Goal: Task Accomplishment & Management: Complete application form

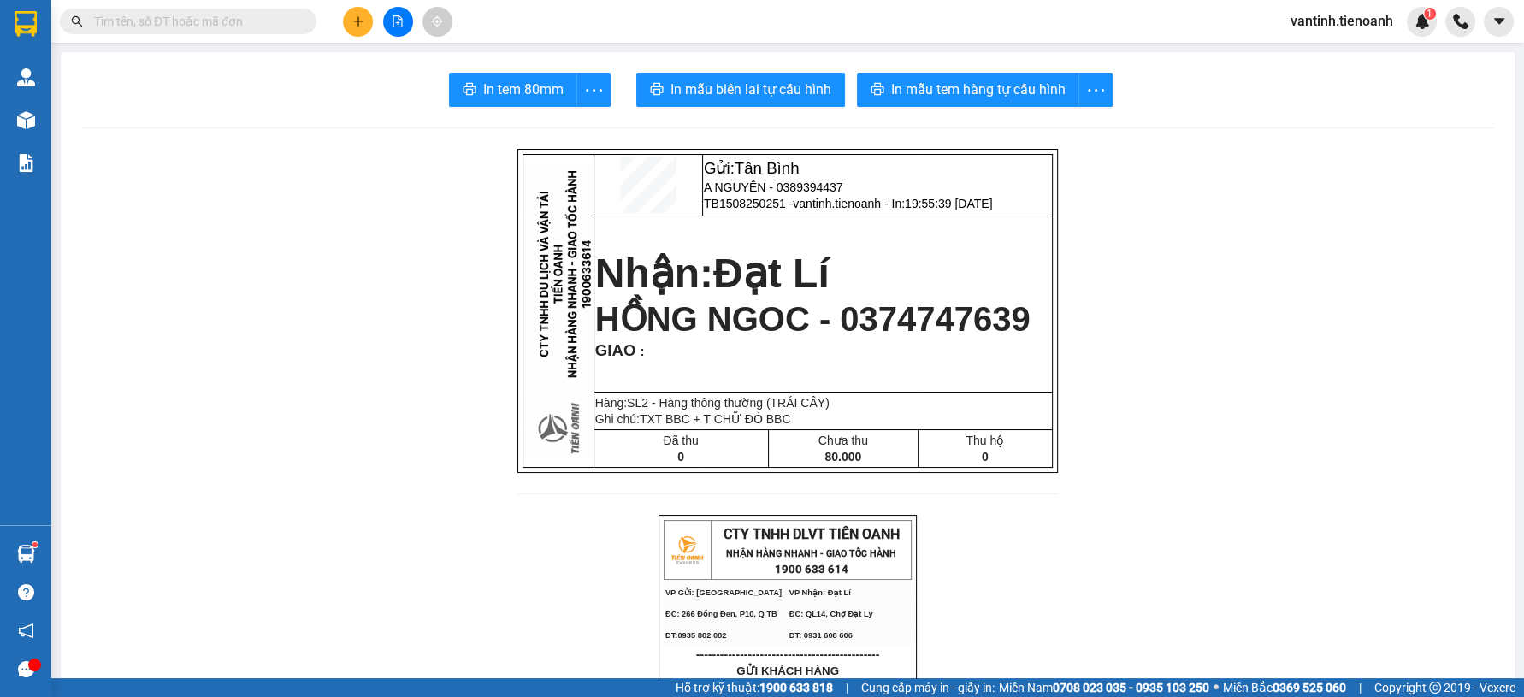
click at [372, 21] on button at bounding box center [358, 22] width 30 height 30
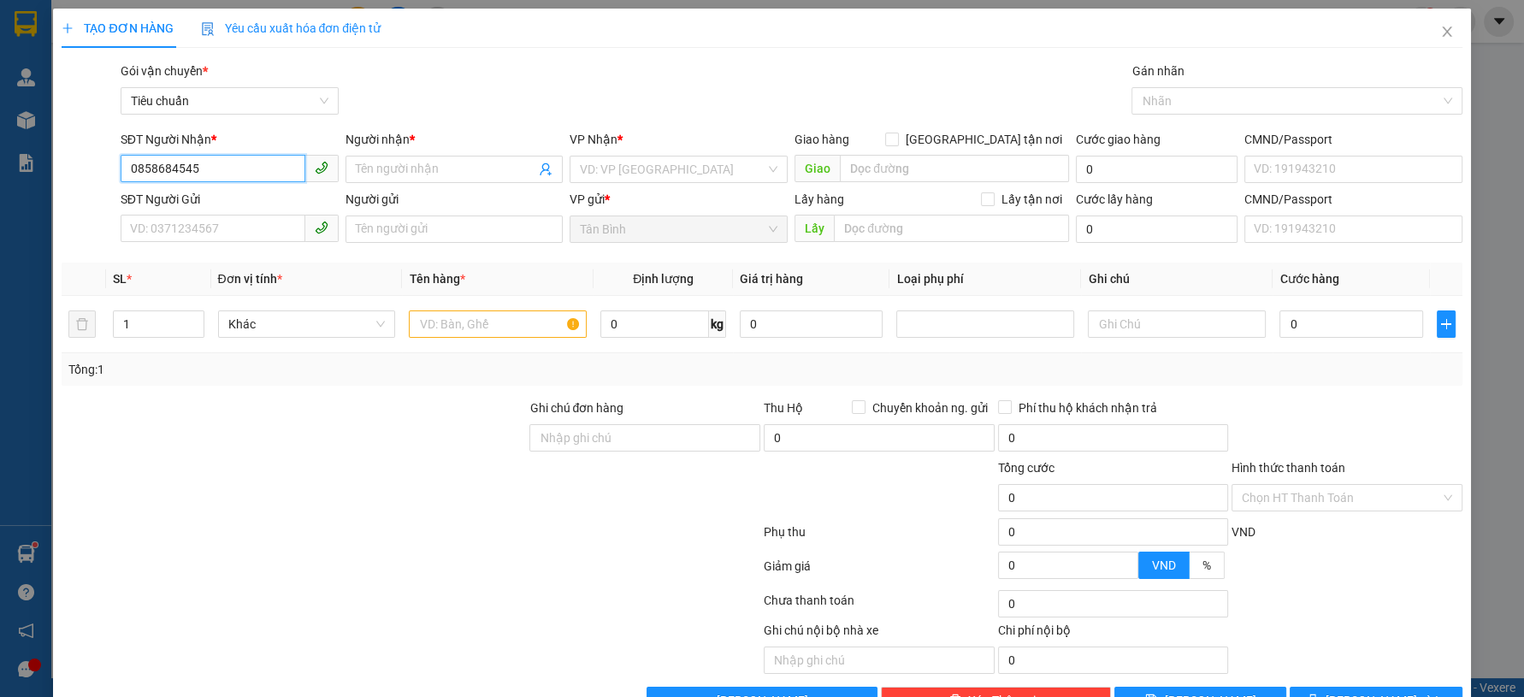
click at [219, 171] on input "0858684545" at bounding box center [213, 168] width 185 height 27
type input "0858684545"
click at [324, 395] on div "Transit Pickup Surcharge Ids Transit Deliver Surcharge Ids Transit Deliver Surc…" at bounding box center [762, 388] width 1400 height 653
click at [411, 158] on span at bounding box center [455, 169] width 218 height 27
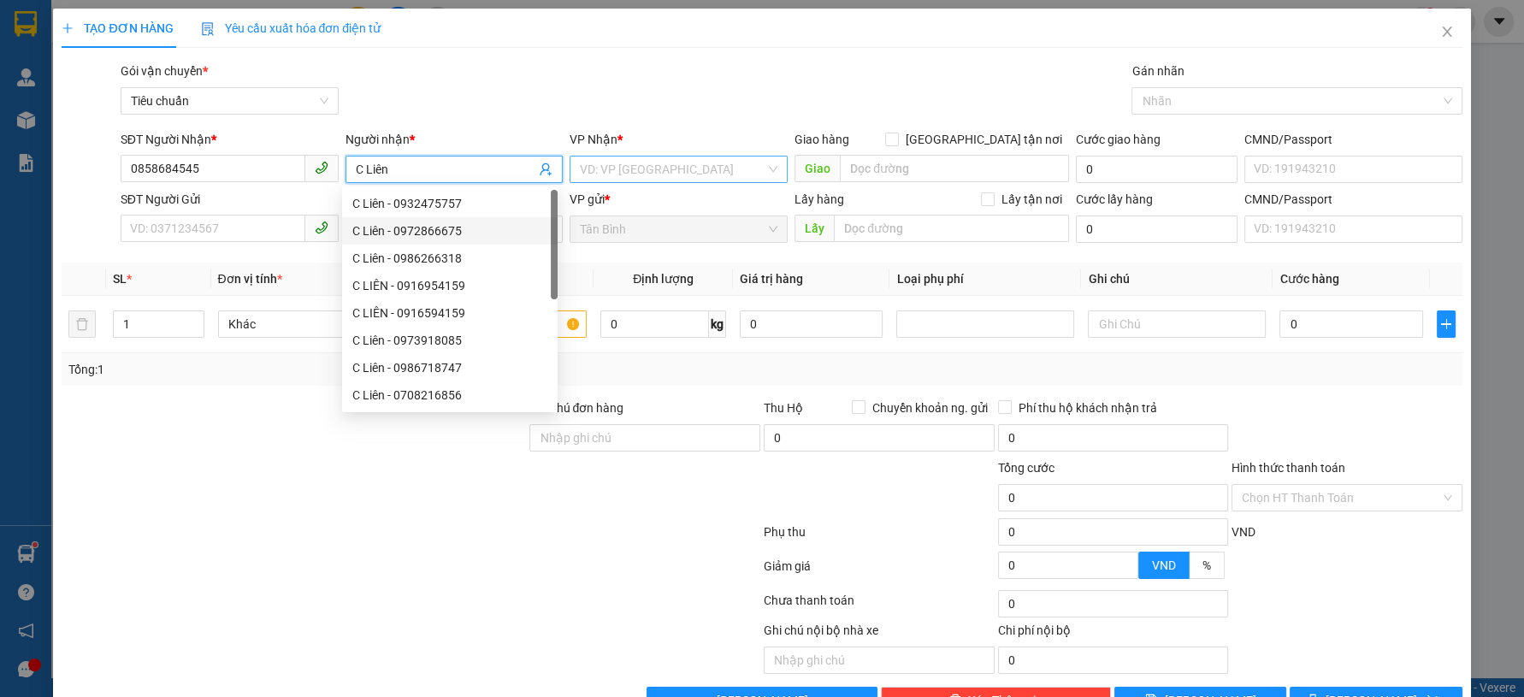
type input "C Liên"
click at [639, 171] on input "search" at bounding box center [673, 170] width 186 height 26
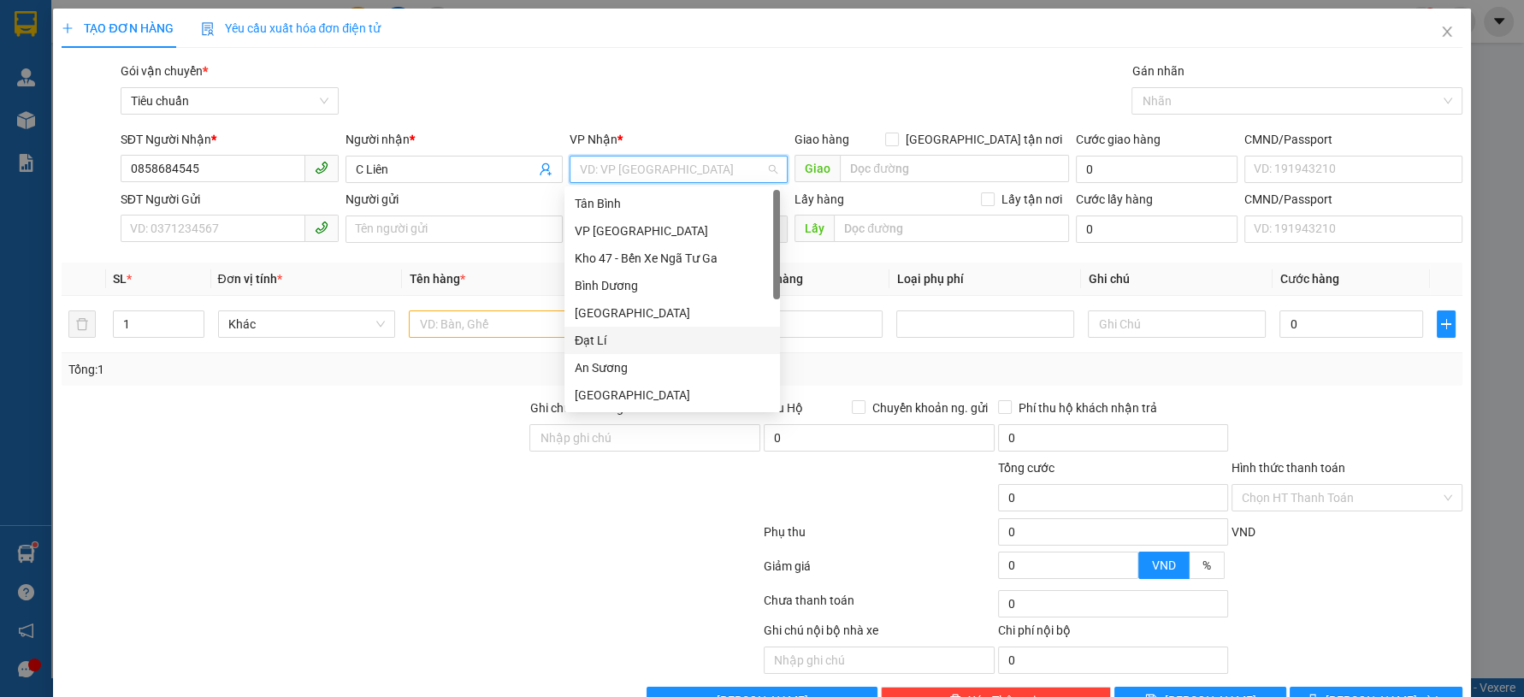
scroll to position [136, 0]
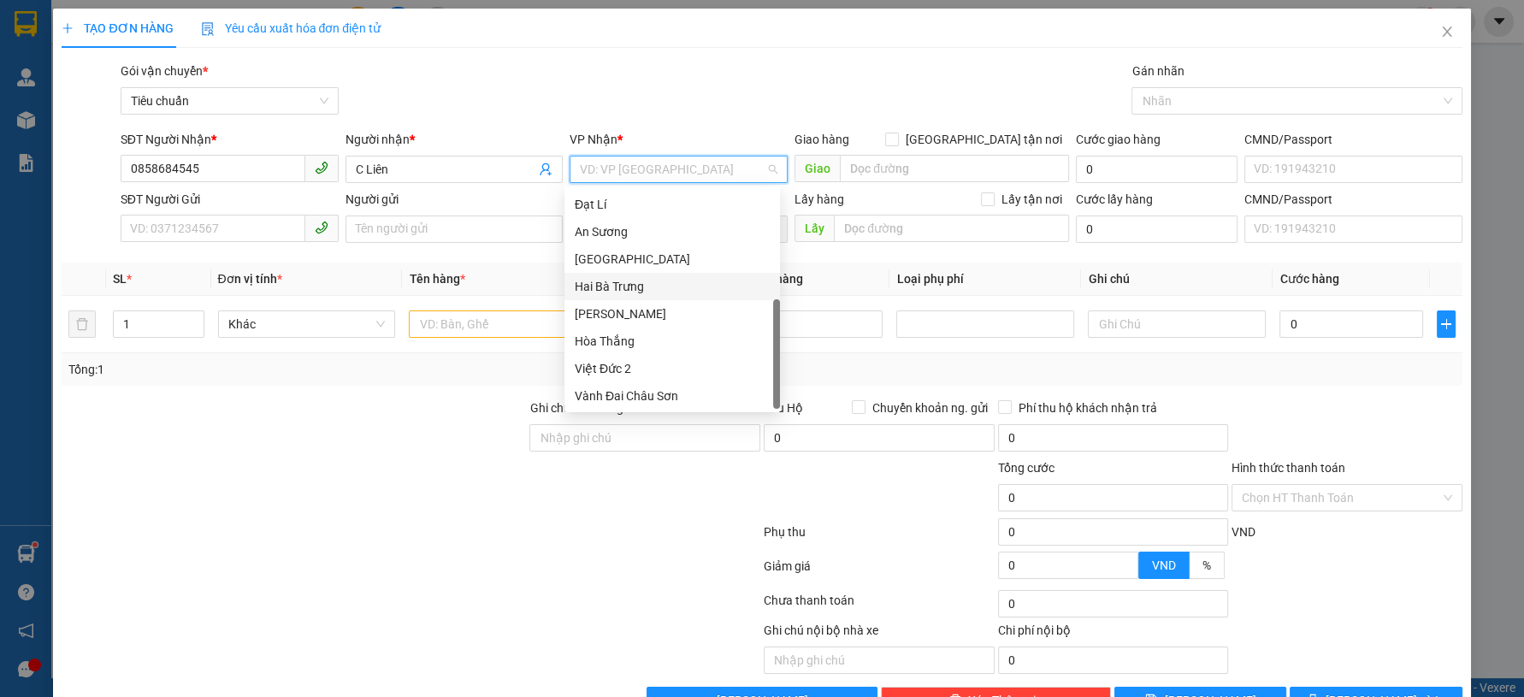
click at [657, 282] on div "Hai Bà Trưng" at bounding box center [672, 286] width 195 height 19
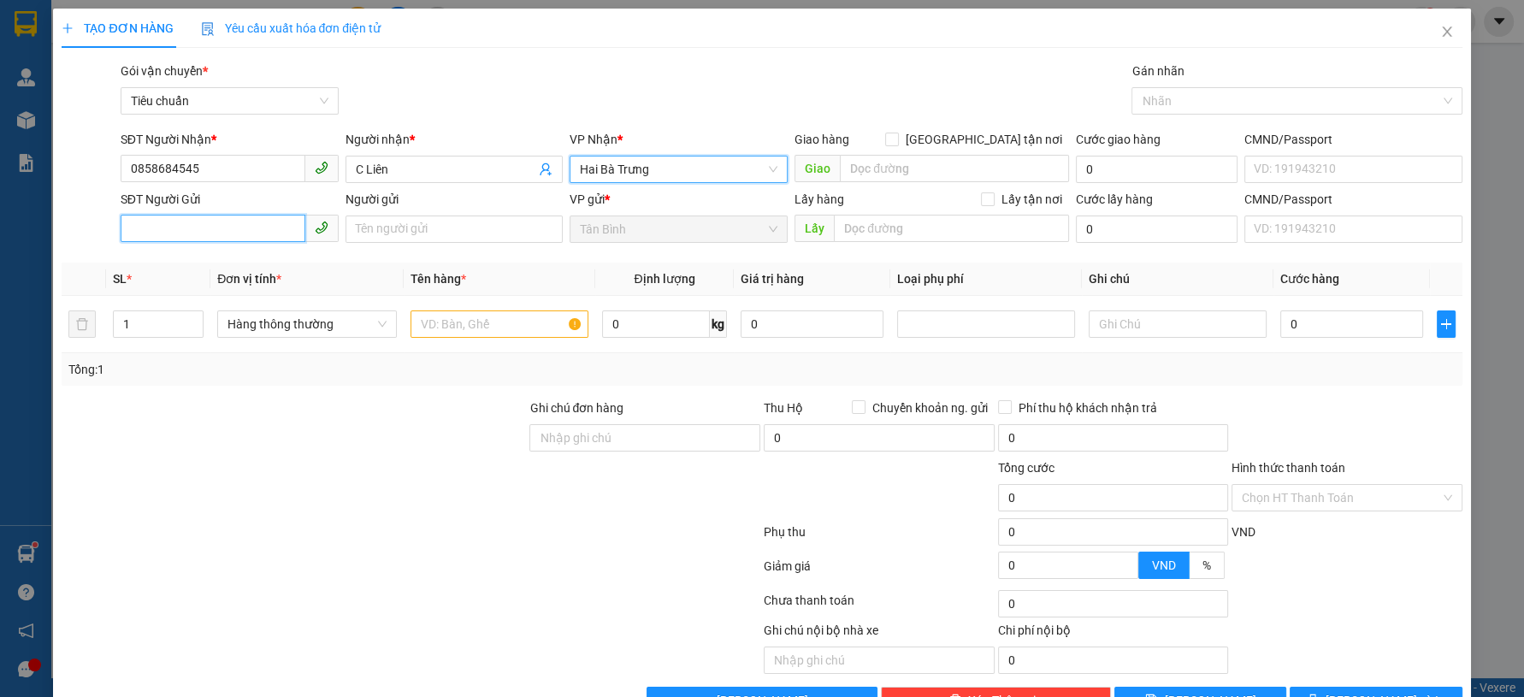
click at [187, 235] on input "SĐT Người Gửi" at bounding box center [213, 228] width 185 height 27
click at [322, 311] on span "Hàng thông thường" at bounding box center [307, 324] width 159 height 26
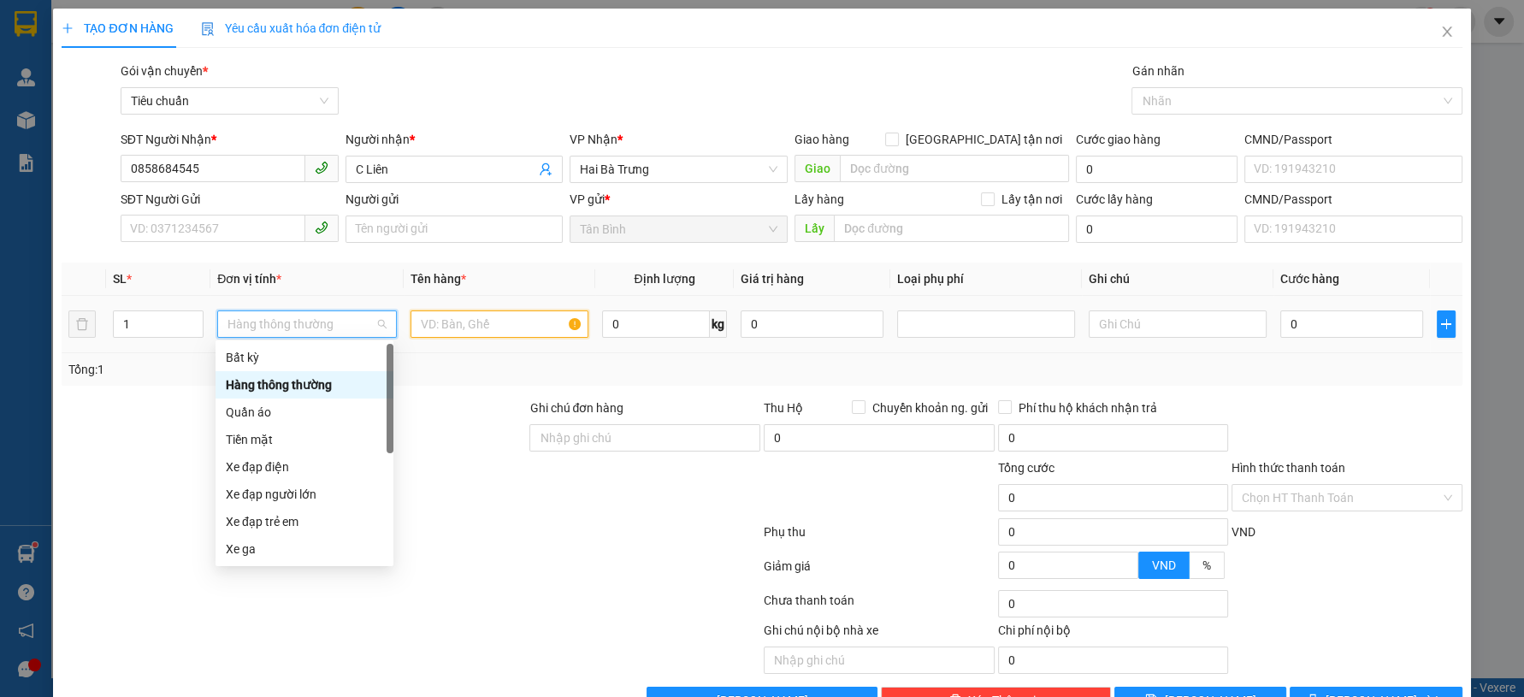
click at [452, 315] on input "text" at bounding box center [500, 323] width 178 height 27
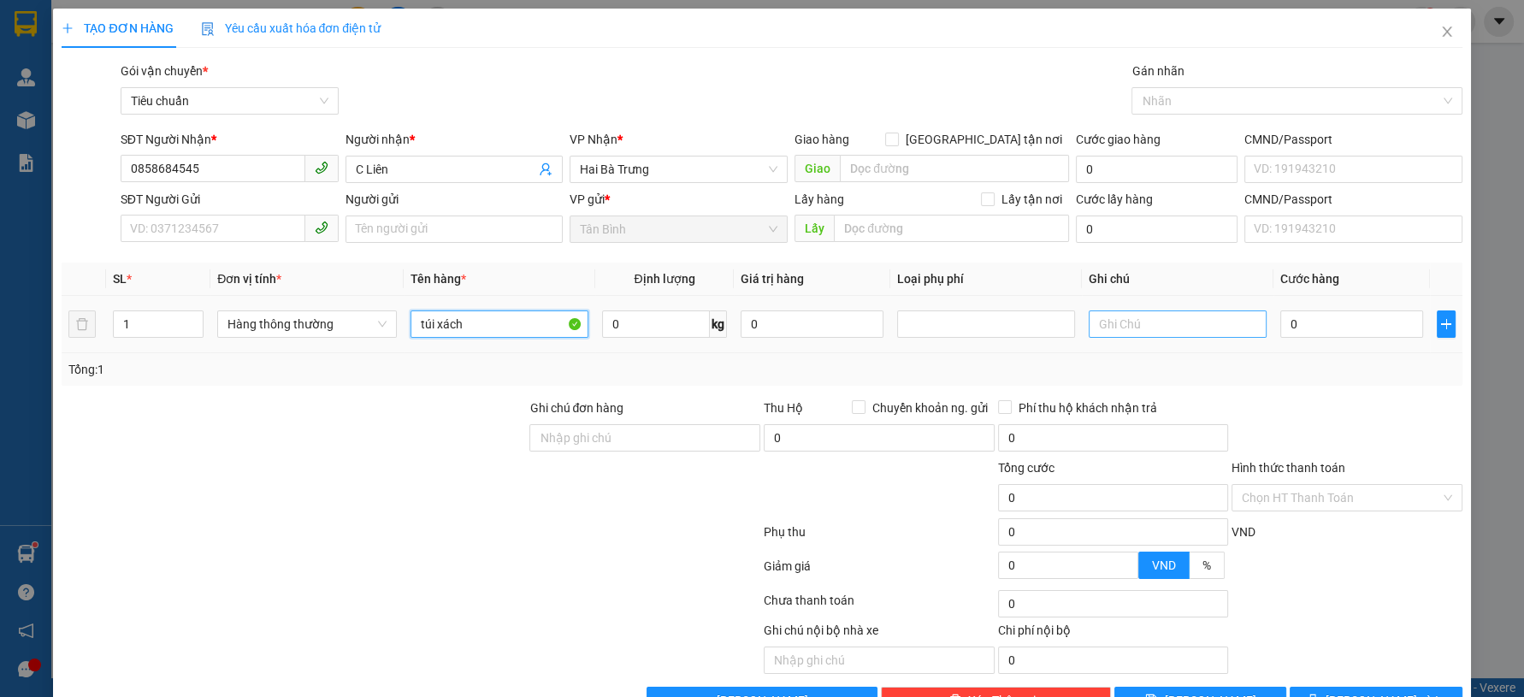
type input "túi xách"
click at [1188, 318] on input "text" at bounding box center [1178, 323] width 178 height 27
type input "bọc xám"
click at [1349, 312] on input "0" at bounding box center [1351, 323] width 143 height 27
type input "3"
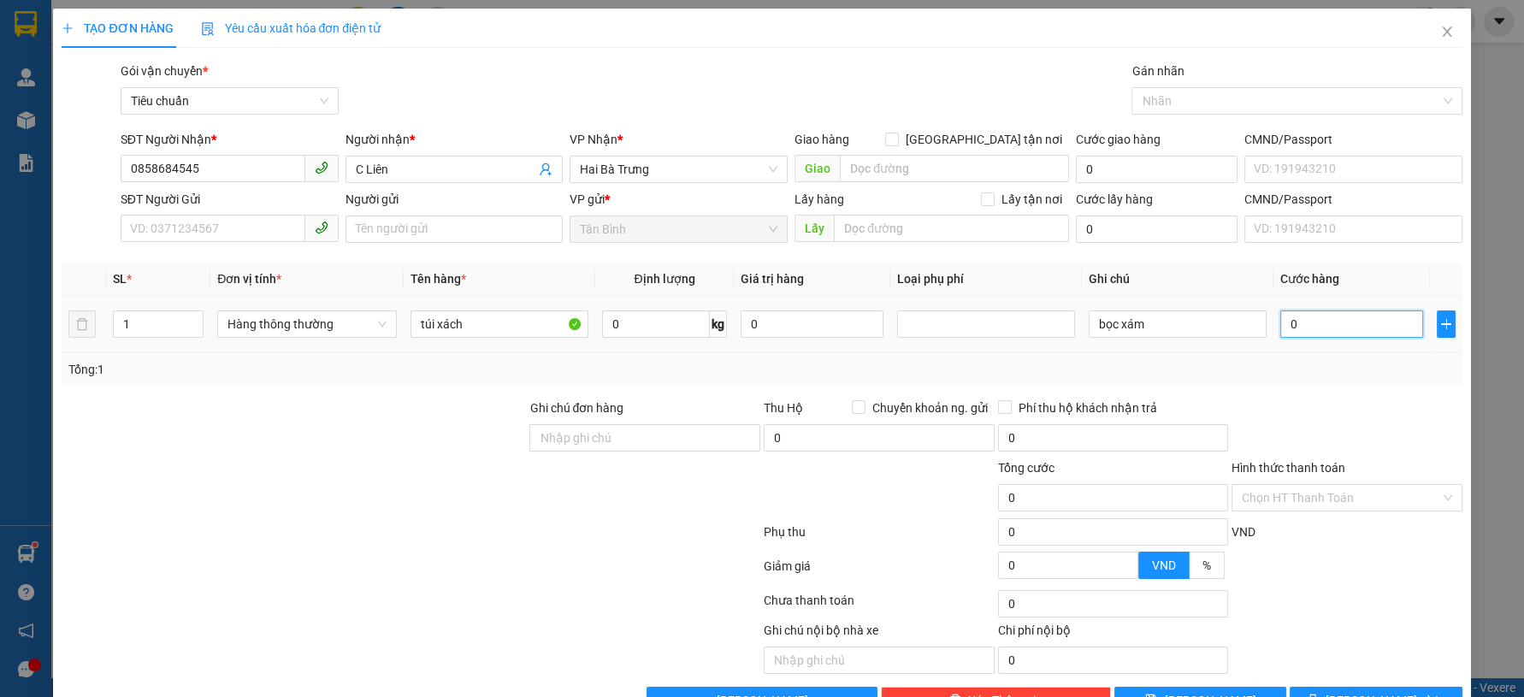
type input "3"
type input "30"
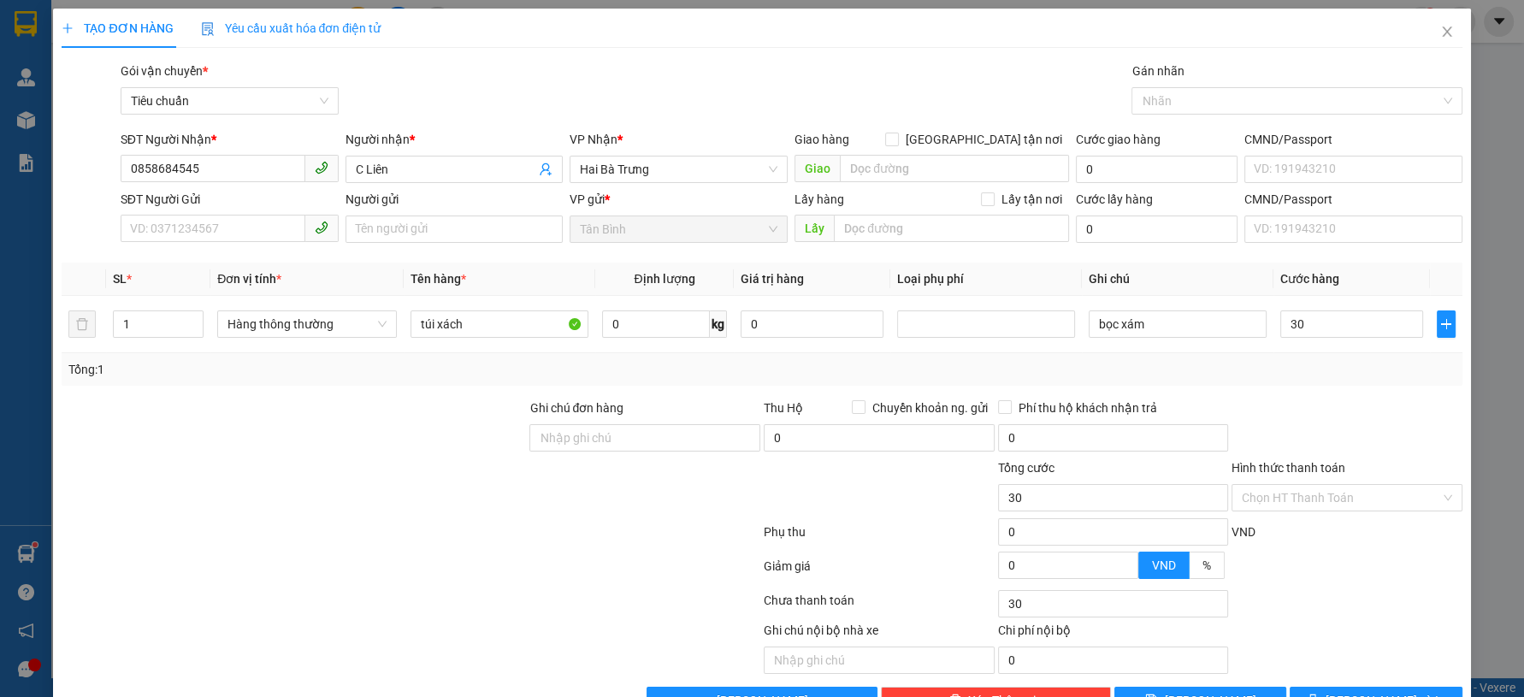
type input "30.000"
click at [1291, 415] on div at bounding box center [1347, 429] width 234 height 60
click at [201, 243] on div "SĐT Người Gửi VD: 0371234567" at bounding box center [230, 220] width 218 height 60
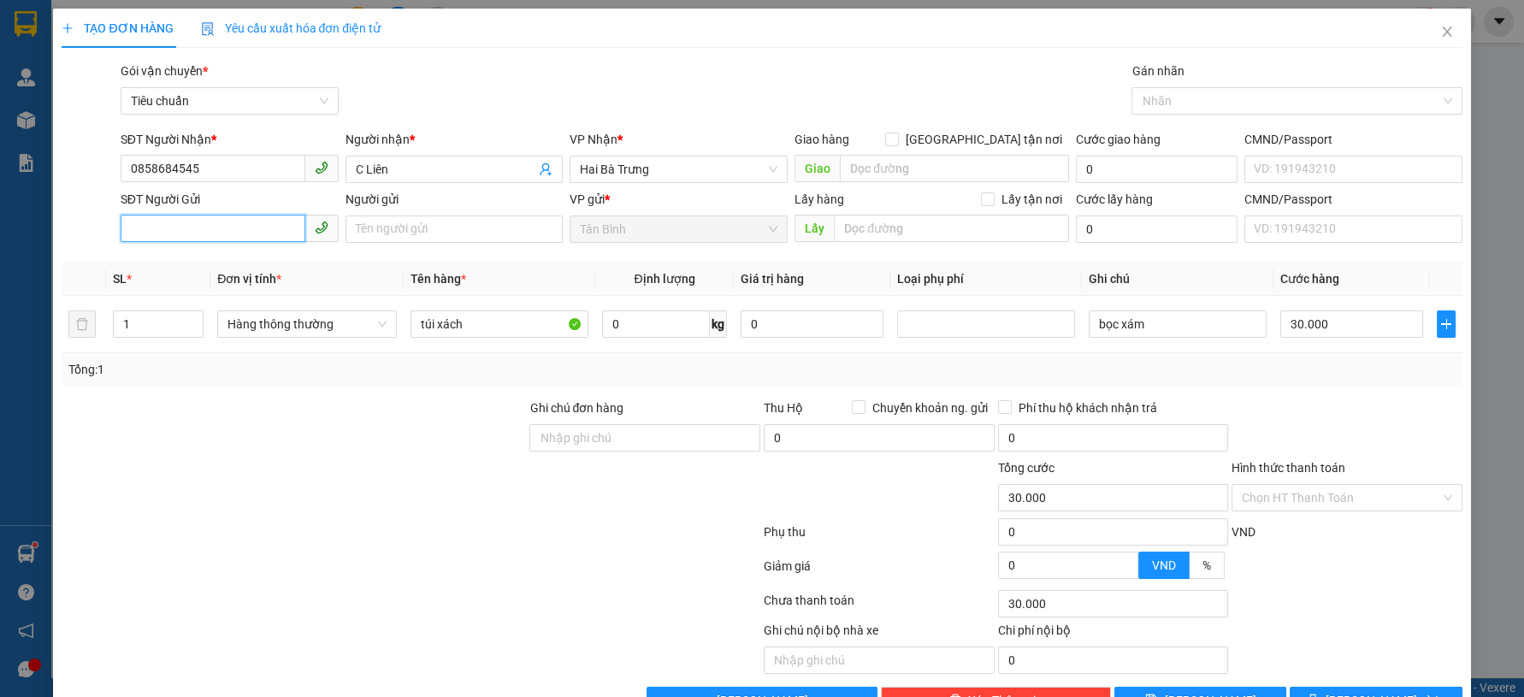
click at [207, 233] on input "SĐT Người Gửi" at bounding box center [213, 228] width 185 height 27
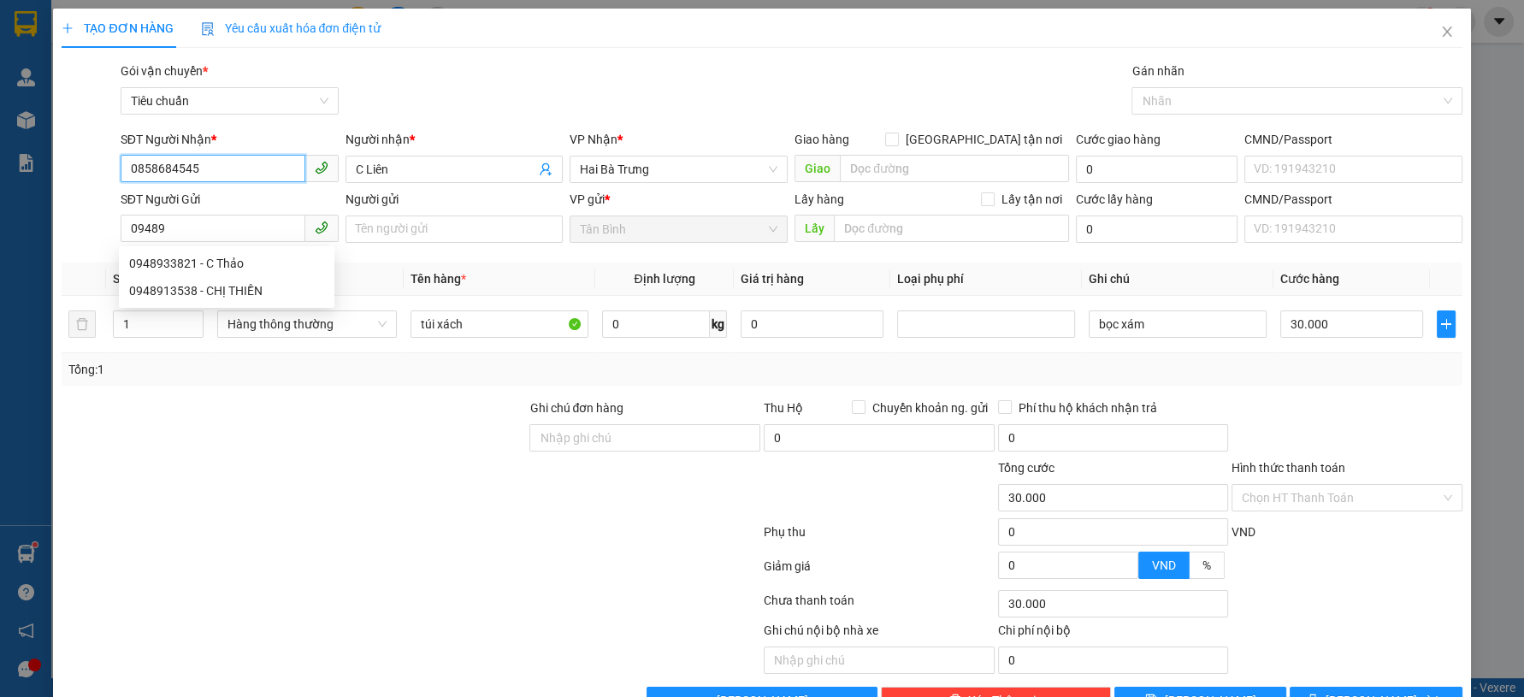
click at [163, 171] on input "0858684545" at bounding box center [213, 168] width 185 height 27
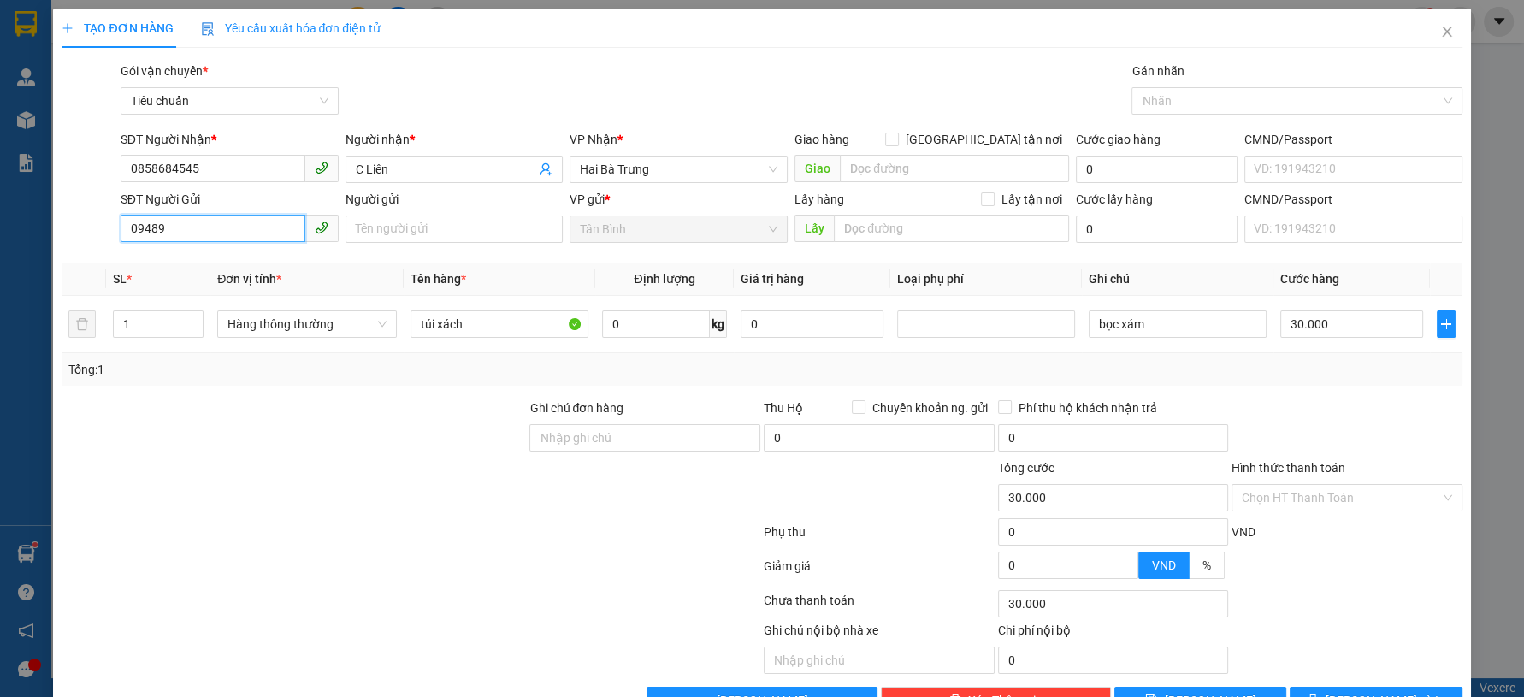
click at [209, 229] on input "09489" at bounding box center [213, 228] width 185 height 27
paste input "858684545"
type input "0858684545"
click at [258, 268] on div "0858684545 - C LIÊN" at bounding box center [226, 263] width 195 height 19
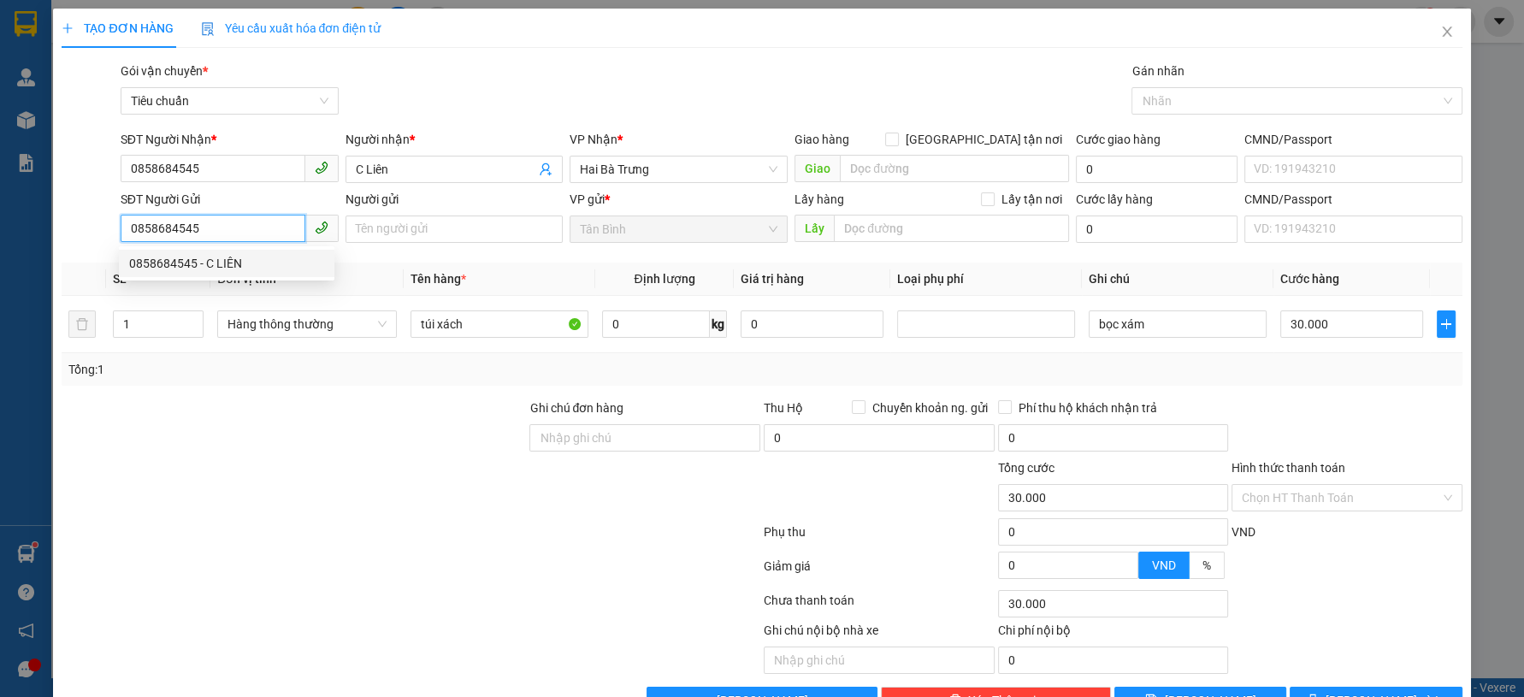
type input "C LIÊN"
click at [337, 319] on span "Hàng thông thường" at bounding box center [307, 324] width 159 height 26
type input "0858684545"
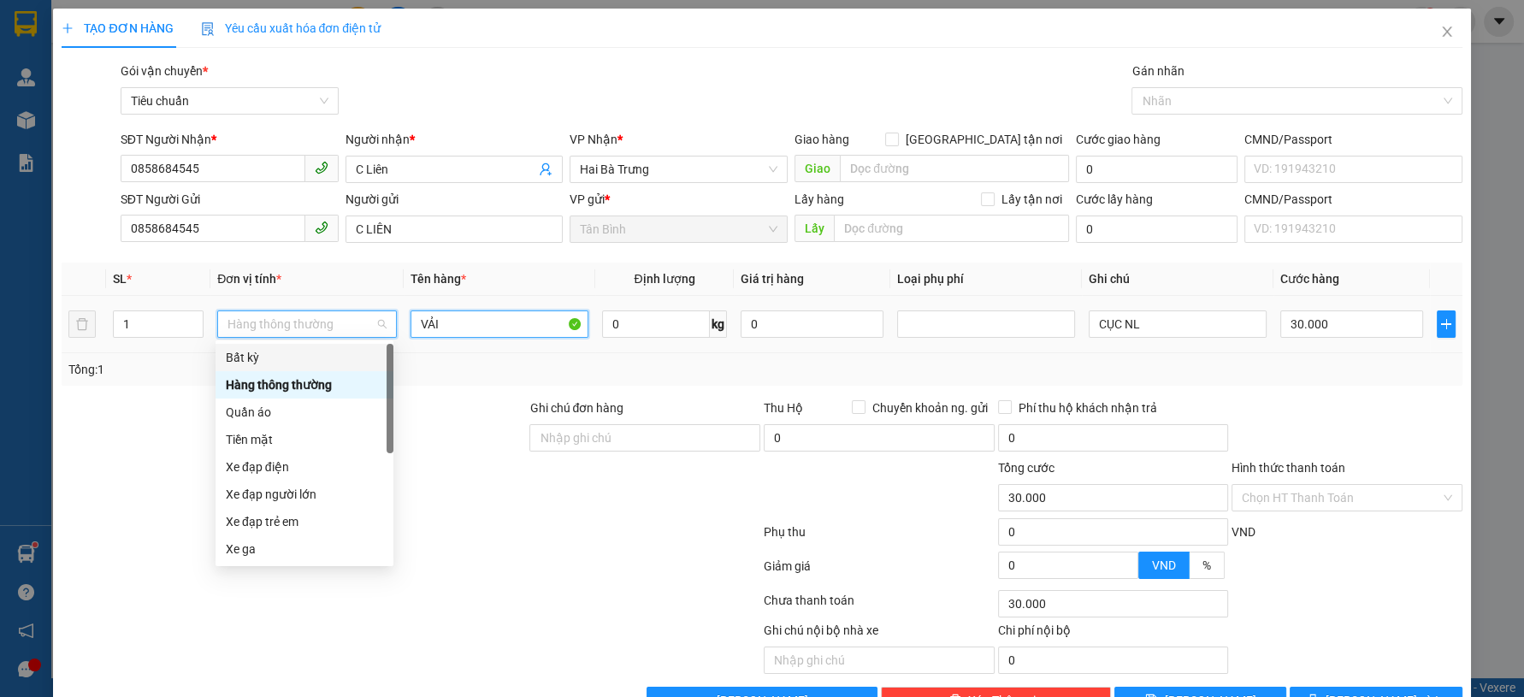
click at [468, 337] on input "VẢI" at bounding box center [500, 323] width 178 height 27
click at [471, 328] on input "VẢI" at bounding box center [500, 323] width 178 height 27
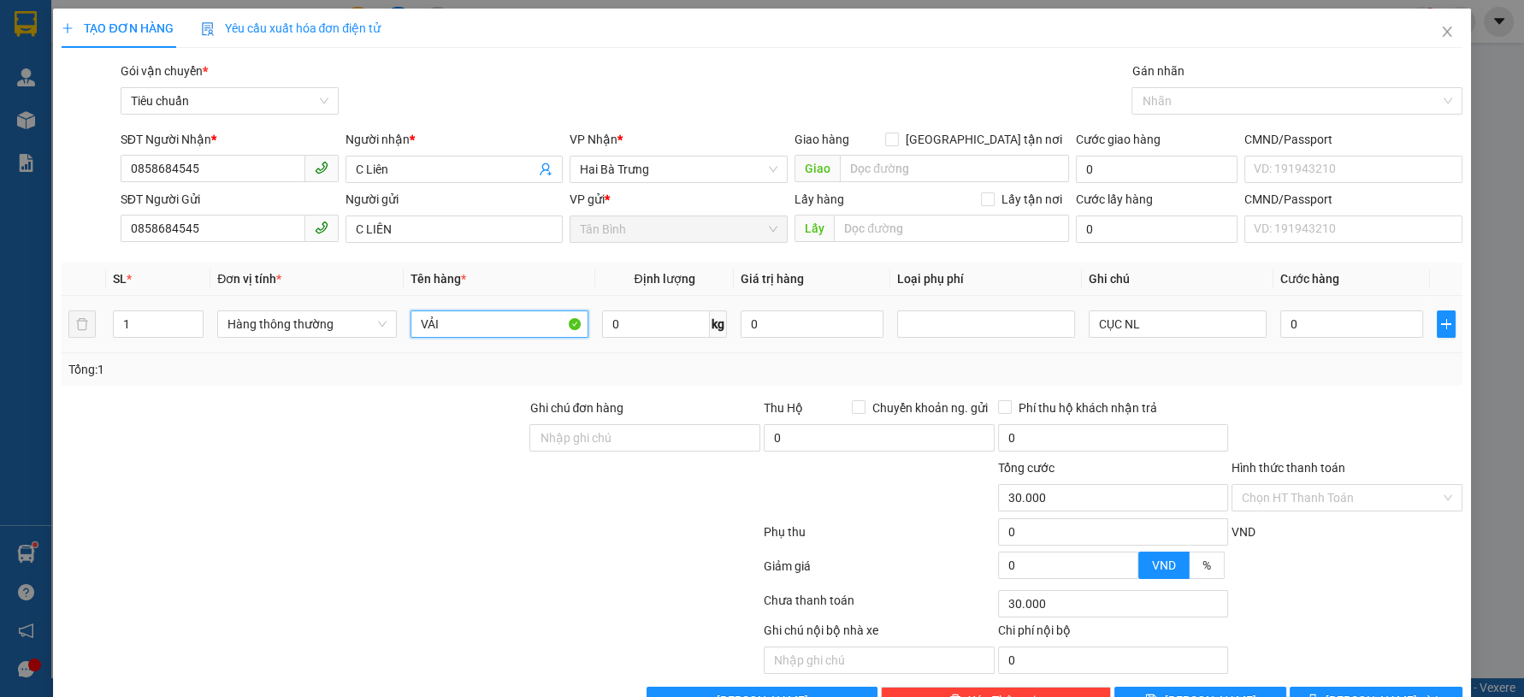
type input "0"
click at [471, 328] on input "VẢI" at bounding box center [500, 323] width 178 height 27
click at [470, 328] on input "VẢI" at bounding box center [500, 323] width 178 height 27
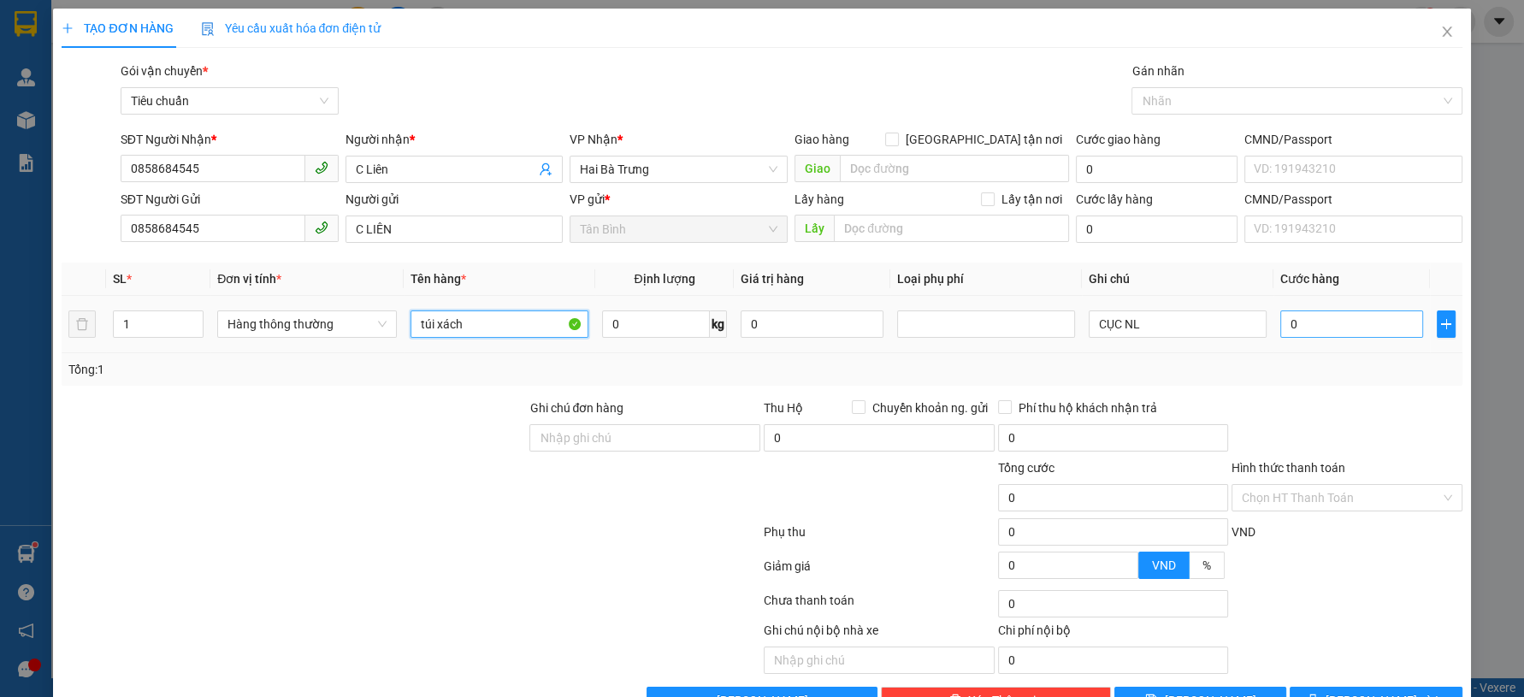
type input "túi xách"
click at [1281, 316] on input "0" at bounding box center [1351, 323] width 143 height 27
type input "3"
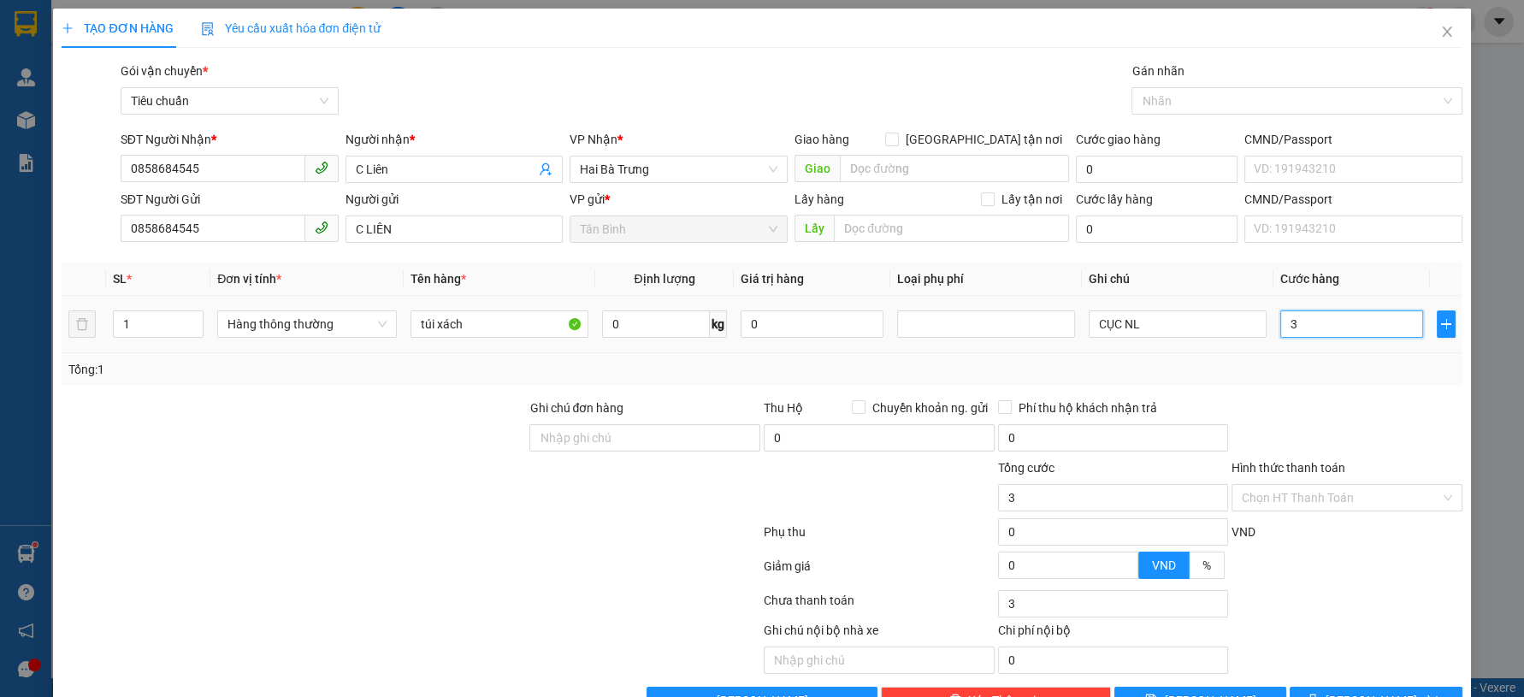
type input "30"
type input "30.000"
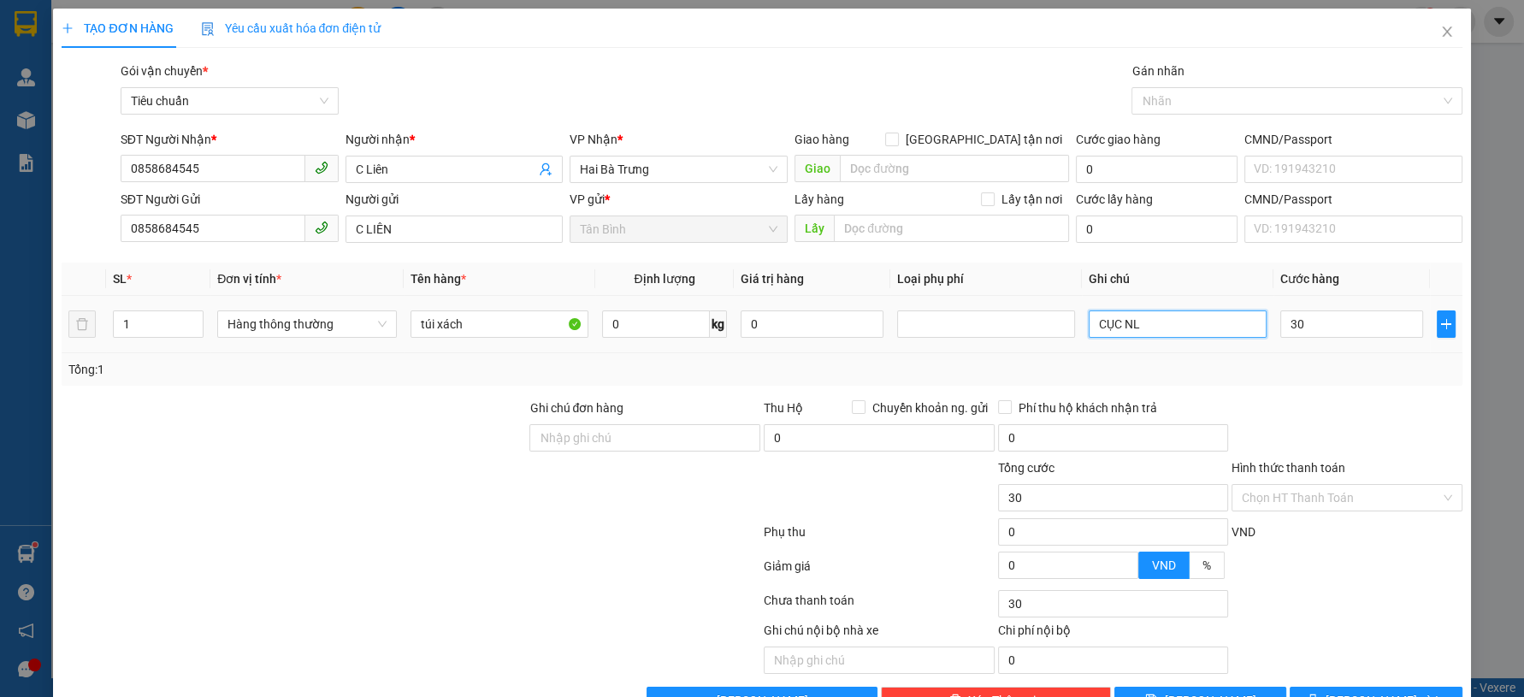
type input "30.000"
drag, startPoint x: 1190, startPoint y: 328, endPoint x: 972, endPoint y: 328, distance: 217.2
click at [974, 328] on tr "1 Hàng thông thường túi xách 0 kg 0 CỤC NL 30.000" at bounding box center [762, 324] width 1400 height 57
type input "bọc xám"
click at [1282, 506] on input "Hình thức thanh toán" at bounding box center [1341, 498] width 198 height 26
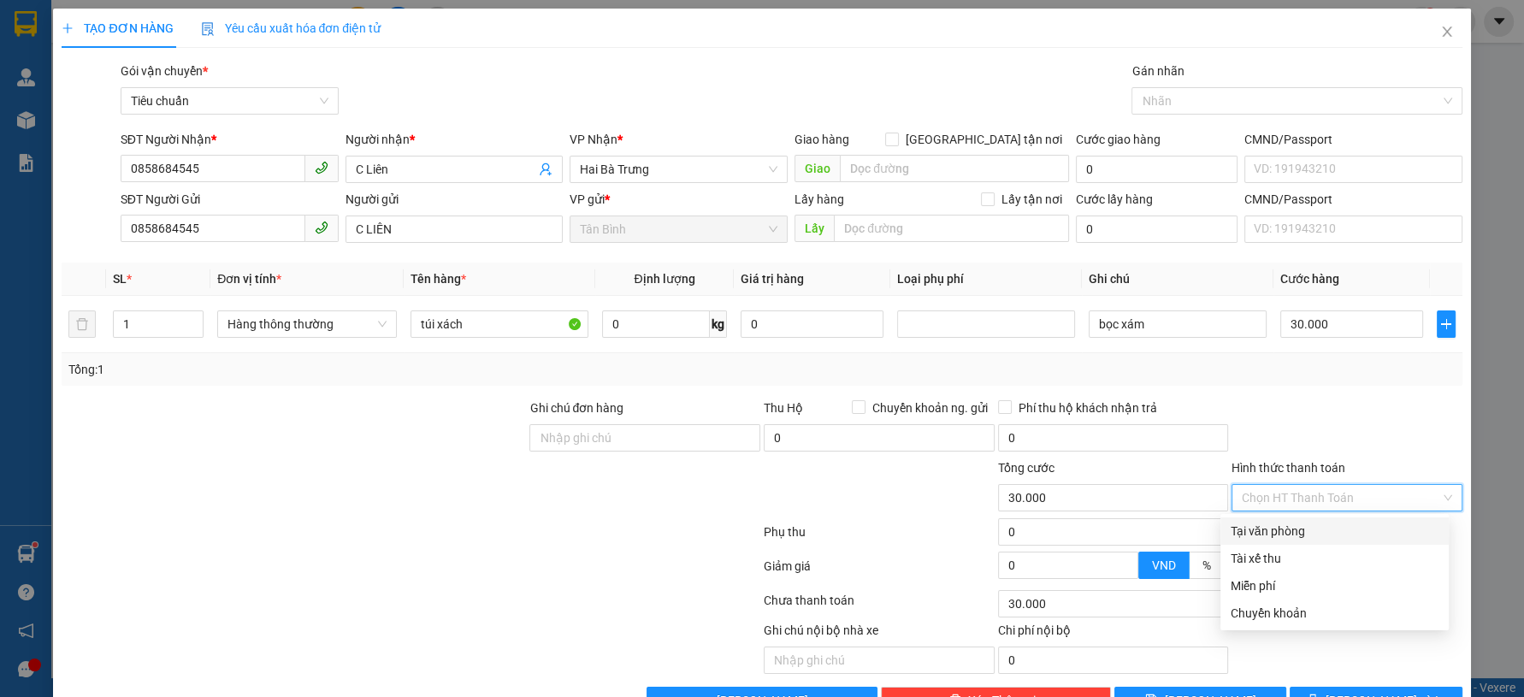
click at [1285, 540] on div "Tại văn phòng" at bounding box center [1335, 531] width 208 height 19
type input "0"
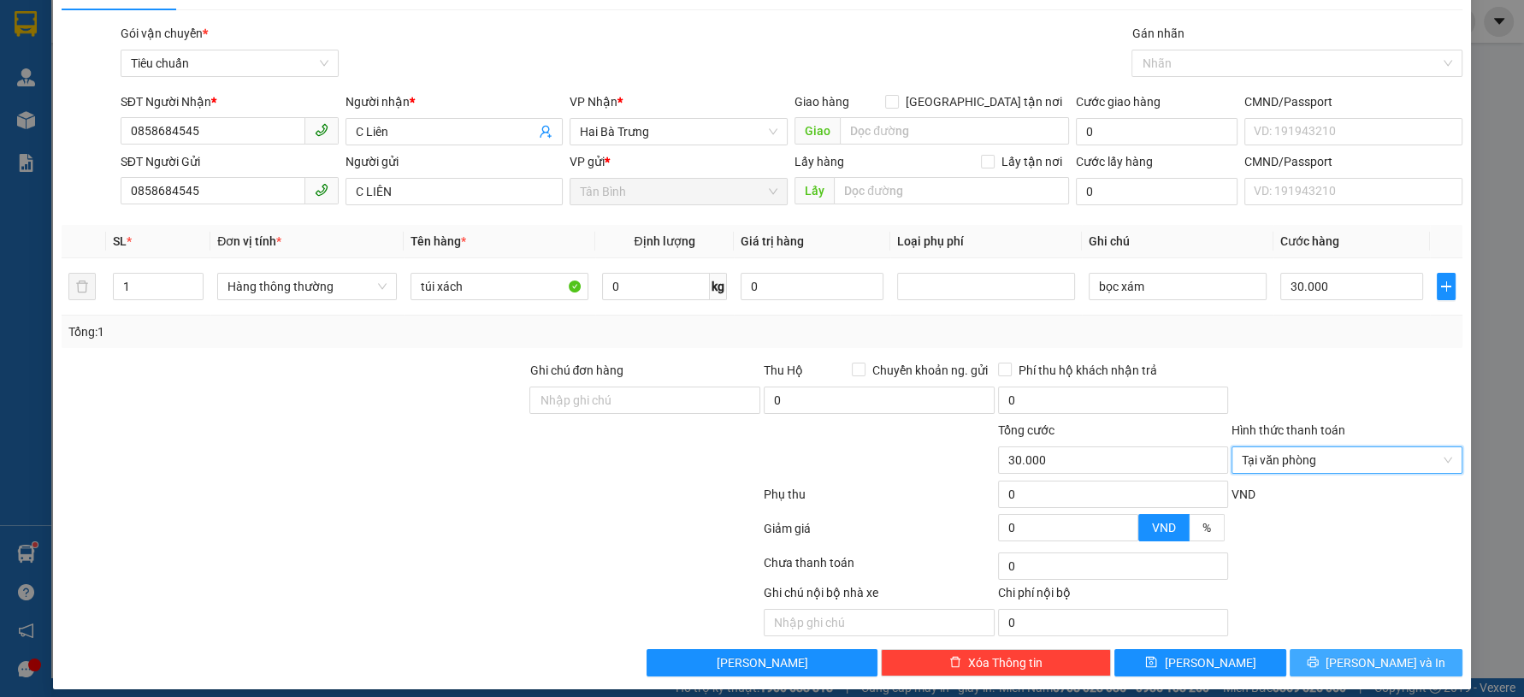
scroll to position [49, 0]
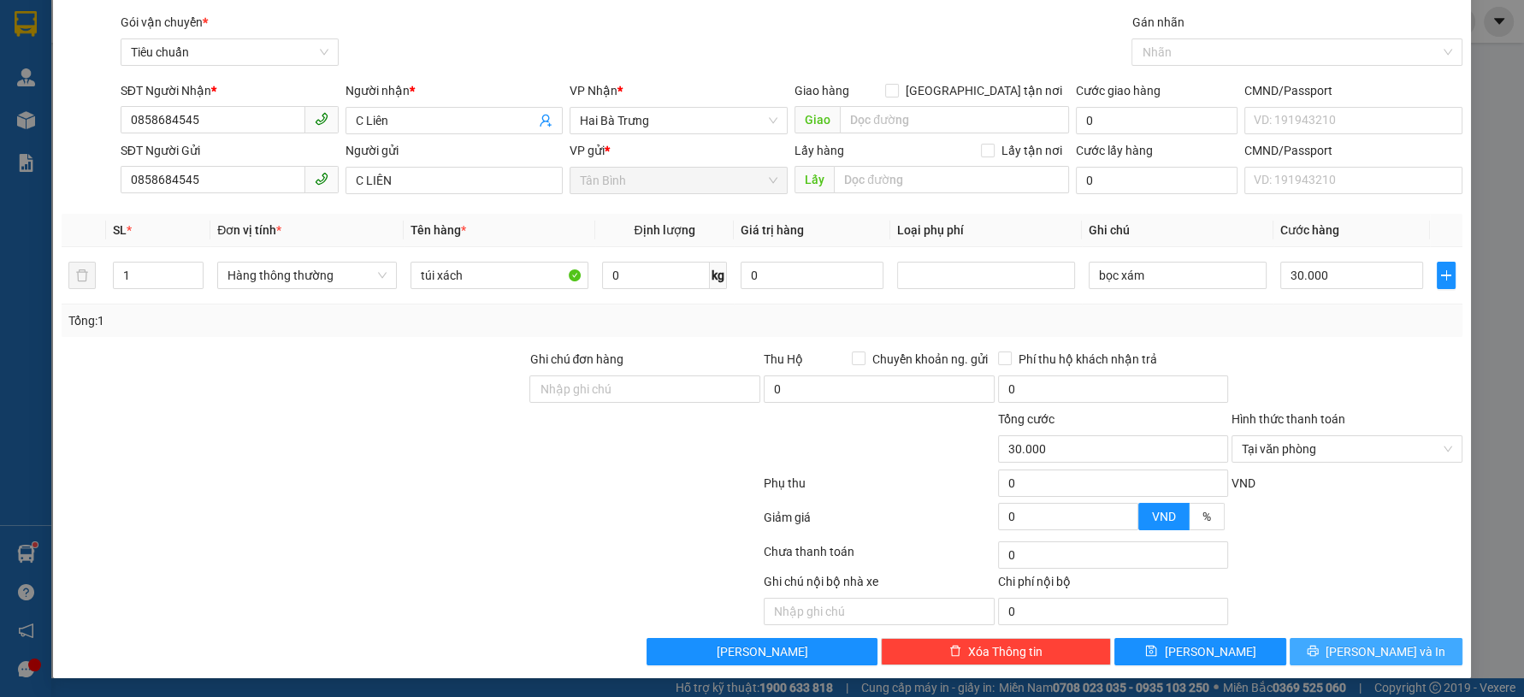
click at [1350, 656] on span "[PERSON_NAME] và In" at bounding box center [1386, 651] width 120 height 19
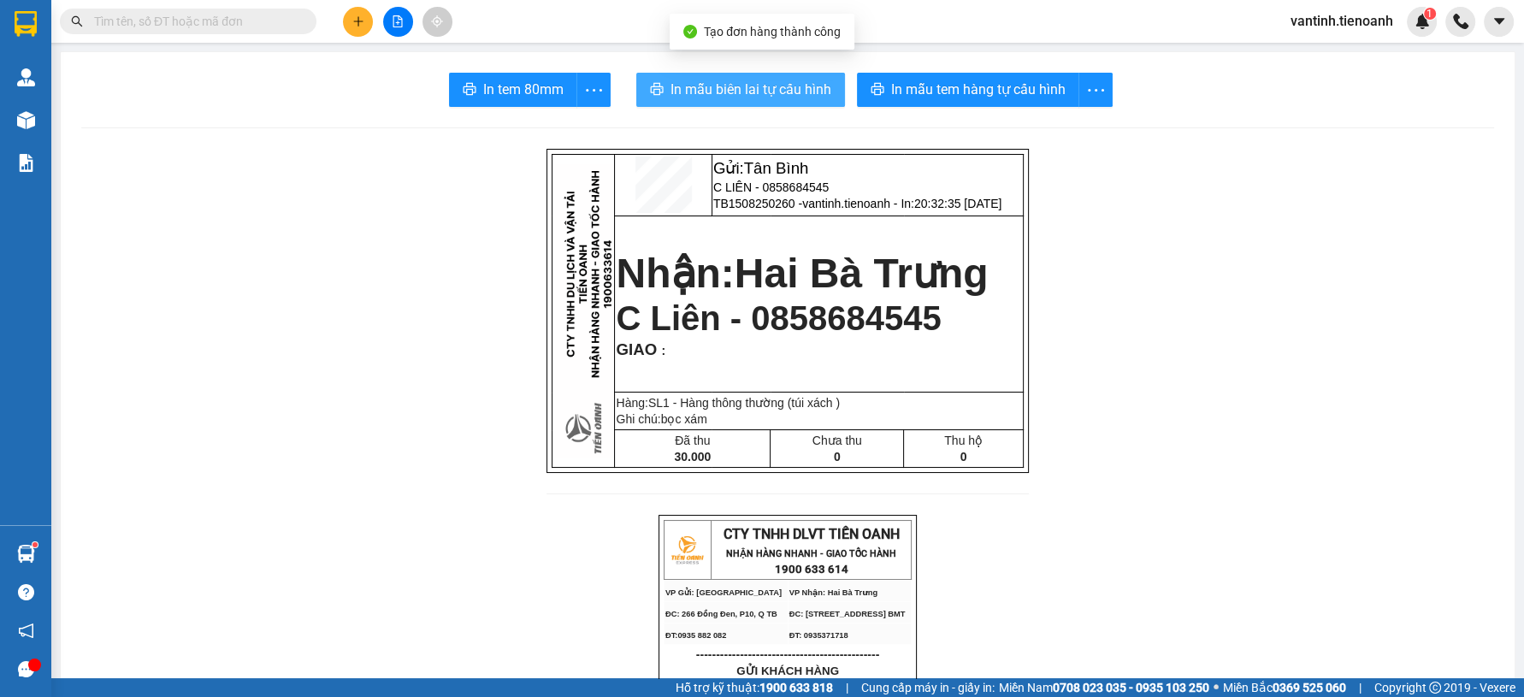
click at [781, 83] on span "In mẫu biên lai tự cấu hình" at bounding box center [751, 89] width 161 height 21
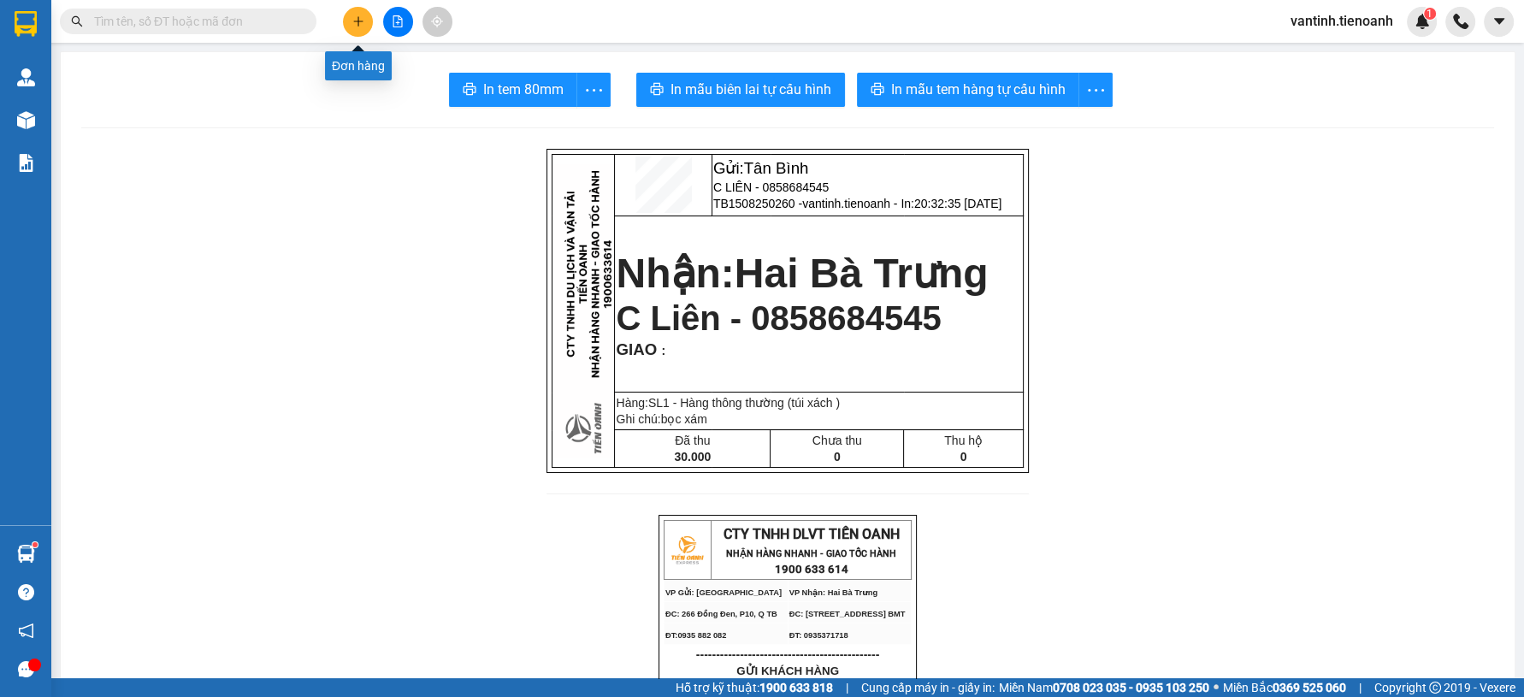
click at [354, 11] on button at bounding box center [358, 22] width 30 height 30
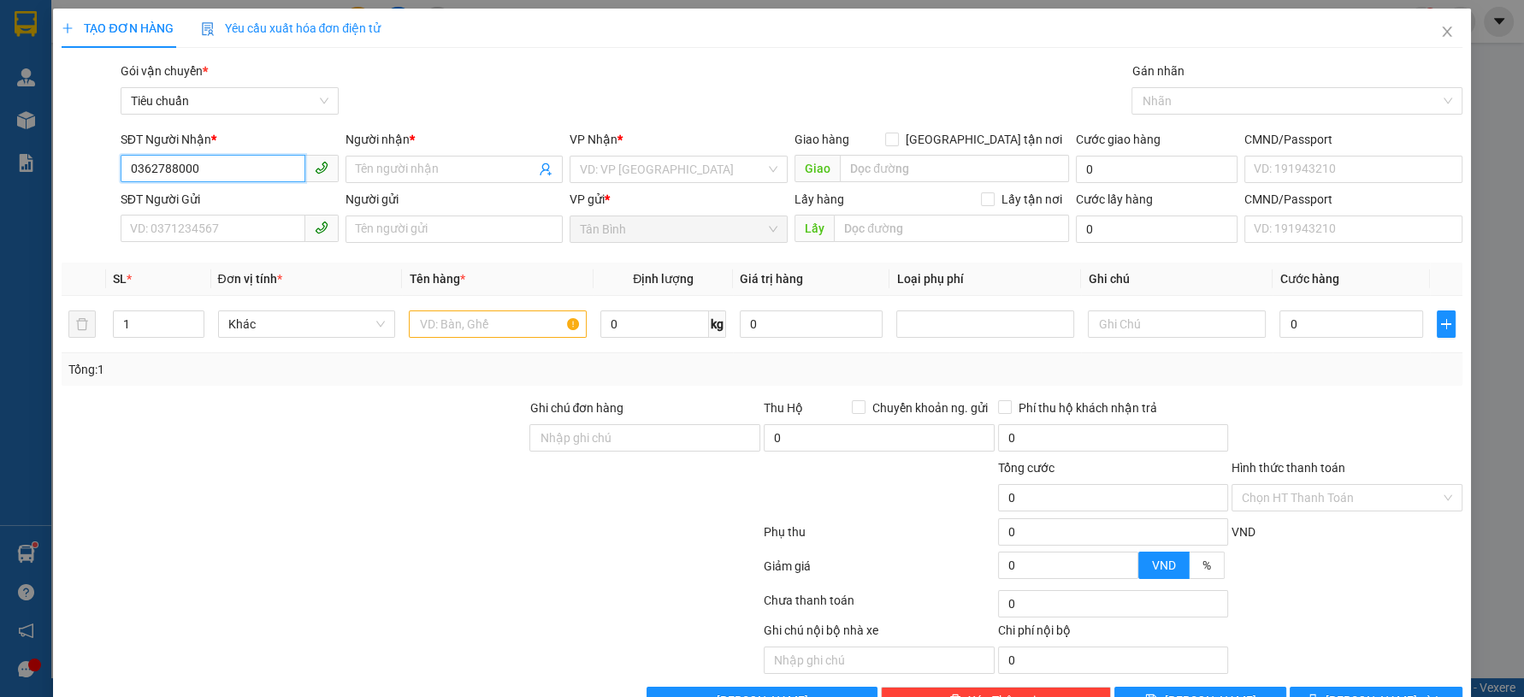
type input "036278800"
click at [210, 174] on input "036278800" at bounding box center [213, 168] width 185 height 27
click at [1427, 13] on span "Close" at bounding box center [1447, 33] width 48 height 48
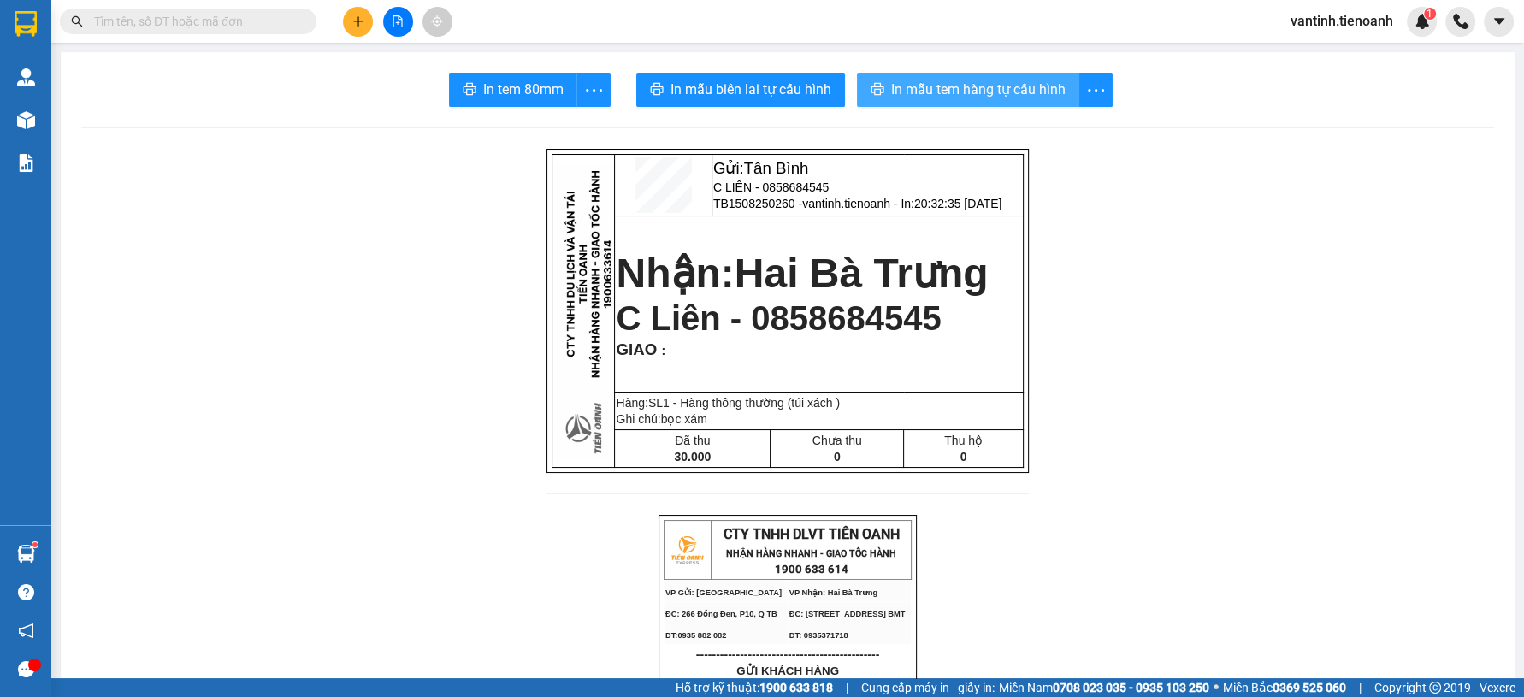
click at [972, 88] on span "In mẫu tem hàng tự cấu hình" at bounding box center [978, 89] width 174 height 21
click at [373, 22] on div at bounding box center [398, 22] width 128 height 30
click at [364, 22] on button at bounding box center [358, 22] width 30 height 30
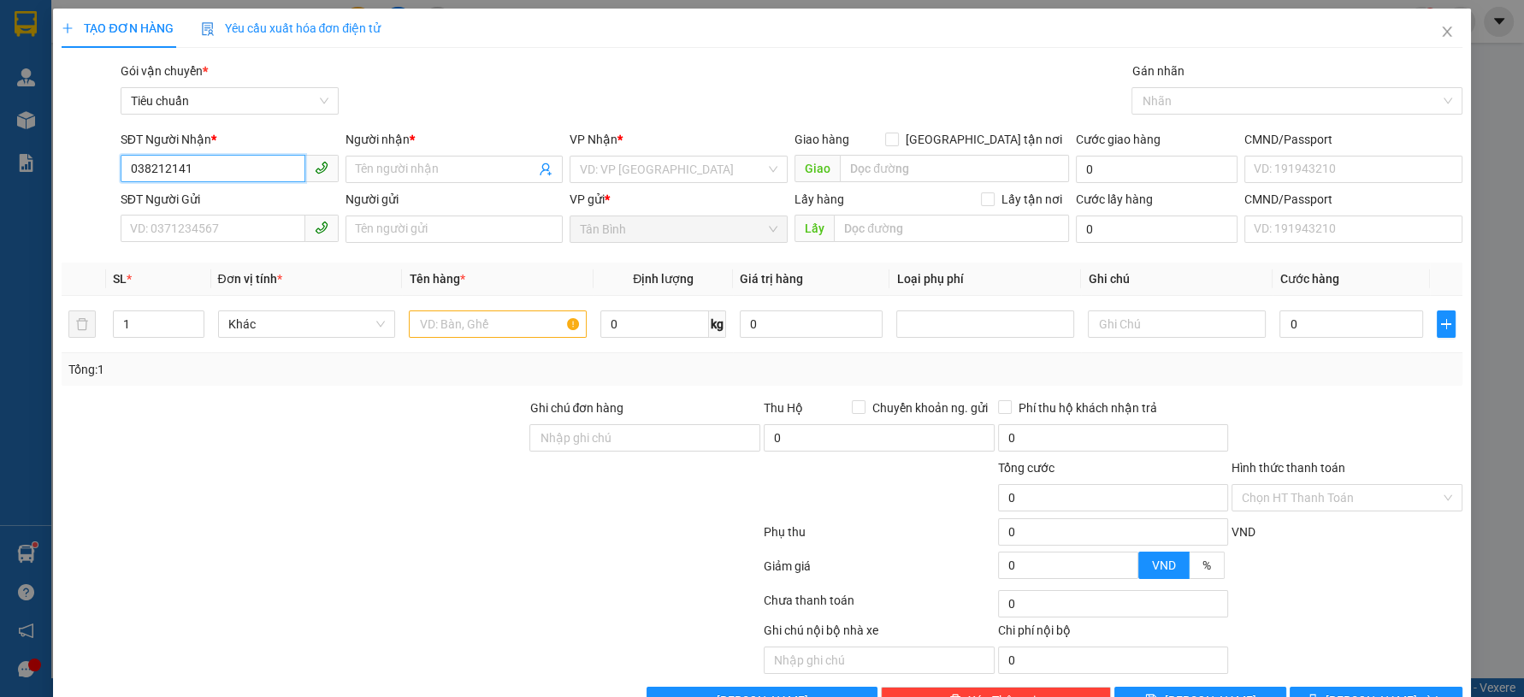
type input "0382121416"
click at [169, 202] on div "0382121416 - A TÙNG" at bounding box center [226, 203] width 195 height 19
type input "A TÙNG"
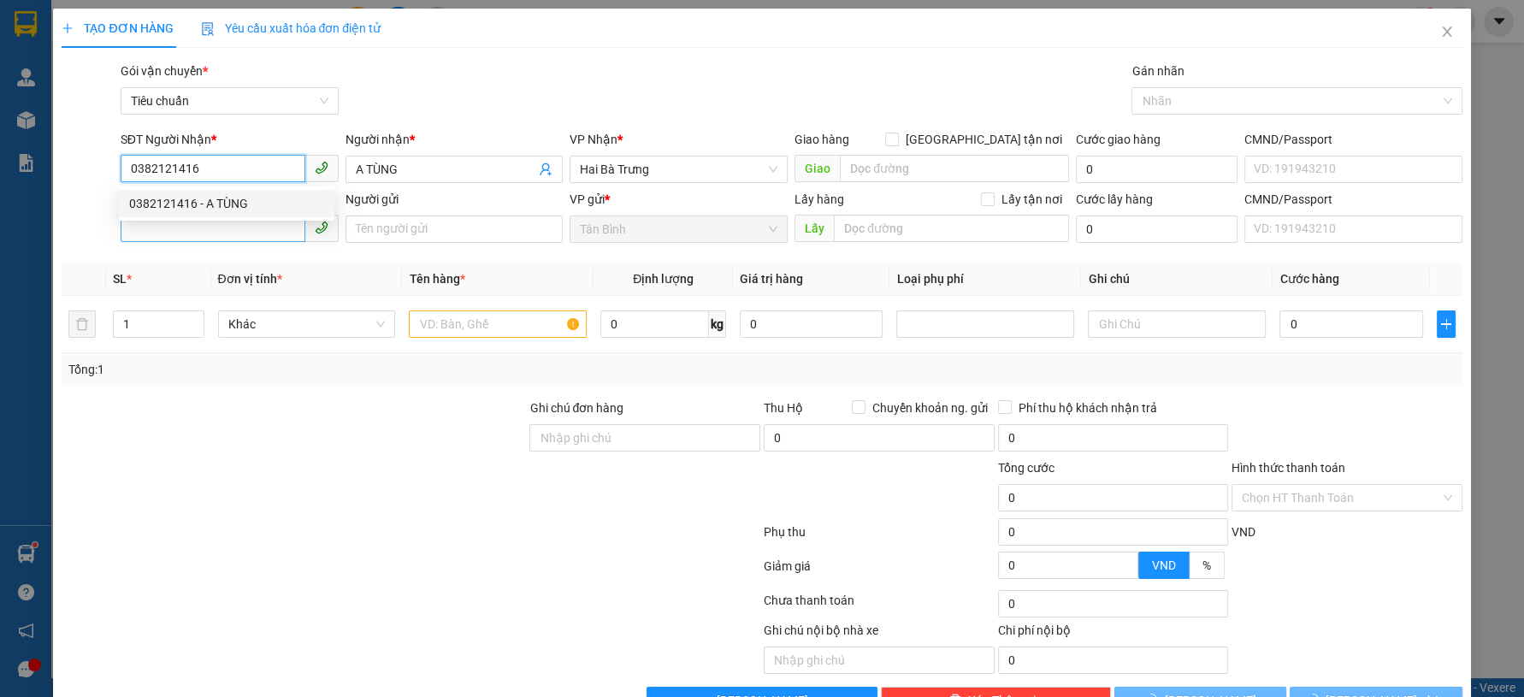
type input "0382121416"
type input "60.000"
click at [216, 235] on input "SĐT Người Gửi" at bounding box center [213, 228] width 185 height 27
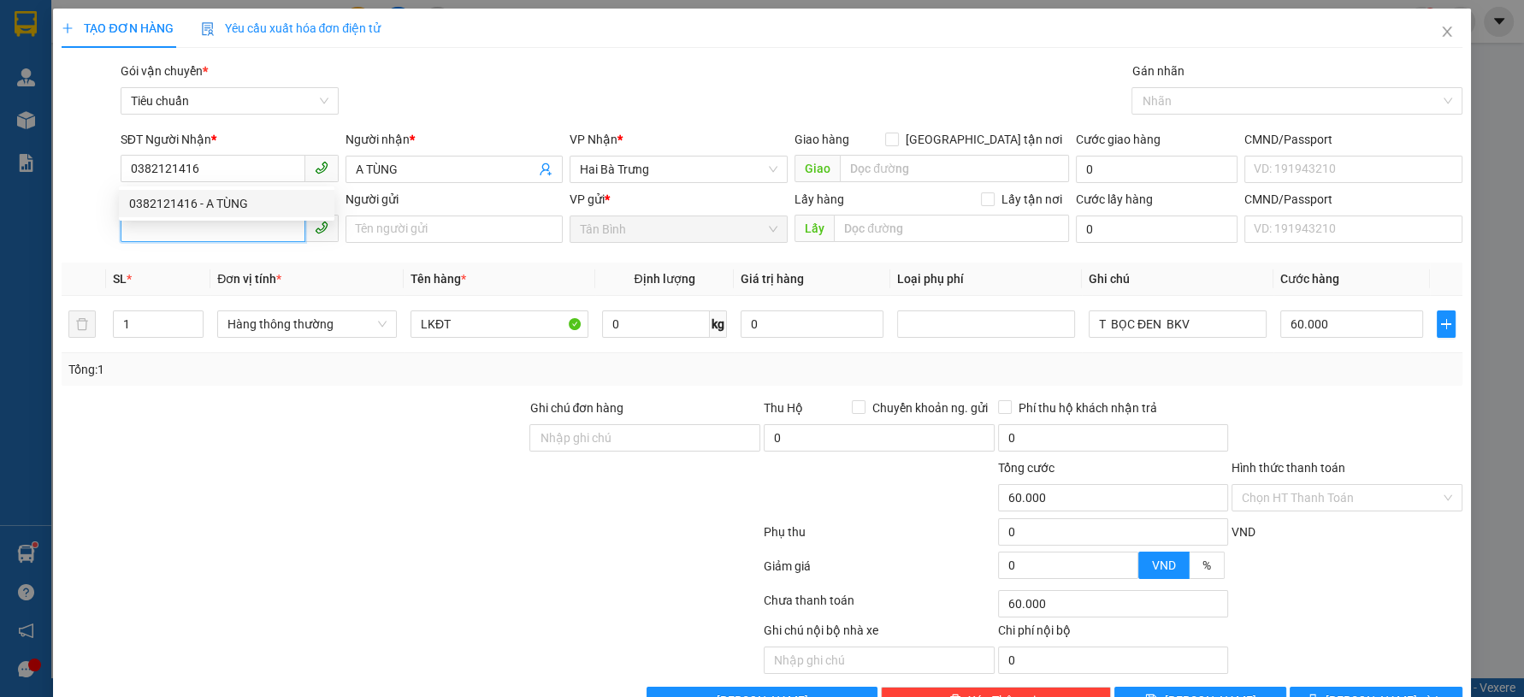
click at [229, 229] on input "SĐT Người Gửi" at bounding box center [213, 228] width 185 height 27
click at [255, 261] on div "0933338448 - A Toàn" at bounding box center [226, 263] width 195 height 19
type input "0933338448"
type input "A Toàn"
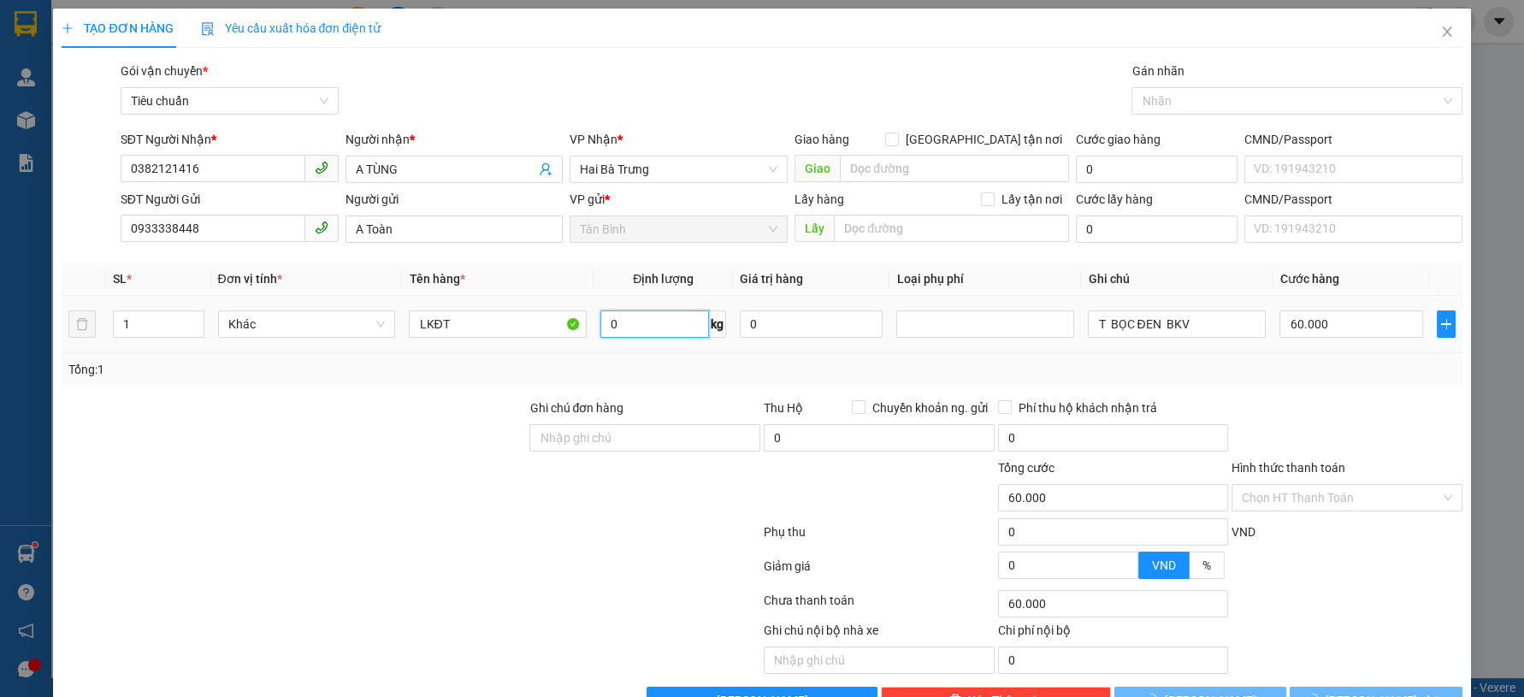
click at [683, 321] on input "0" at bounding box center [654, 323] width 109 height 27
type input "21"
drag, startPoint x: 801, startPoint y: 419, endPoint x: 1322, endPoint y: 328, distance: 529.5
click at [801, 419] on div "Thu Hộ Chuyển khoản ng. gửi" at bounding box center [879, 412] width 231 height 26
click at [1327, 361] on div "Tổng: 1" at bounding box center [761, 369] width 1386 height 19
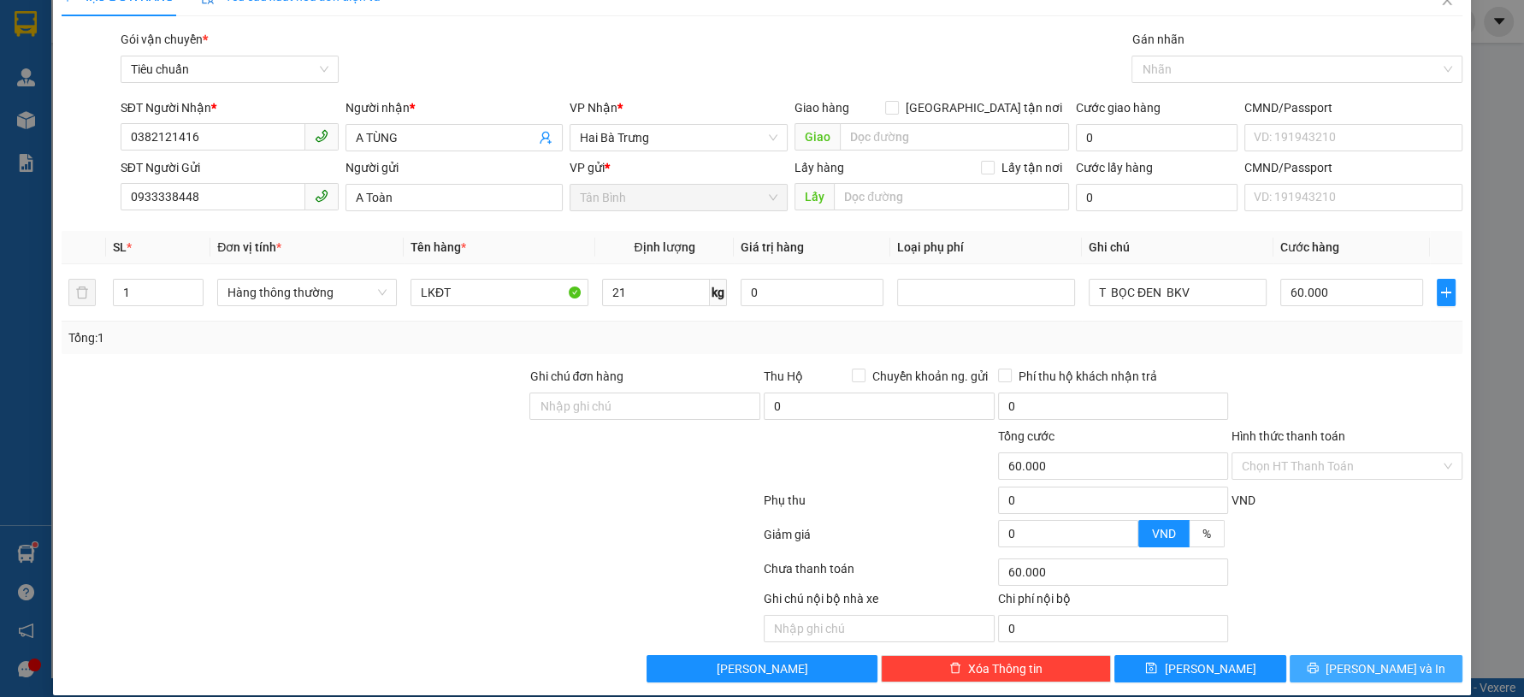
scroll to position [49, 0]
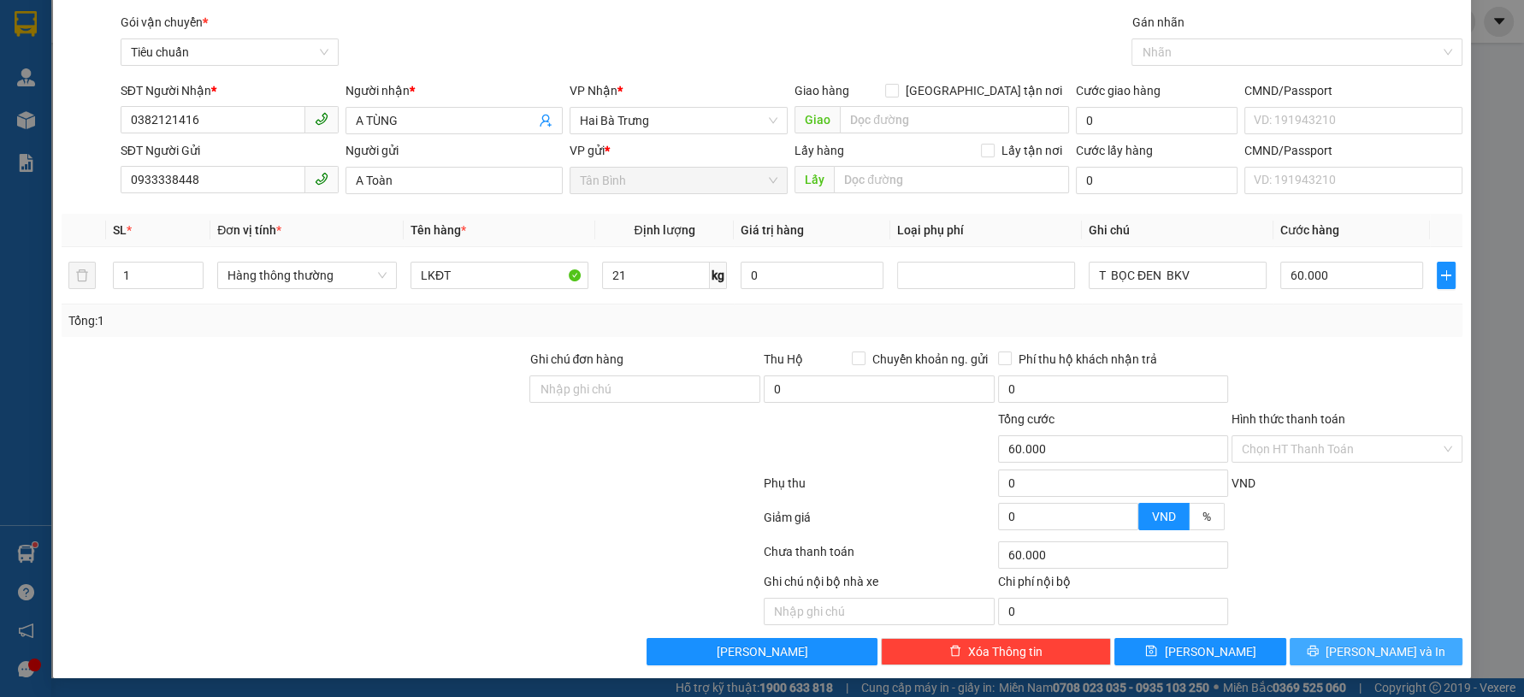
click at [1325, 652] on button "[PERSON_NAME] và In" at bounding box center [1376, 651] width 172 height 27
click at [1245, 295] on td "T BỌC ĐEN BKV" at bounding box center [1178, 275] width 192 height 57
click at [1327, 639] on button "[PERSON_NAME] và In" at bounding box center [1376, 651] width 172 height 27
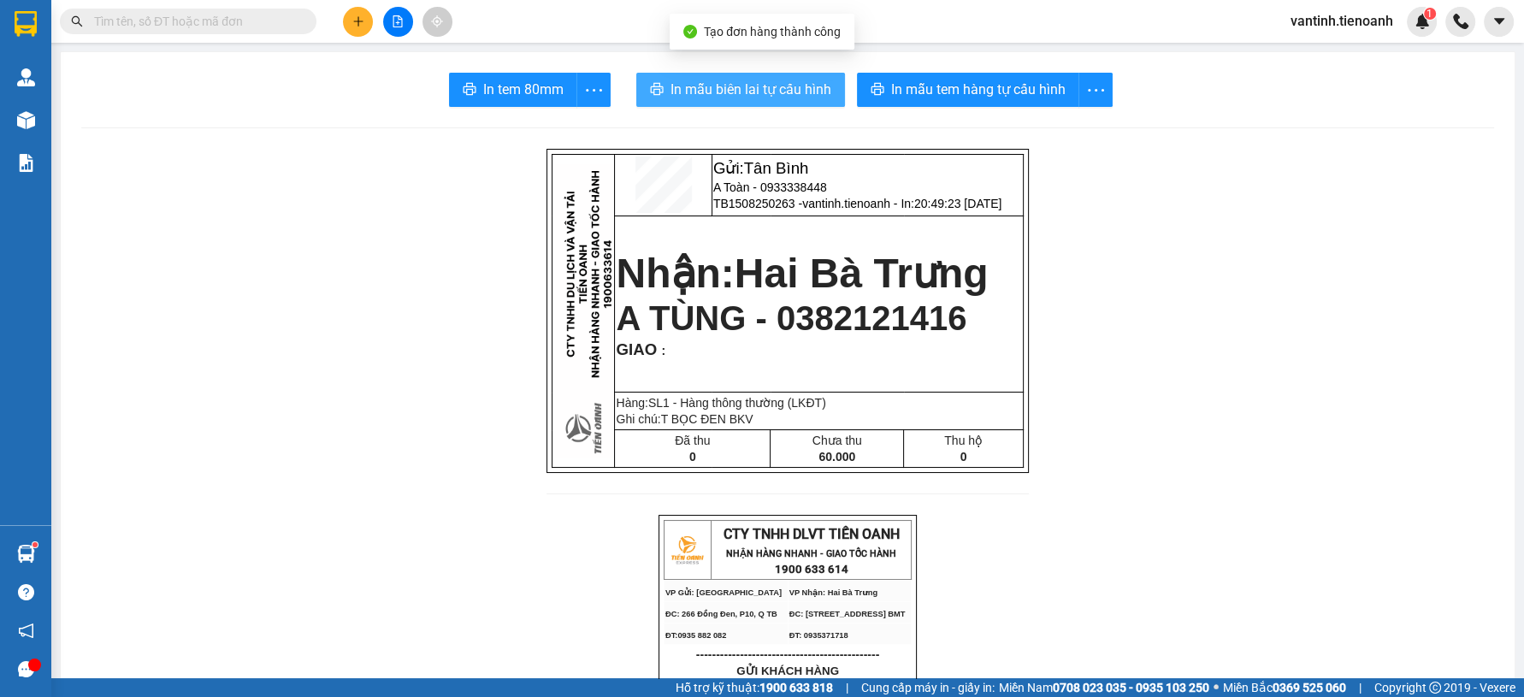
click at [652, 99] on button "In mẫu biên lai tự cấu hình" at bounding box center [740, 90] width 209 height 34
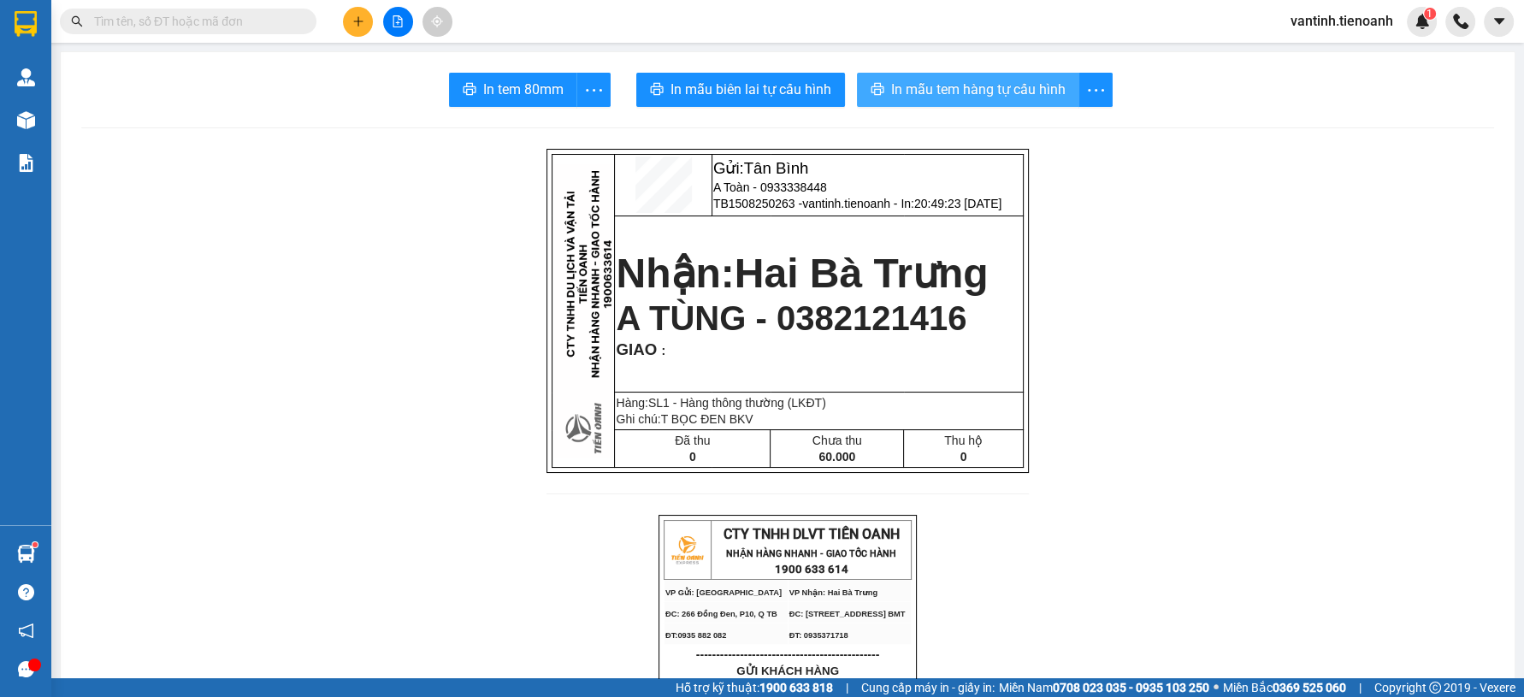
click at [1019, 88] on span "In mẫu tem hàng tự cấu hình" at bounding box center [978, 89] width 174 height 21
click at [361, 27] on icon "plus" at bounding box center [358, 21] width 12 height 12
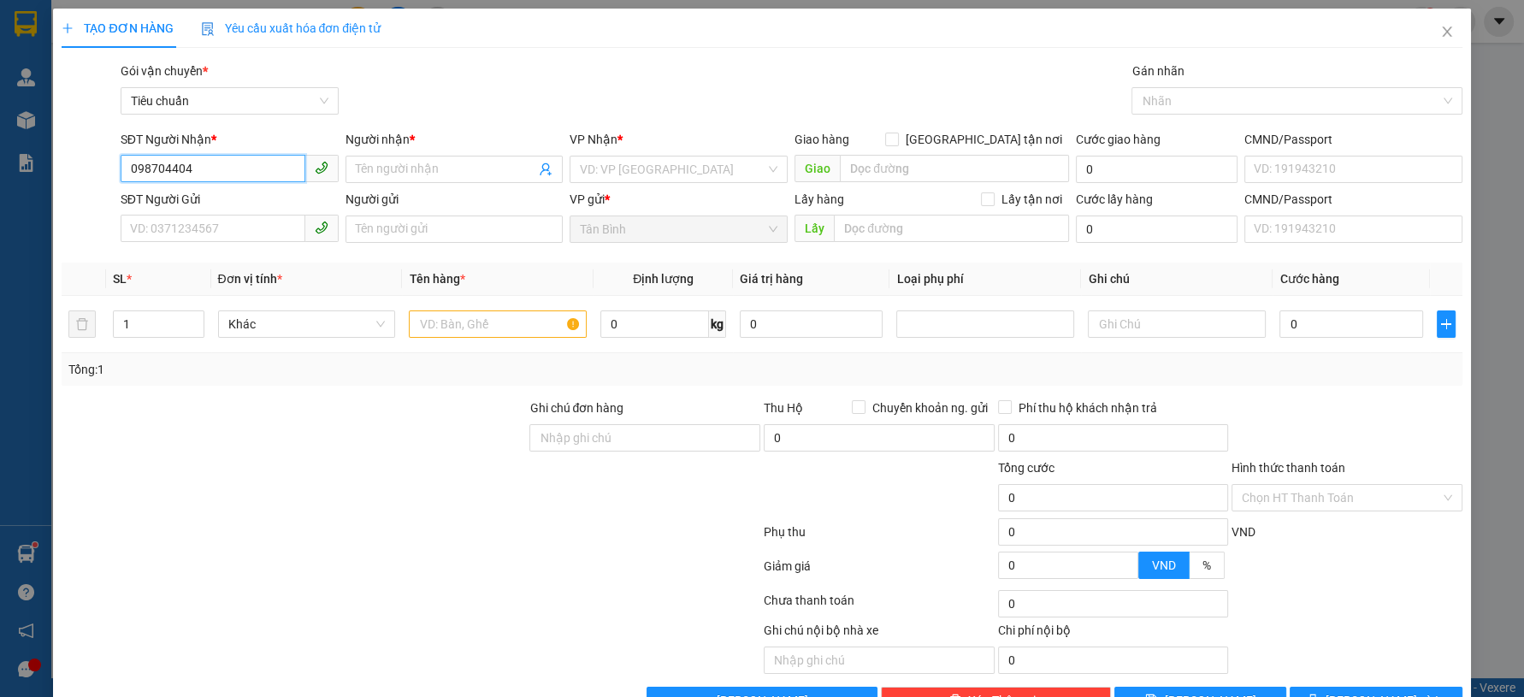
type input "0987044045"
drag, startPoint x: 196, startPoint y: 191, endPoint x: 201, endPoint y: 200, distance: 10.7
click at [197, 191] on div "0987044045 - A TOẢN" at bounding box center [227, 203] width 216 height 27
type input "A TOẢN"
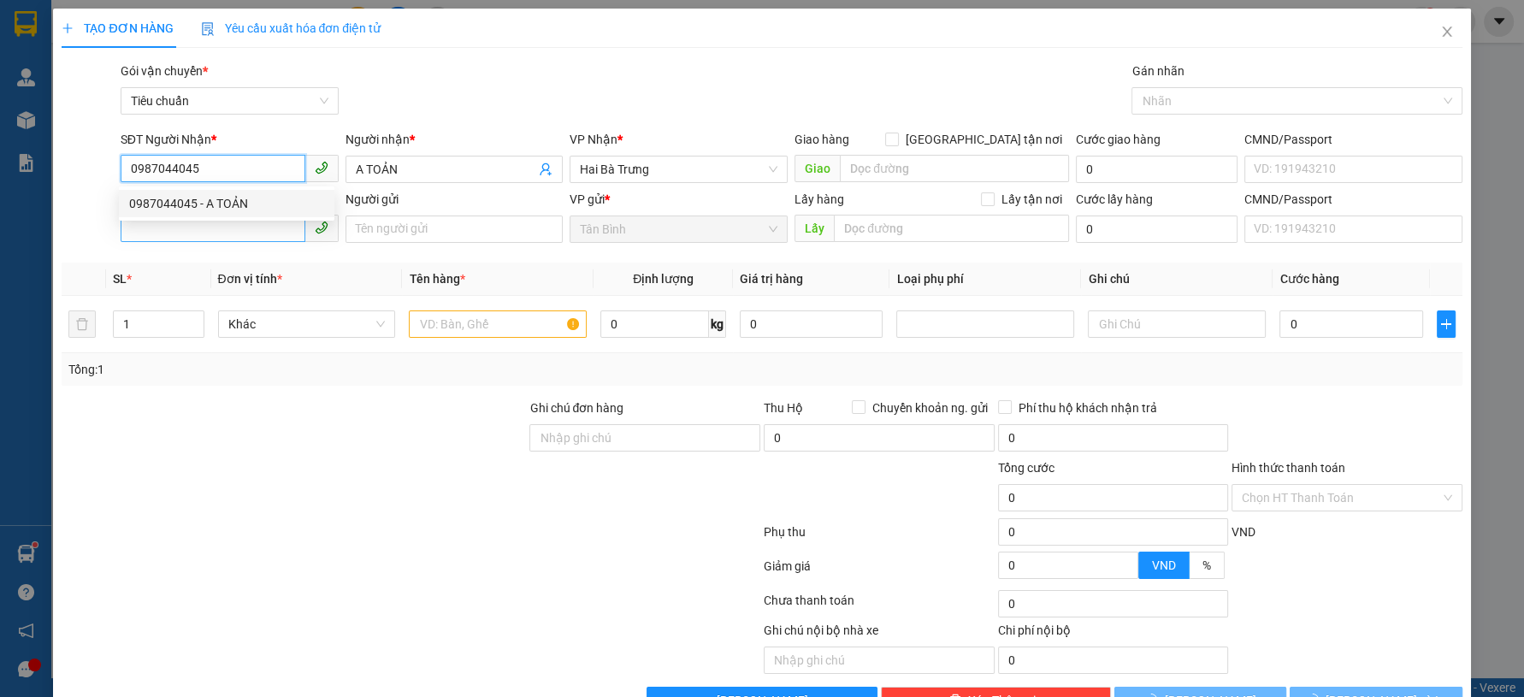
type input "0987044045"
type input "40.000"
click at [222, 232] on input "SĐT Người Gửi" at bounding box center [213, 228] width 185 height 27
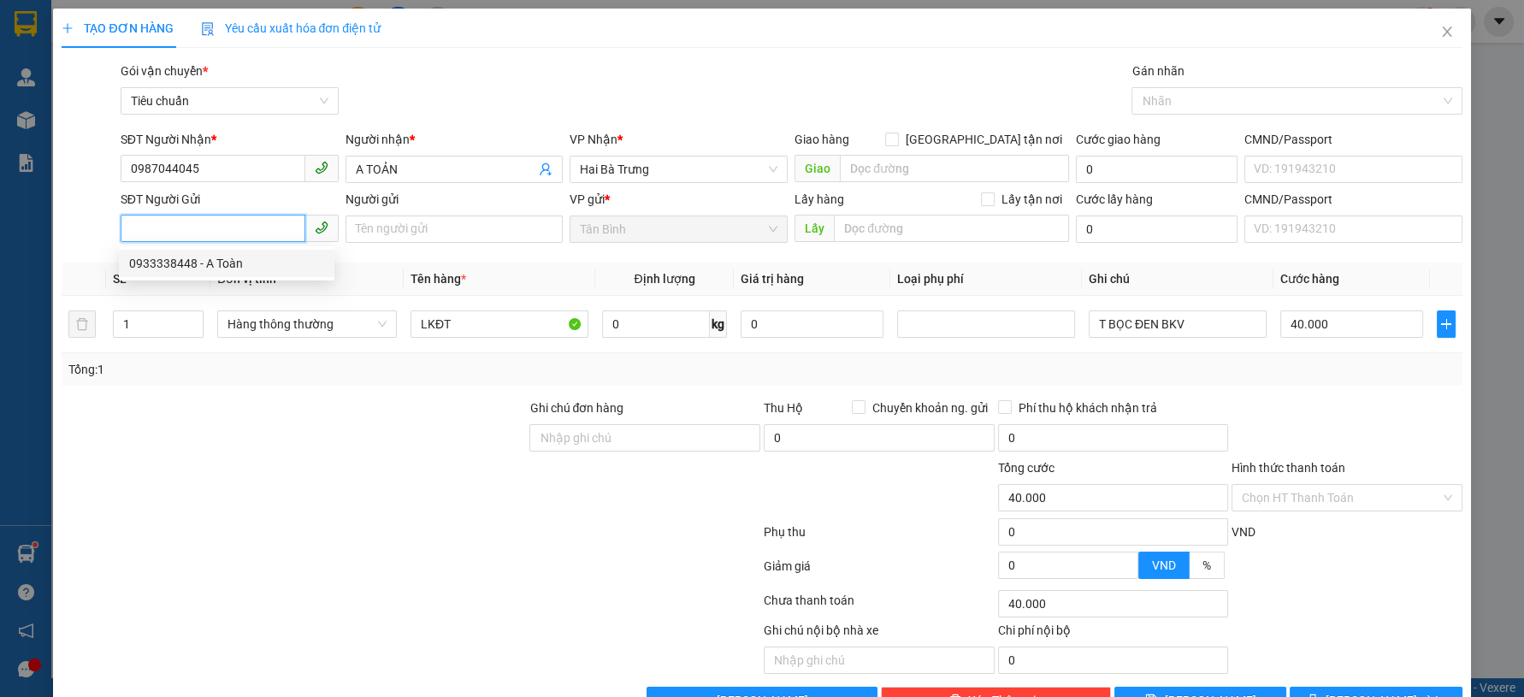
click at [253, 257] on div "0933338448 - A Toàn" at bounding box center [226, 263] width 195 height 19
type input "0933338448"
type input "A Toàn"
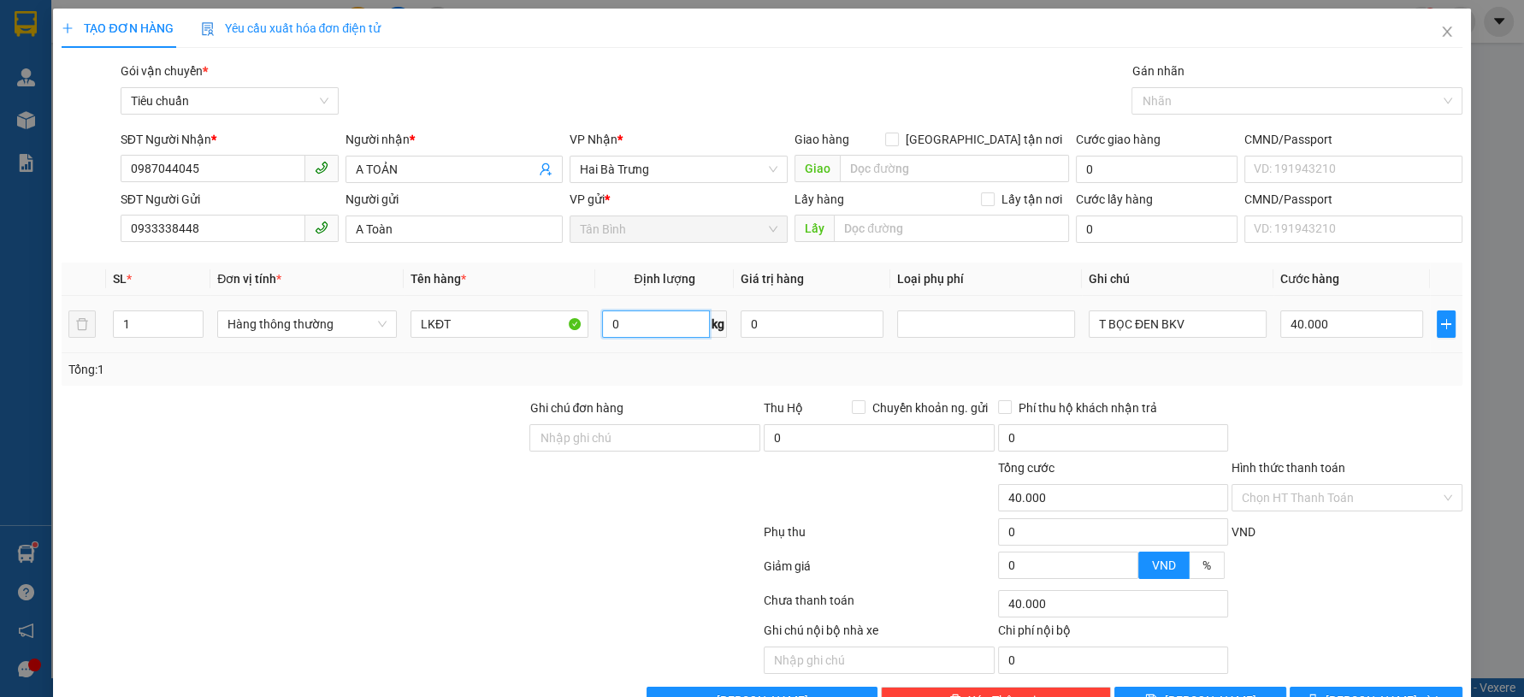
click at [637, 322] on input "0" at bounding box center [656, 323] width 109 height 27
type input "4"
click at [652, 401] on div "Ghi chú đơn hàng" at bounding box center [644, 412] width 231 height 26
type input "30.000"
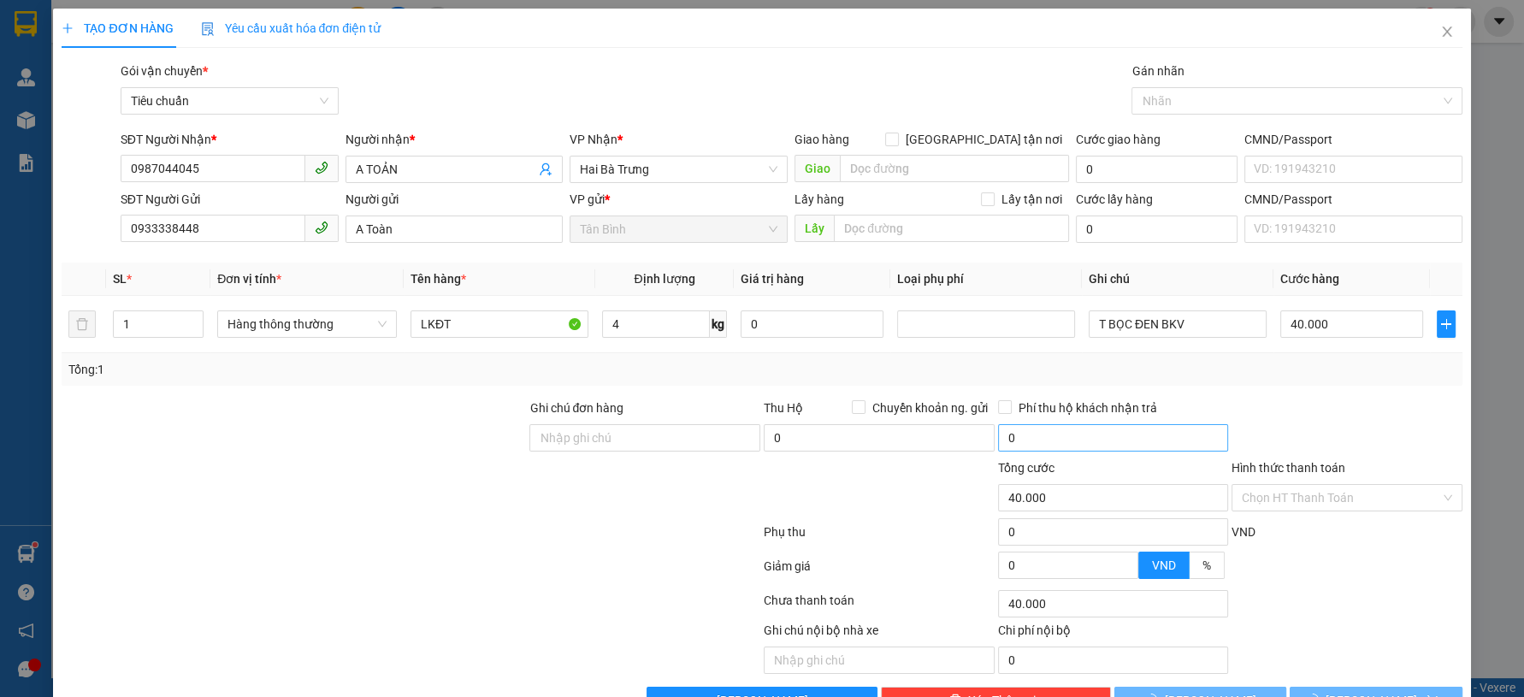
type input "30.000"
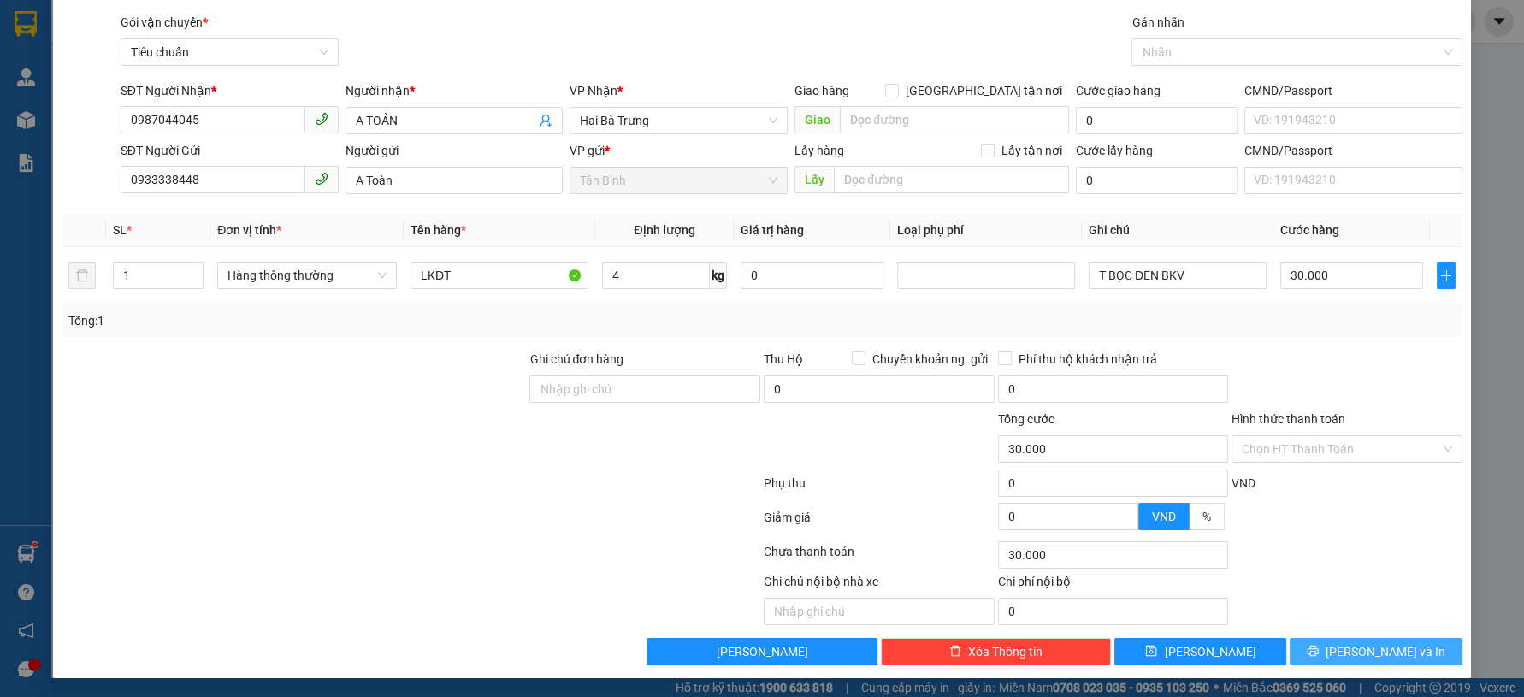
click at [1319, 659] on button "[PERSON_NAME] và In" at bounding box center [1376, 651] width 172 height 27
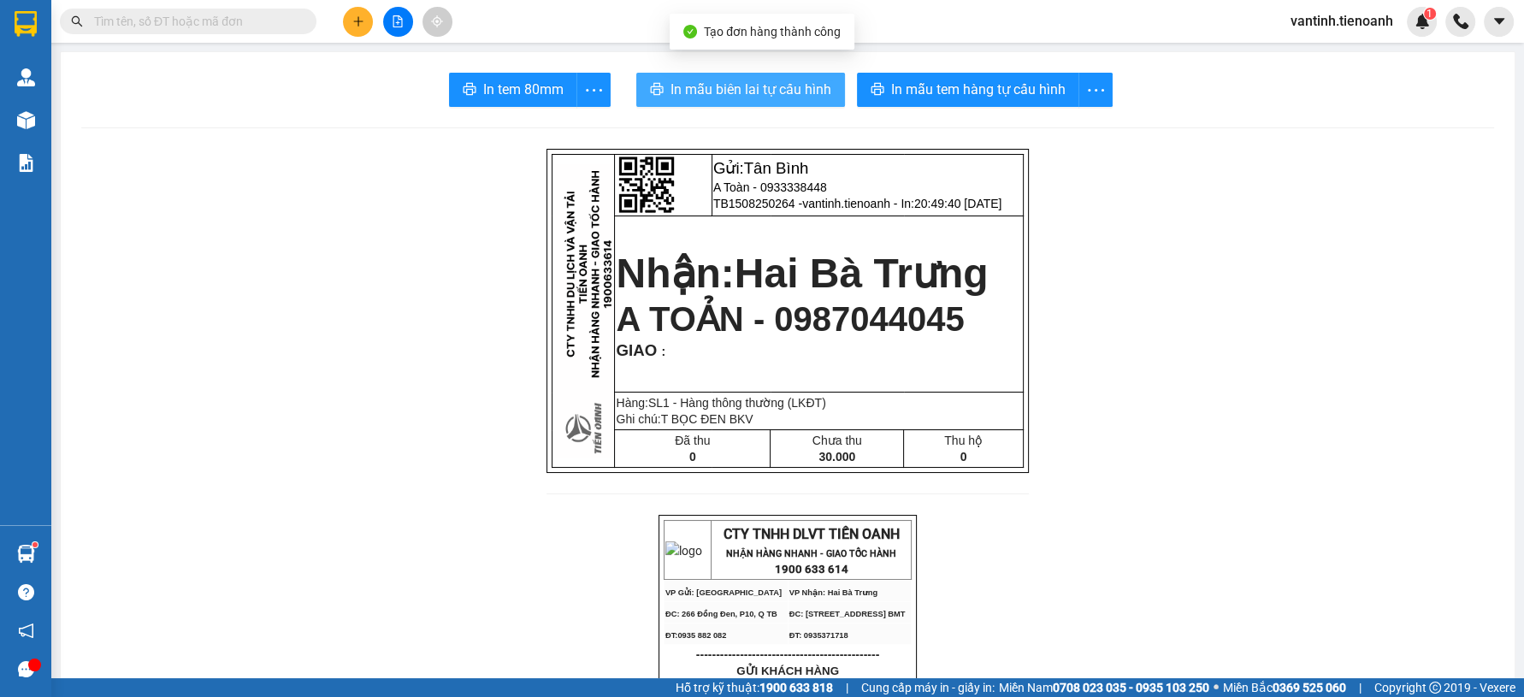
drag, startPoint x: 724, startPoint y: 65, endPoint x: 724, endPoint y: 98, distance: 32.5
click at [724, 98] on span "In mẫu biên lai tự cấu hình" at bounding box center [751, 89] width 161 height 21
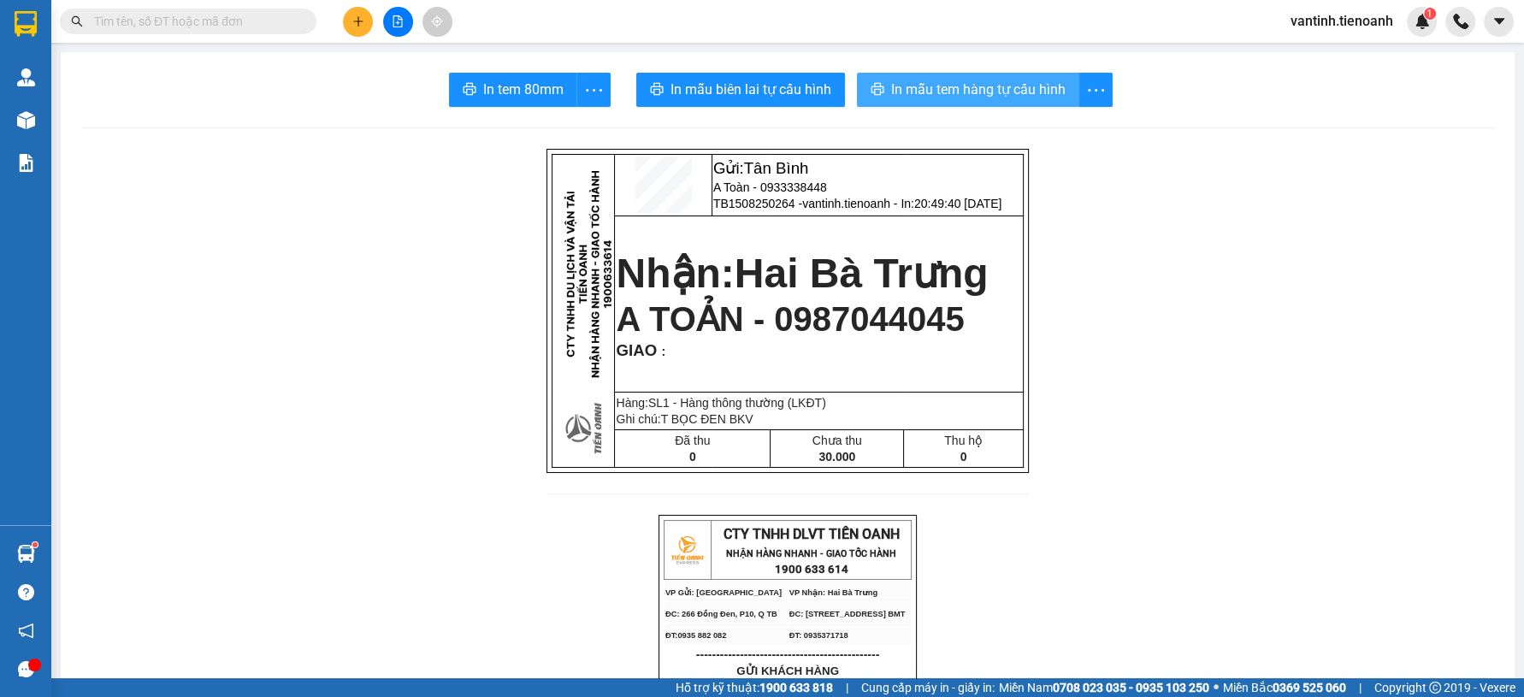
click at [998, 98] on span "In mẫu tem hàng tự cấu hình" at bounding box center [978, 89] width 174 height 21
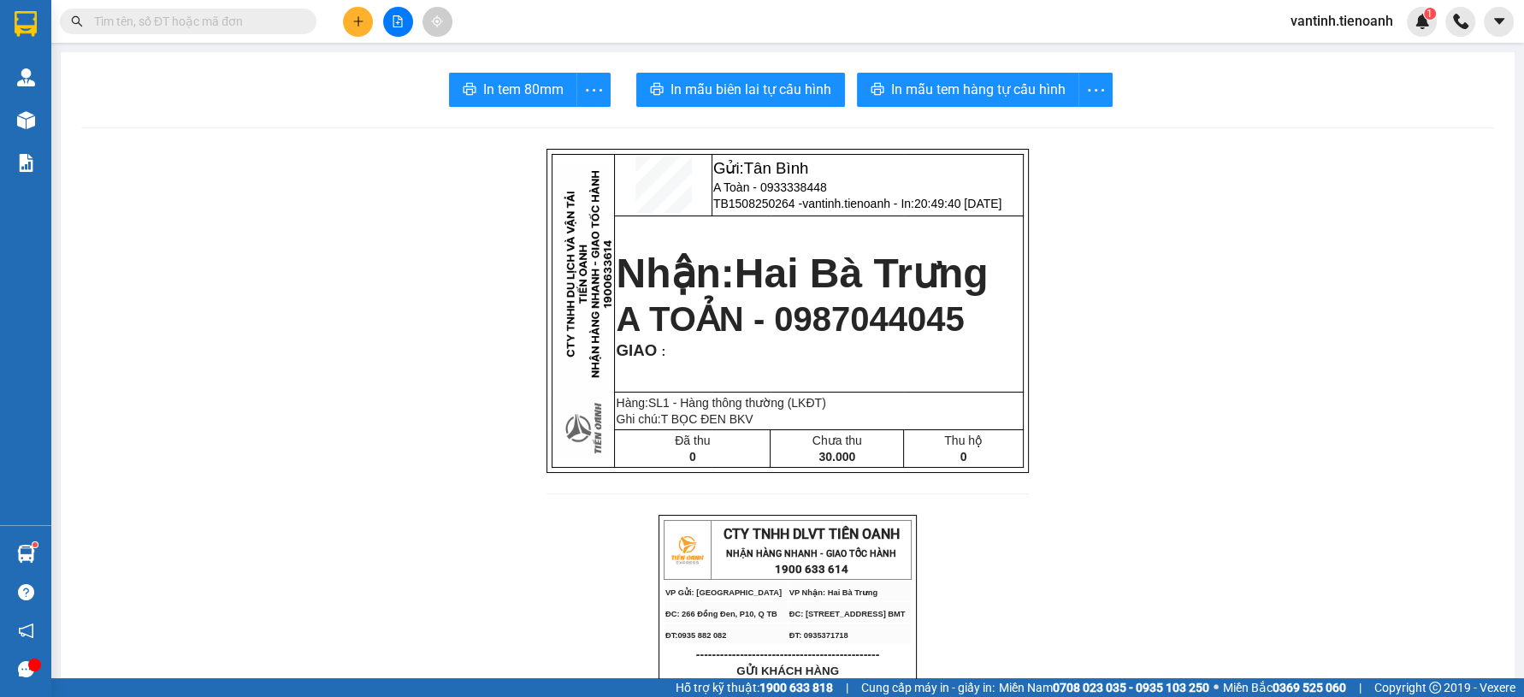
click at [370, 33] on div at bounding box center [398, 22] width 128 height 30
click at [362, 21] on icon "plus" at bounding box center [357, 21] width 9 height 1
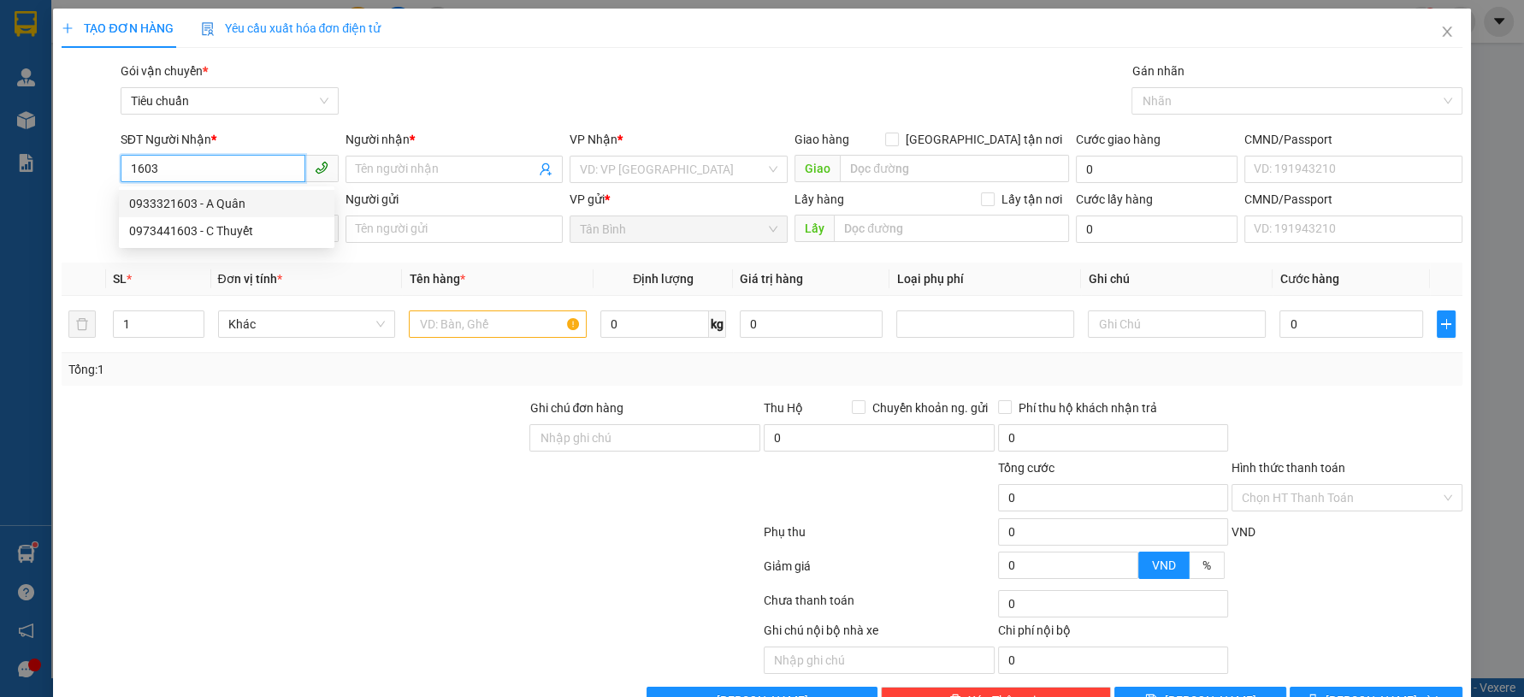
click at [224, 204] on div "0933321603 - A Quân" at bounding box center [226, 203] width 195 height 19
type input "0933321603"
type input "A Quân"
type input "80.000"
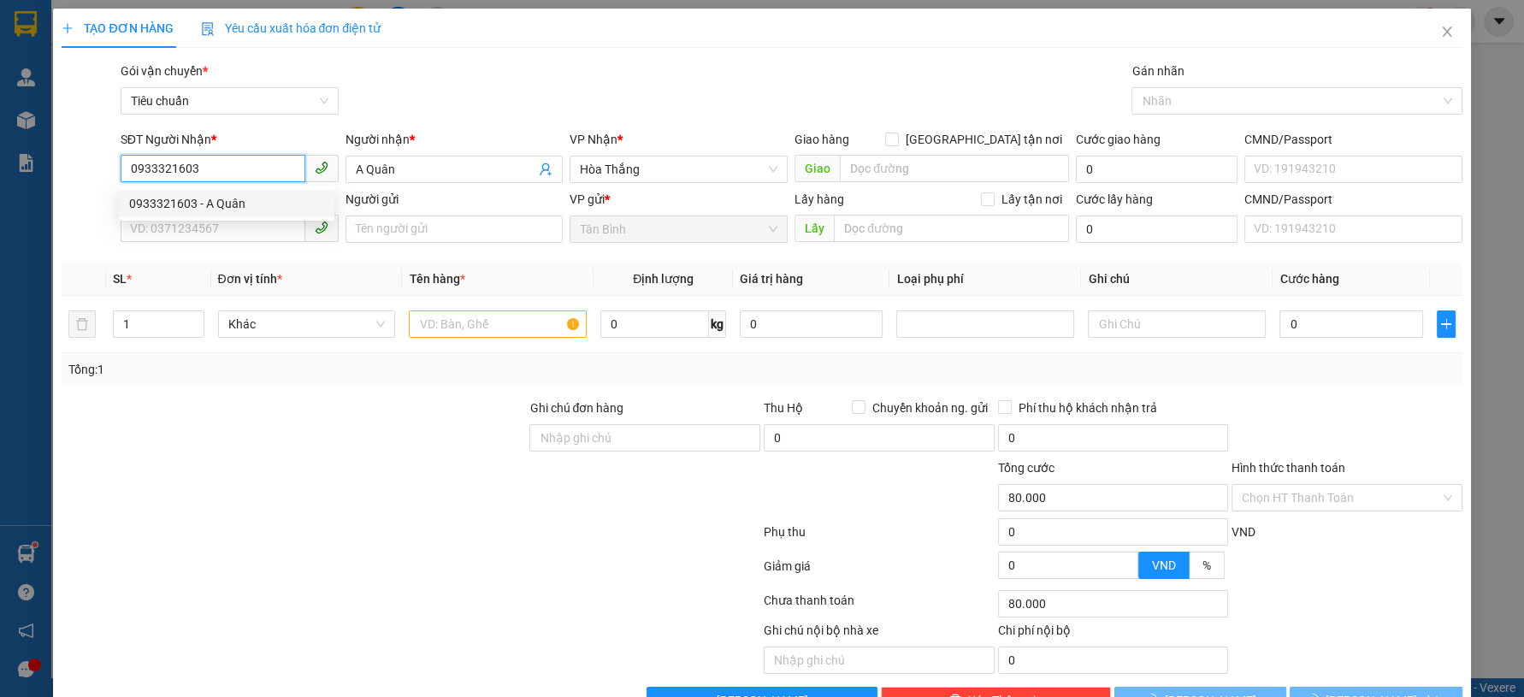
click at [219, 164] on input "0933321603" at bounding box center [213, 168] width 185 height 27
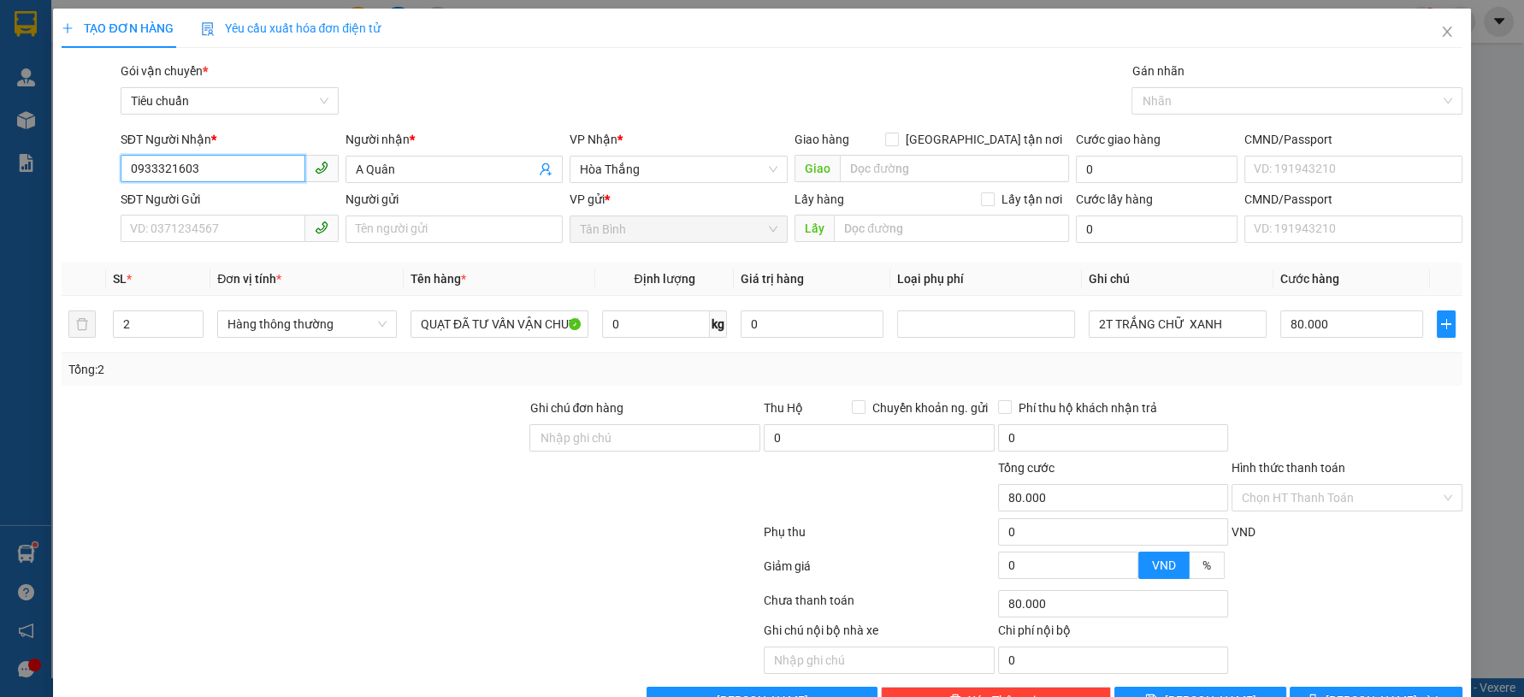
click at [219, 164] on input "0933321603" at bounding box center [213, 168] width 185 height 27
click at [253, 230] on div "0973441603 - C Thuyết" at bounding box center [226, 231] width 195 height 19
type input "0973441603"
type input "C Thuyết"
type input "30.000"
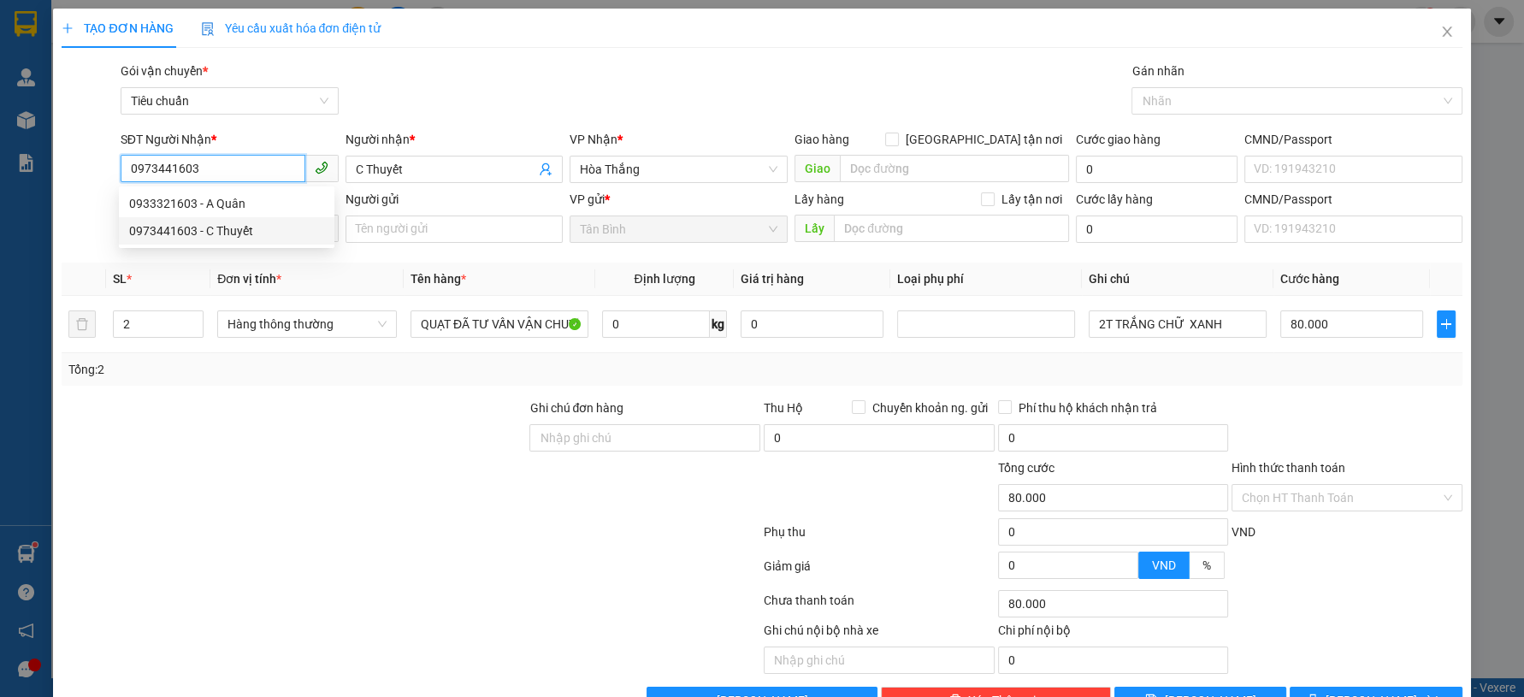
type input "30.000"
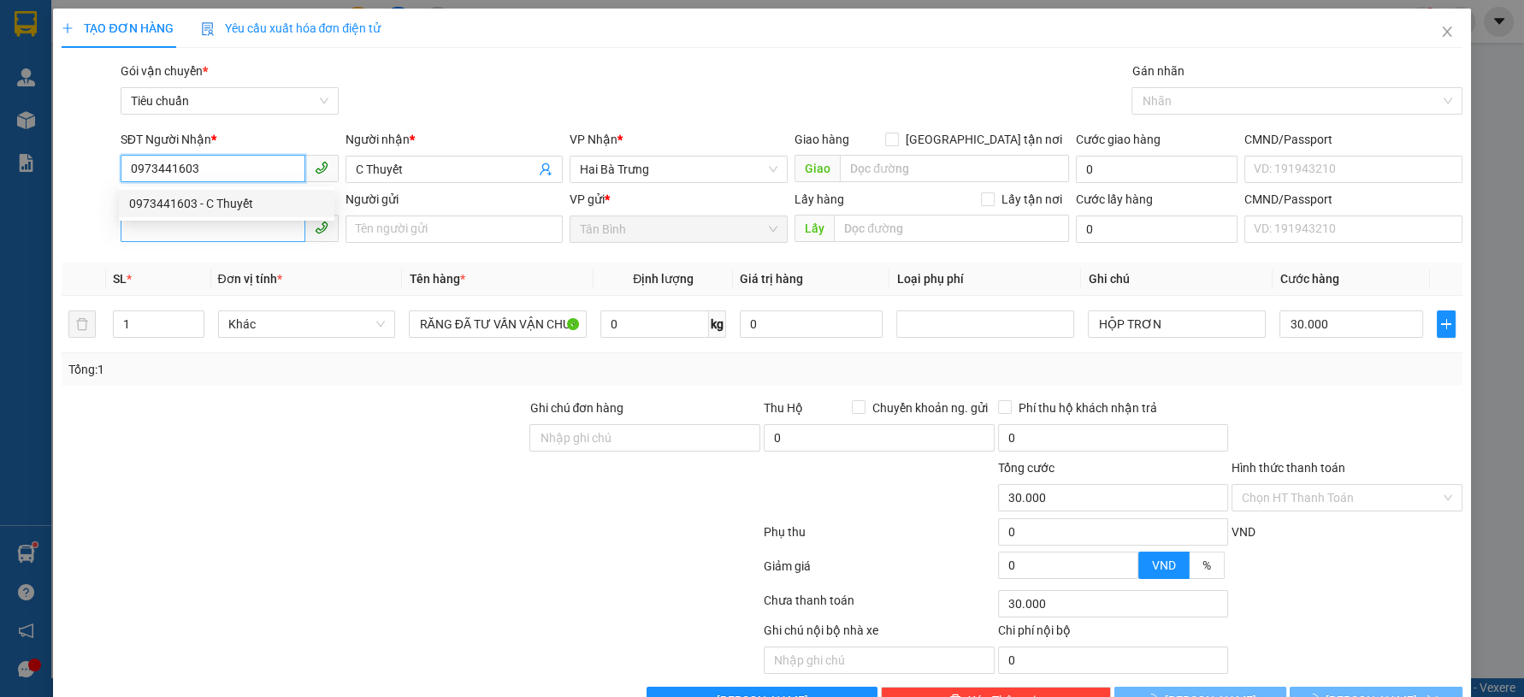
type input "0973441603"
click at [248, 237] on input "SĐT Người Gửi" at bounding box center [213, 228] width 185 height 27
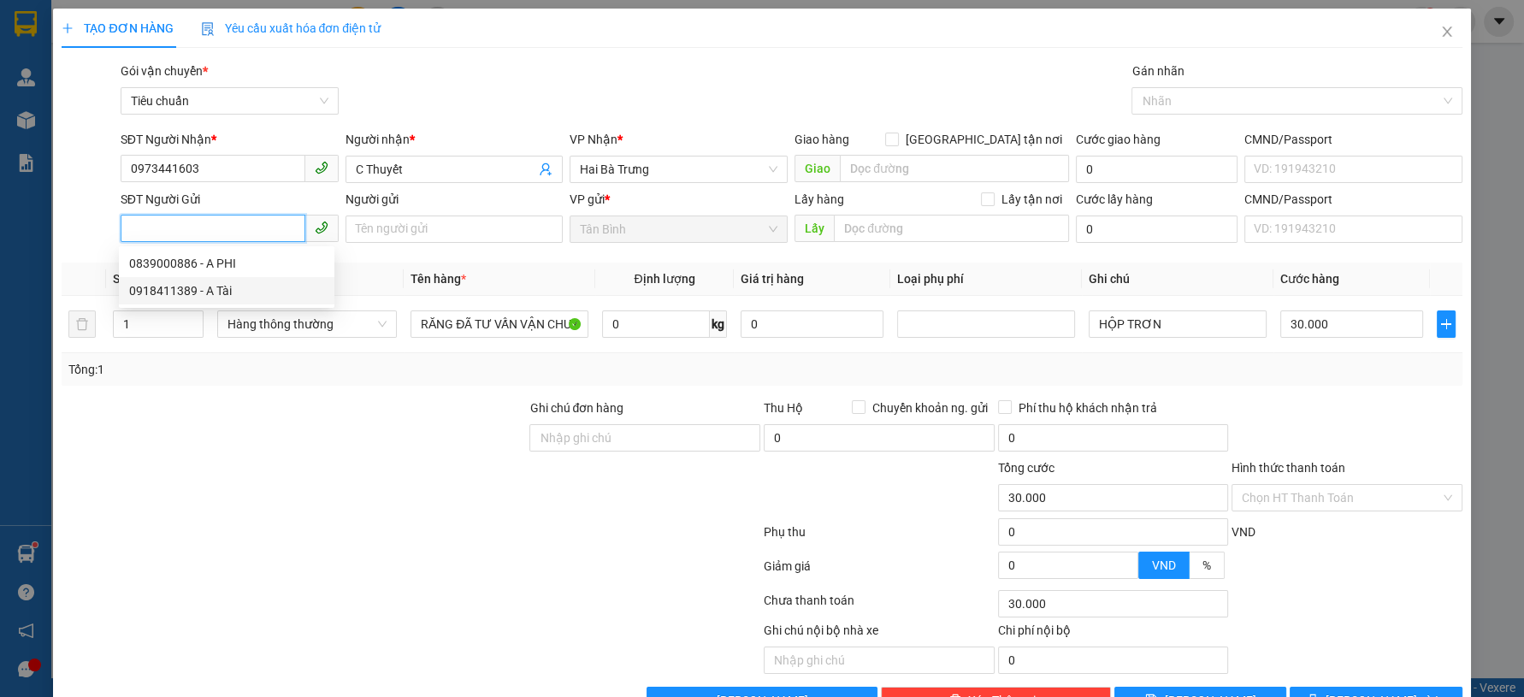
click at [234, 285] on div "0918411389 - A Tài" at bounding box center [226, 290] width 195 height 19
type input "0918411389"
type input "A Tài"
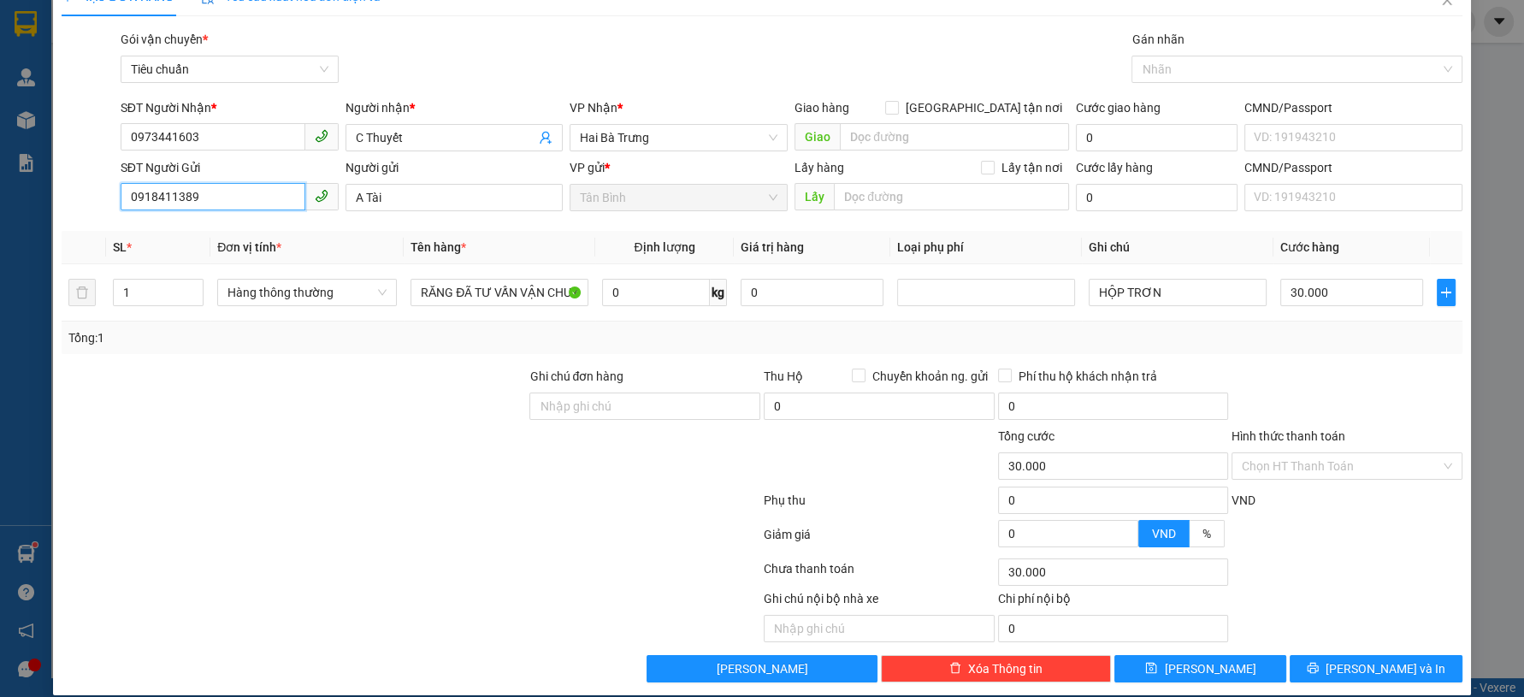
scroll to position [49, 0]
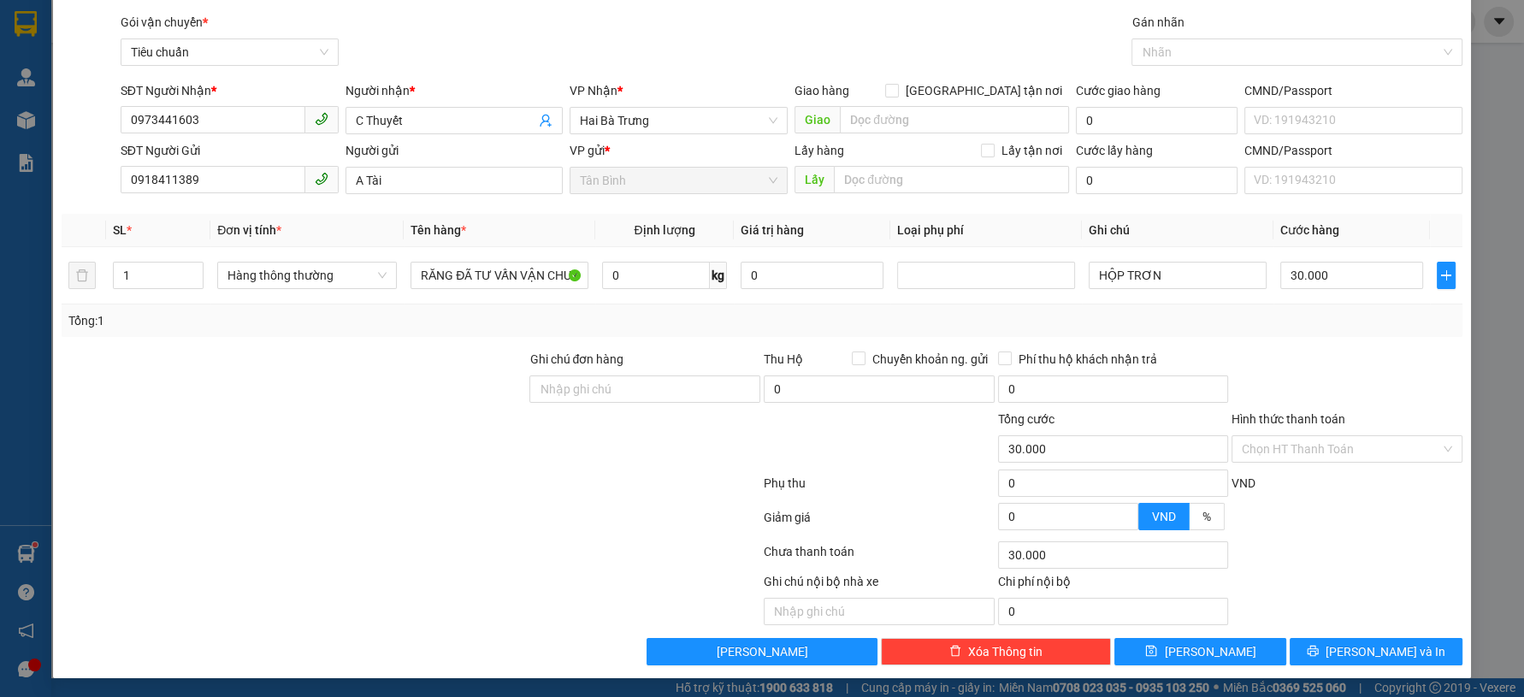
click at [1364, 671] on div "TẠO ĐƠN HÀNG Yêu cầu xuất hóa đơn điện tử Transit Pickup Surcharge Ids Transit …" at bounding box center [761, 319] width 1417 height 718
click at [1354, 651] on span "[PERSON_NAME] và In" at bounding box center [1386, 651] width 120 height 19
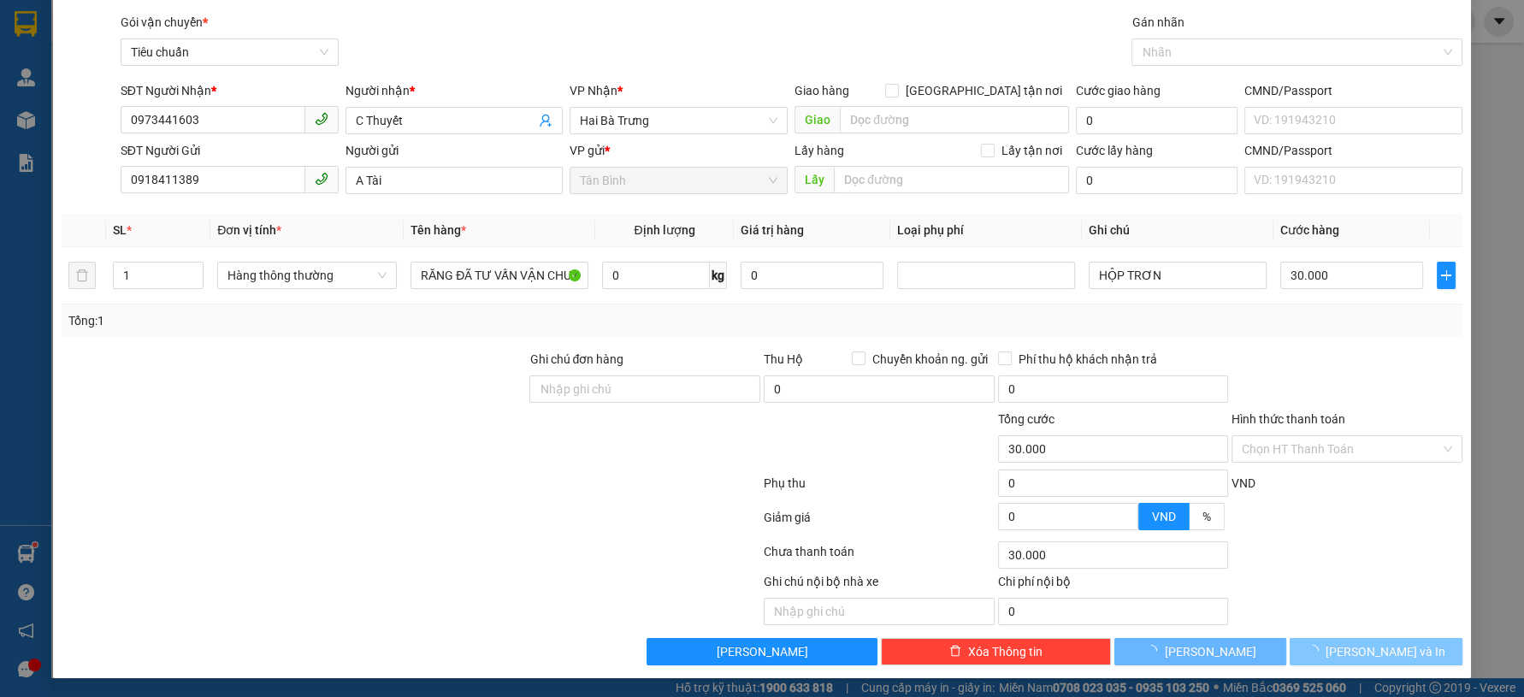
click at [1009, 53] on div "Gói vận chuyển * Tiêu chuẩn Gán nhãn Nhãn" at bounding box center [791, 43] width 1349 height 60
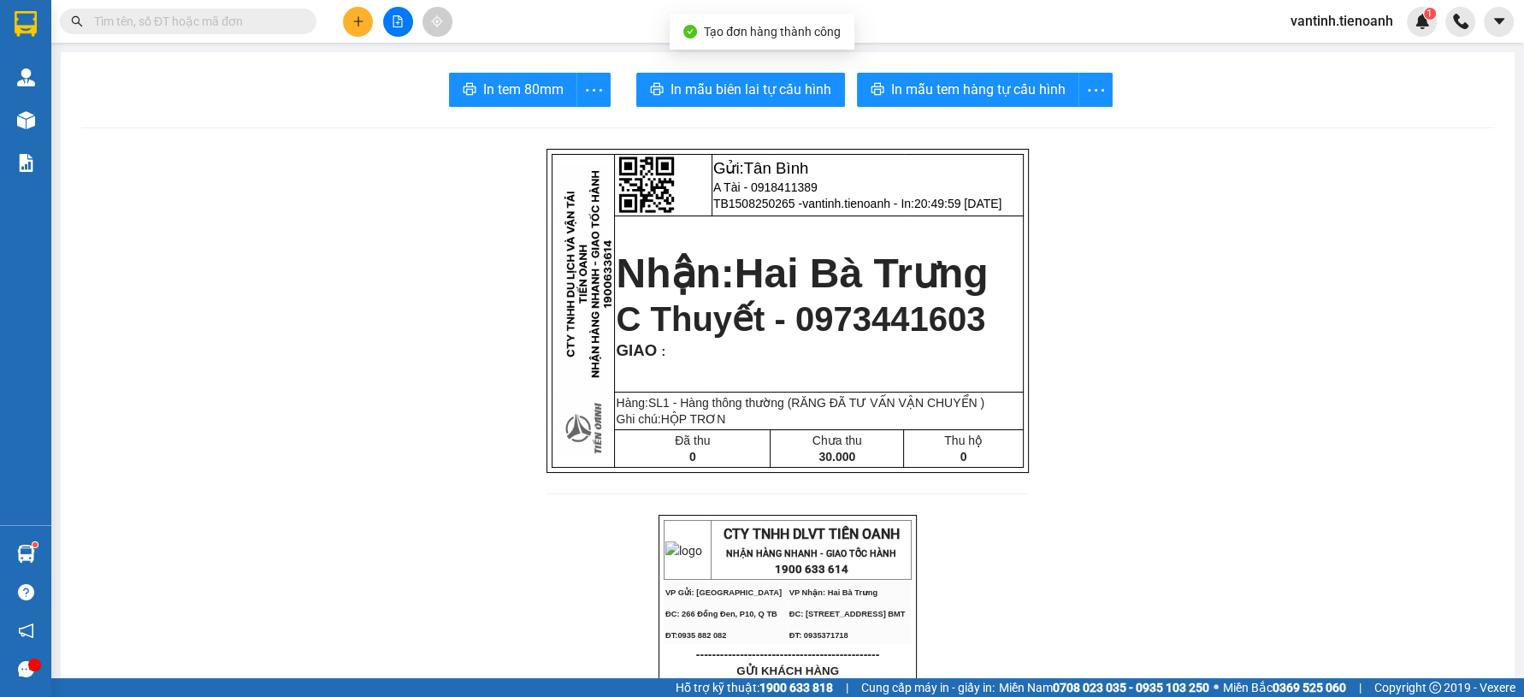
click at [1007, 84] on span "In mẫu tem hàng tự cấu hình" at bounding box center [978, 89] width 174 height 21
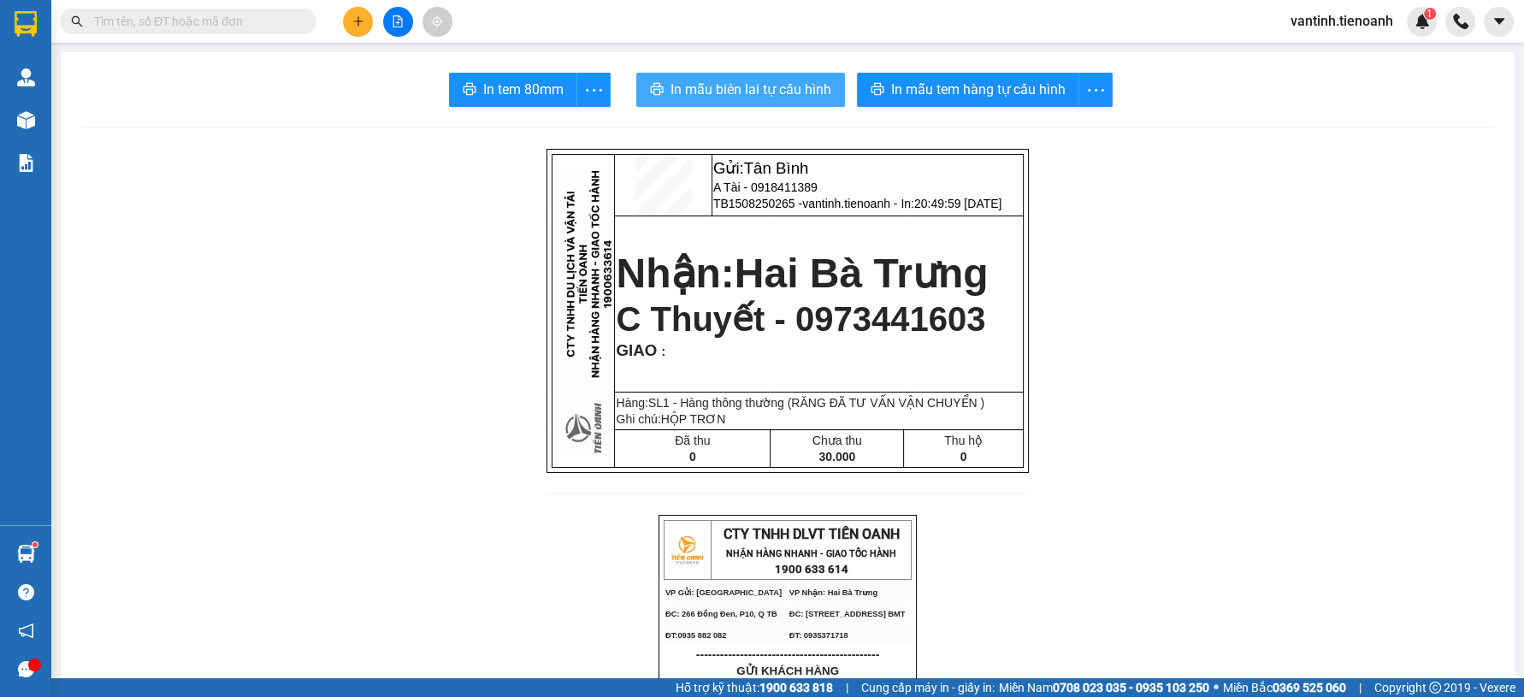
click at [763, 102] on button "In mẫu biên lai tự cấu hình" at bounding box center [740, 90] width 209 height 34
click at [366, 30] on button at bounding box center [358, 22] width 30 height 30
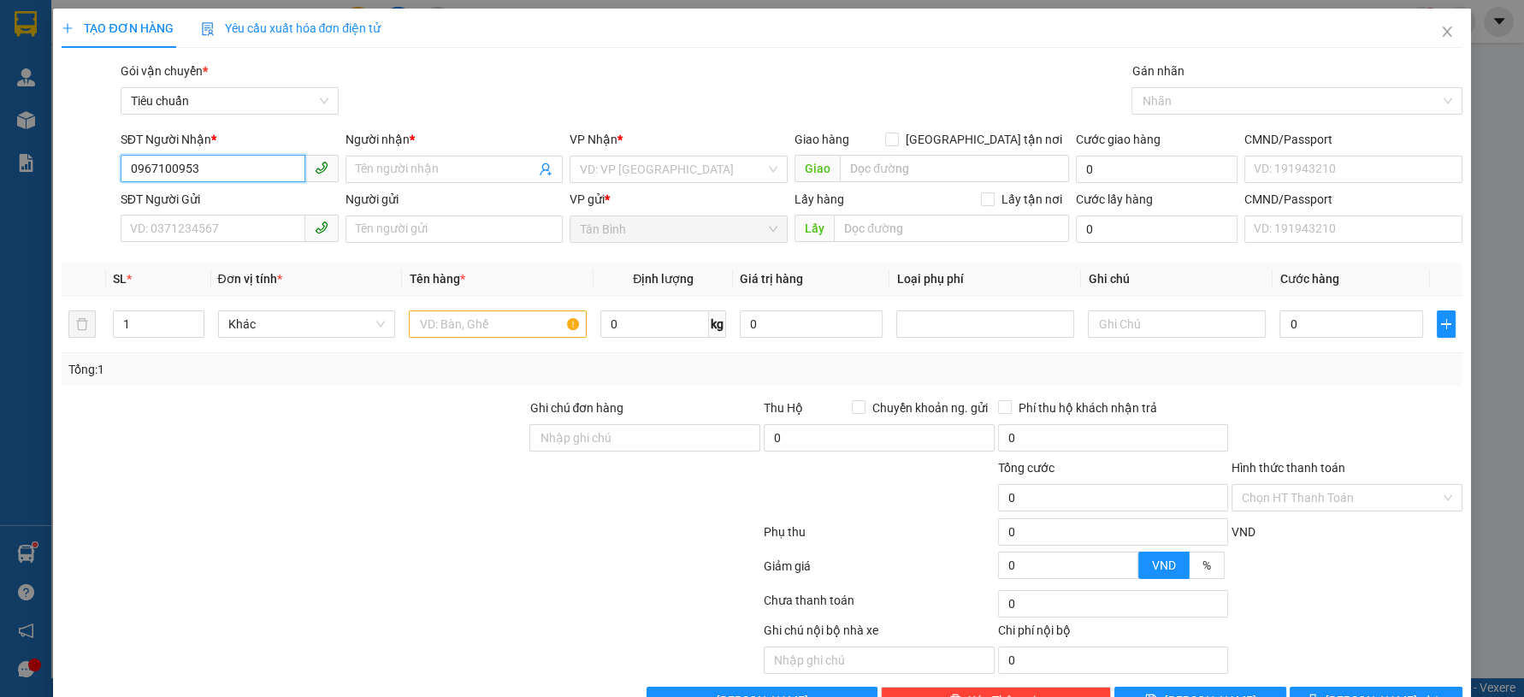
click at [274, 174] on input "0967100953" at bounding box center [213, 168] width 185 height 27
click at [272, 174] on input "0967100953" at bounding box center [213, 168] width 185 height 27
type input "0967100953"
click at [372, 168] on input "Người nhận *" at bounding box center [446, 169] width 180 height 19
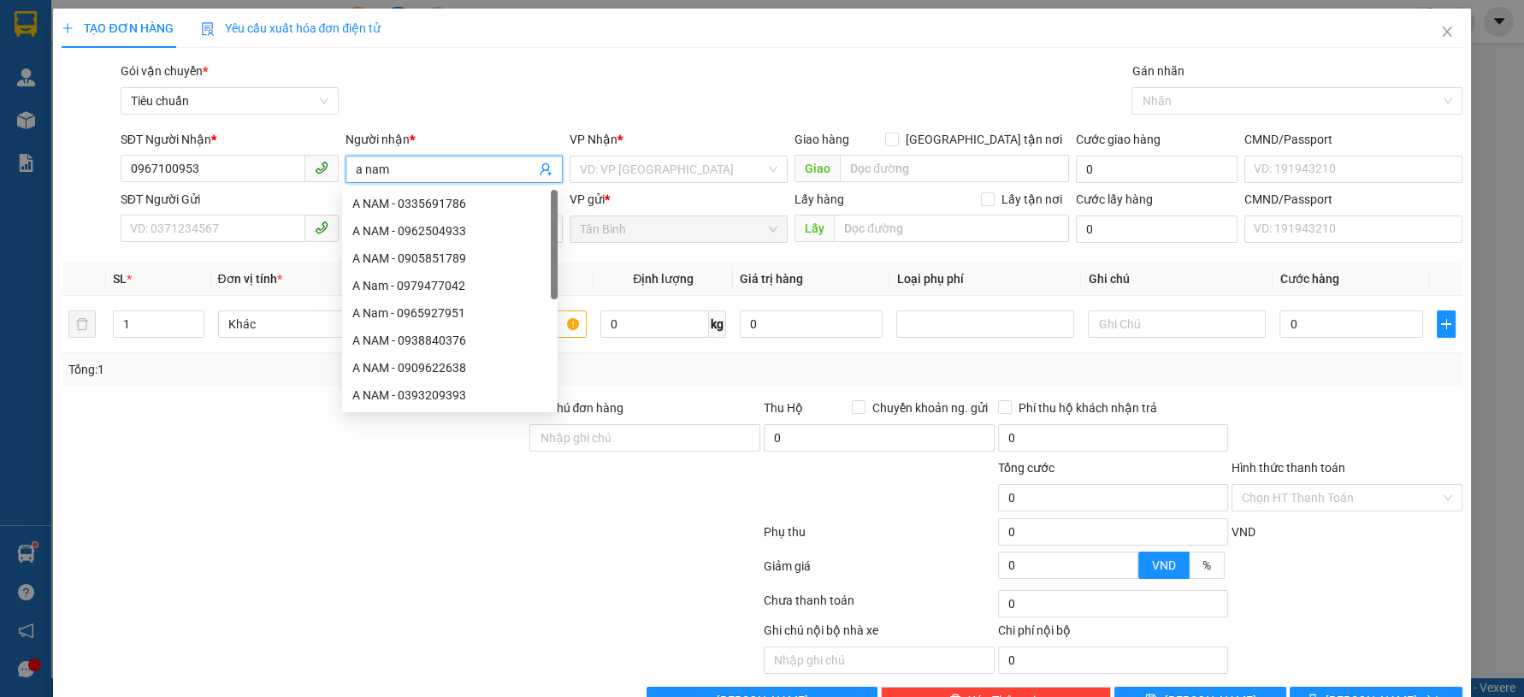
click at [373, 167] on input "a nam" at bounding box center [446, 169] width 180 height 19
click at [373, 168] on input "a nam" at bounding box center [446, 169] width 180 height 19
type input "A NAM"
click at [624, 181] on input "search" at bounding box center [673, 170] width 186 height 26
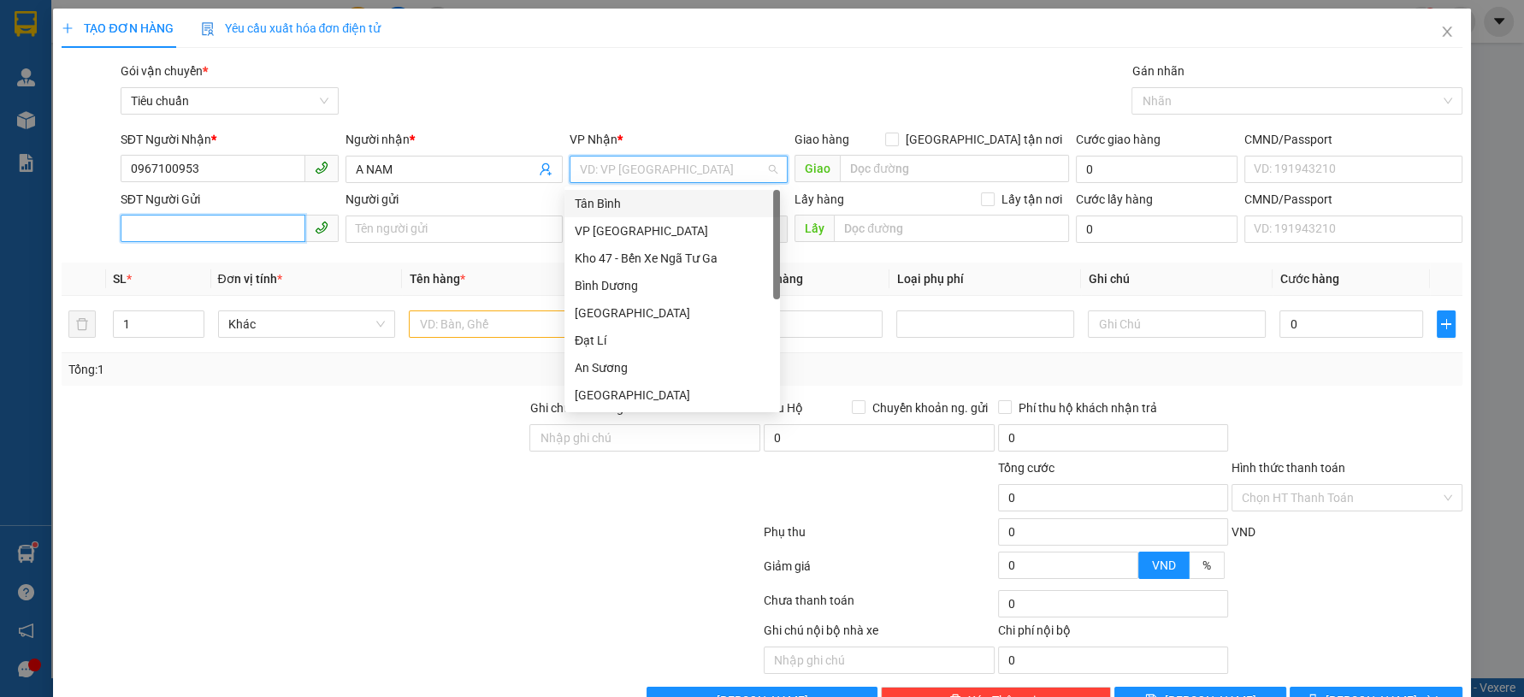
click at [251, 228] on input "SĐT Người Gửi" at bounding box center [213, 228] width 185 height 27
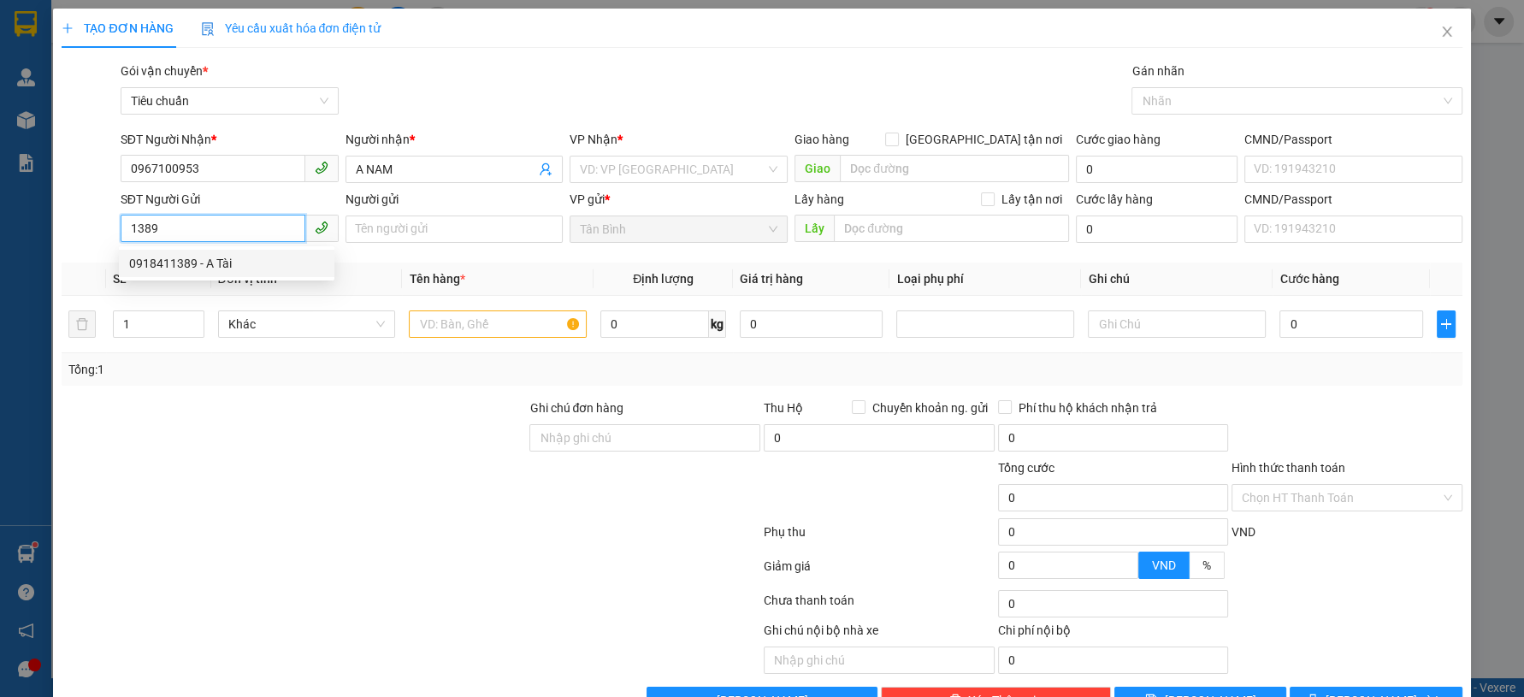
click at [227, 257] on div "0918411389 - A Tài" at bounding box center [226, 263] width 195 height 19
type input "0918411389"
type input "A Tài"
type input "30.000"
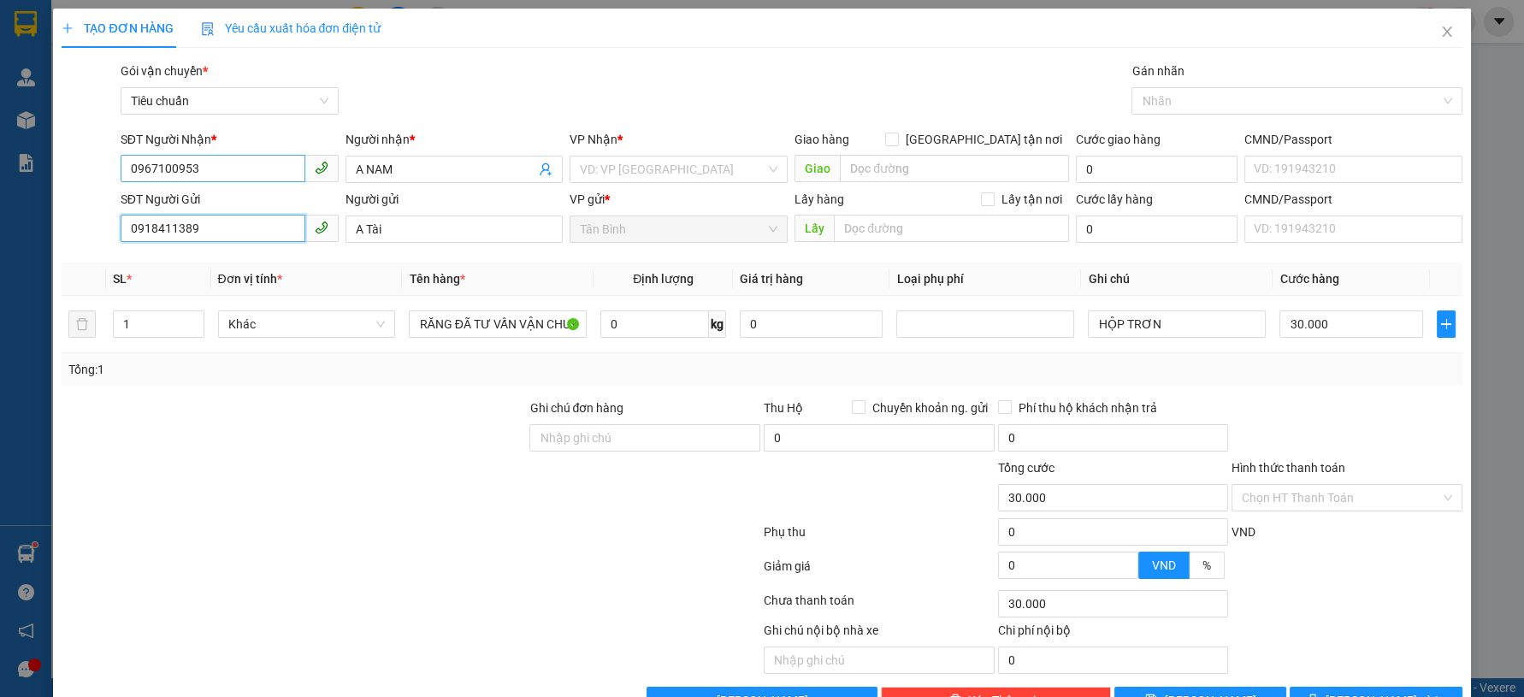
type input "0918411389"
click at [166, 166] on input "0967100953" at bounding box center [213, 168] width 185 height 27
type input "0967100453"
click at [204, 204] on div "0967100453 - LAB NAM LÂM" at bounding box center [226, 203] width 195 height 19
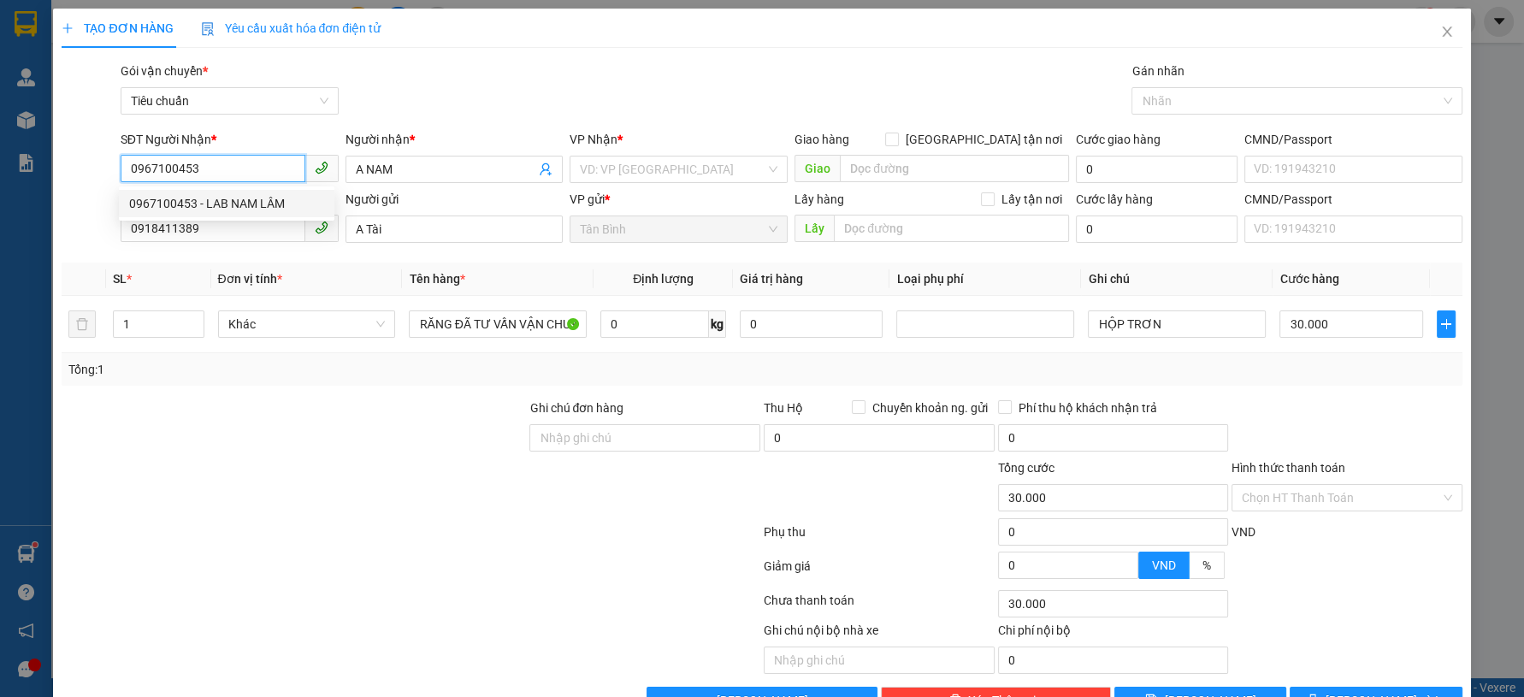
type input "LAB NAM LÂM"
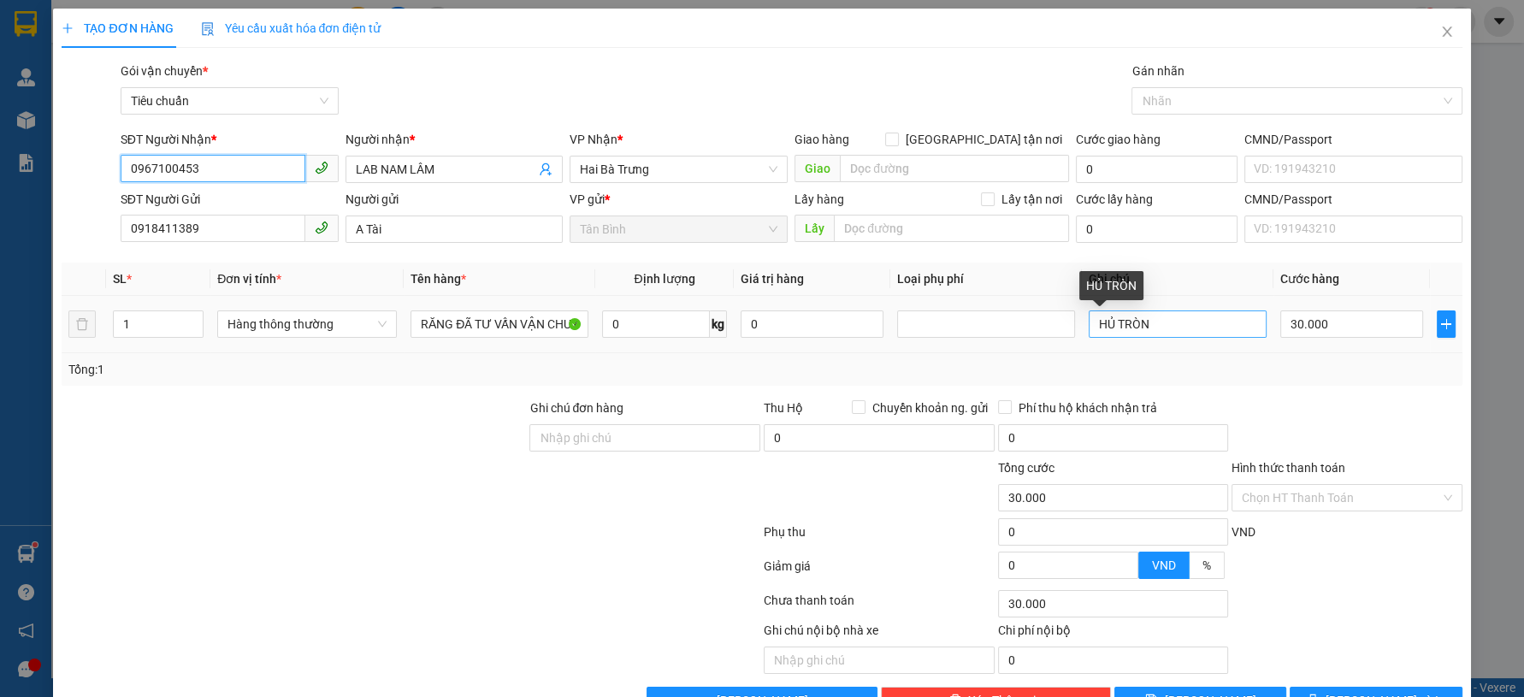
type input "0967100453"
drag, startPoint x: 1108, startPoint y: 333, endPoint x: 1039, endPoint y: 346, distance: 69.6
click at [1039, 346] on tr "1 Hàng thông thường RĂNG ĐÃ TƯ VẤN VẬN CHUYỂN 0 kg 0 HỦ TRÒN 30.000" at bounding box center [762, 324] width 1400 height 57
type input "H HỒNG TÍM"
click at [1287, 417] on div at bounding box center [1347, 429] width 234 height 60
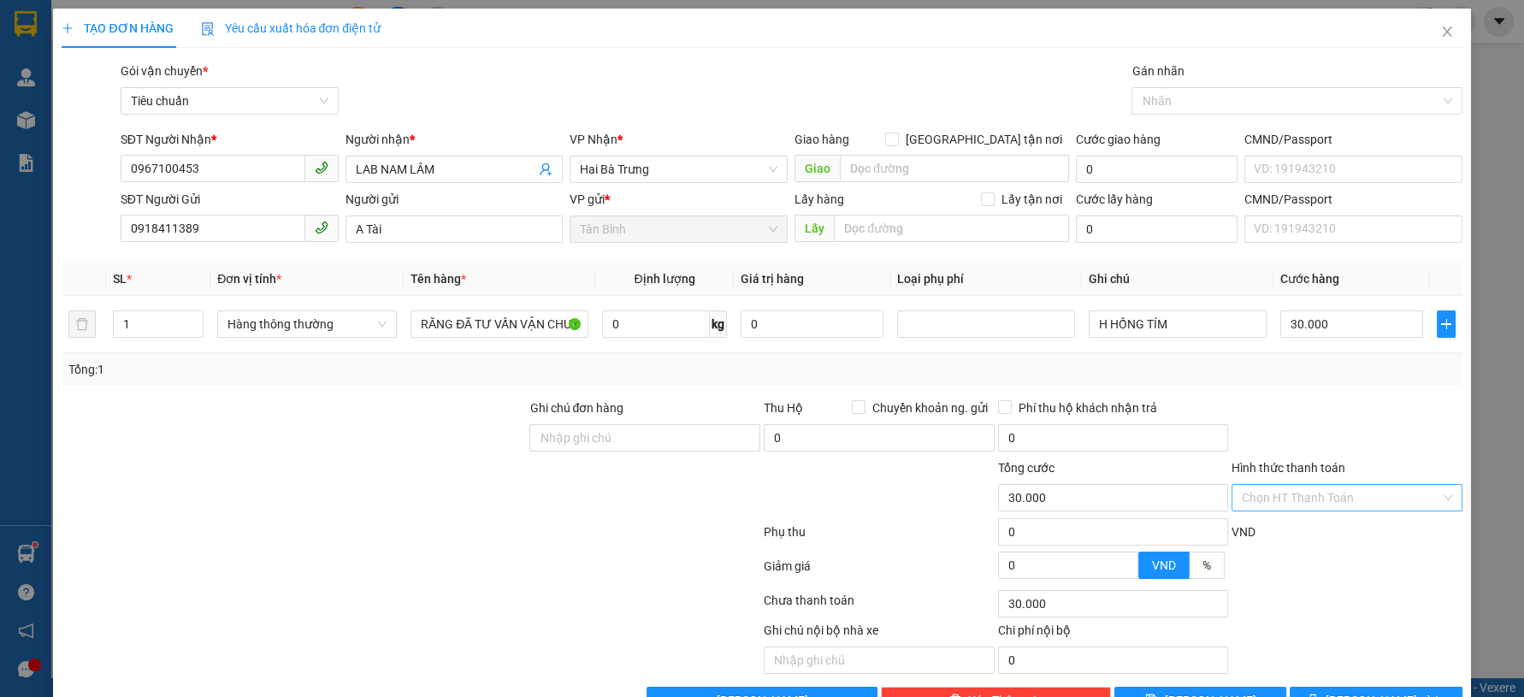
drag, startPoint x: 1273, startPoint y: 492, endPoint x: 1283, endPoint y: 510, distance: 20.7
click at [1272, 493] on input "Hình thức thanh toán" at bounding box center [1341, 498] width 198 height 26
click at [1298, 533] on div "Tại văn phòng" at bounding box center [1335, 531] width 208 height 19
type input "0"
click at [1388, 428] on div at bounding box center [1347, 429] width 234 height 60
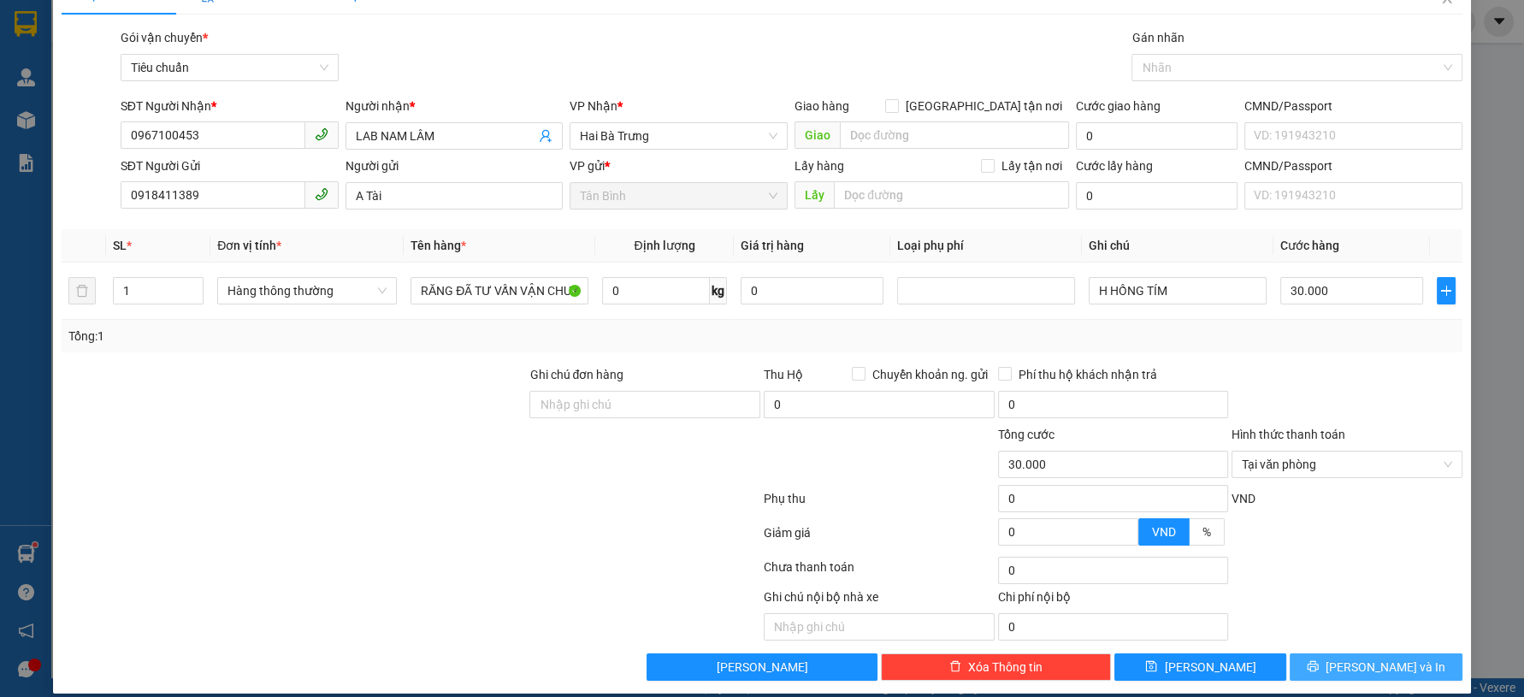
scroll to position [49, 0]
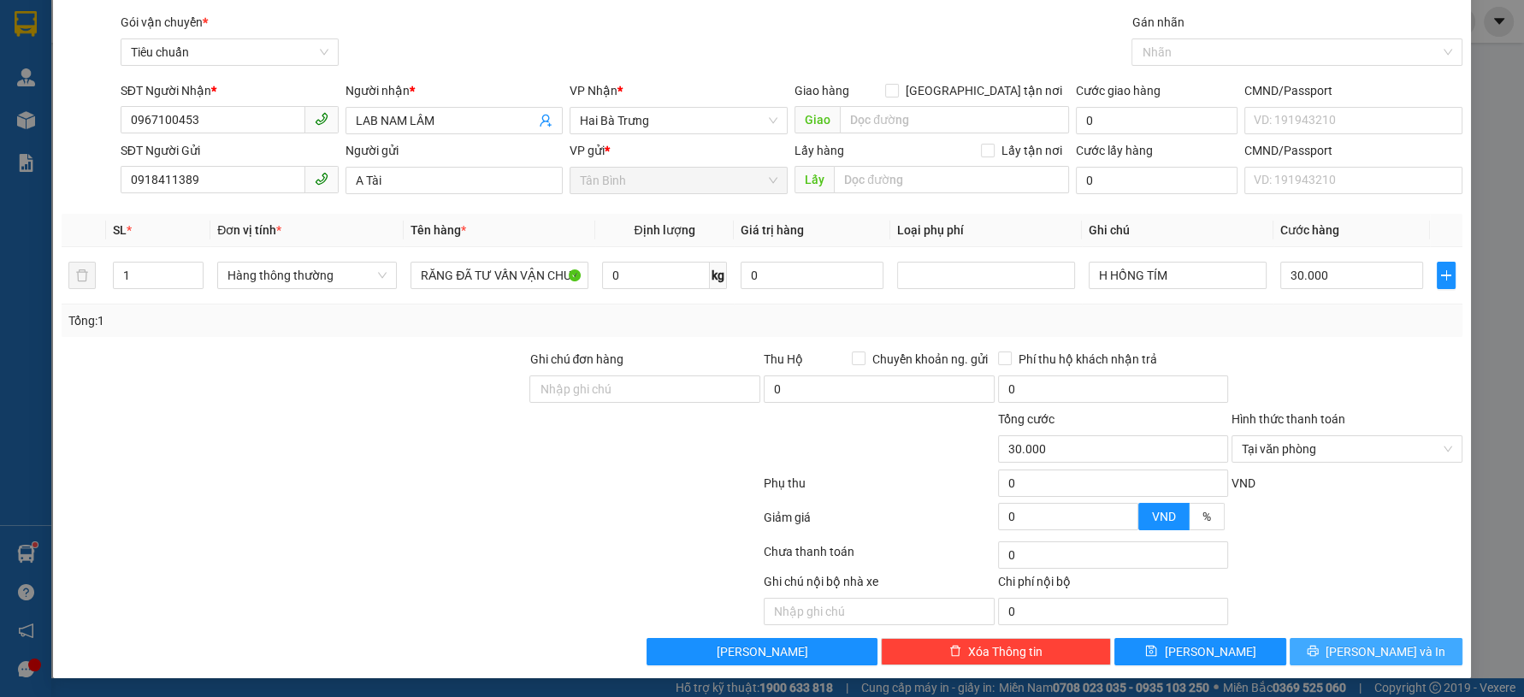
click at [1411, 646] on button "[PERSON_NAME] và In" at bounding box center [1376, 651] width 172 height 27
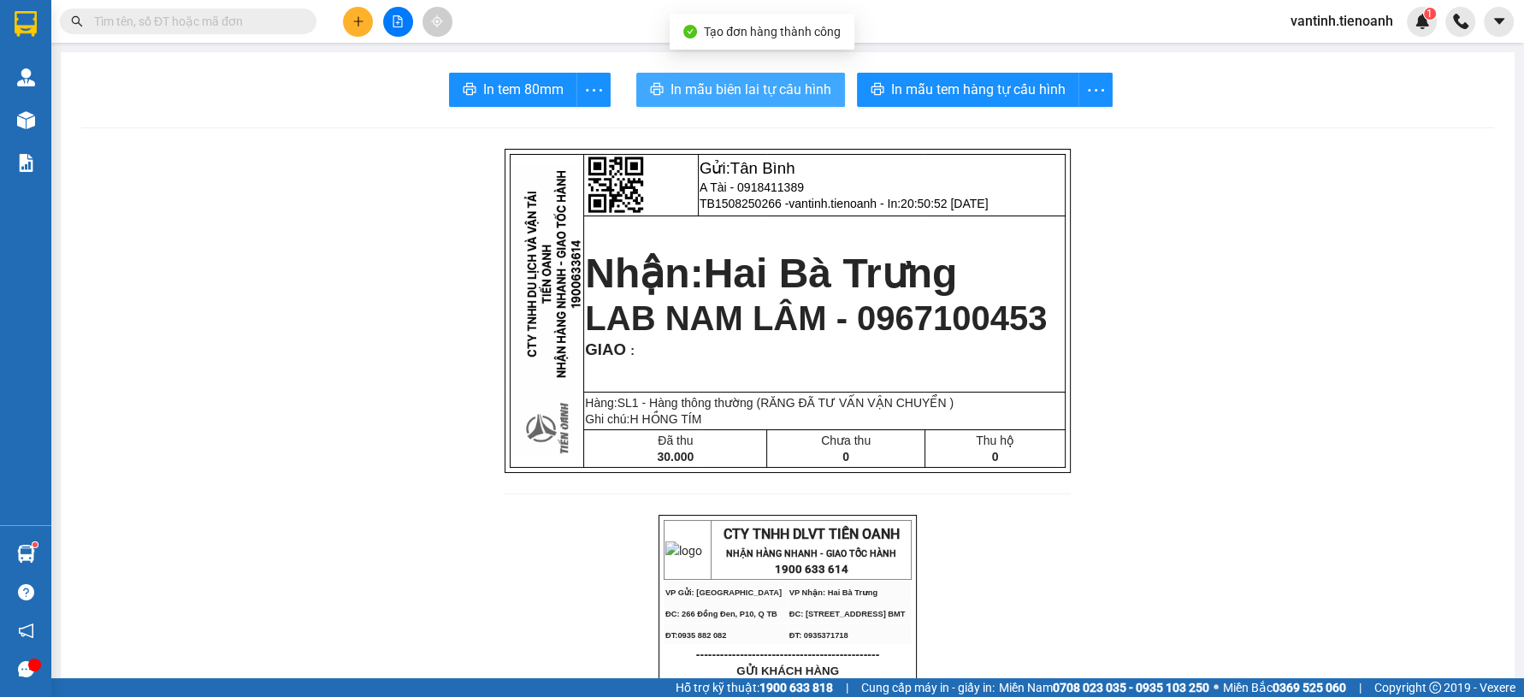
click at [801, 75] on button "In mẫu biên lai tự cấu hình" at bounding box center [740, 90] width 209 height 34
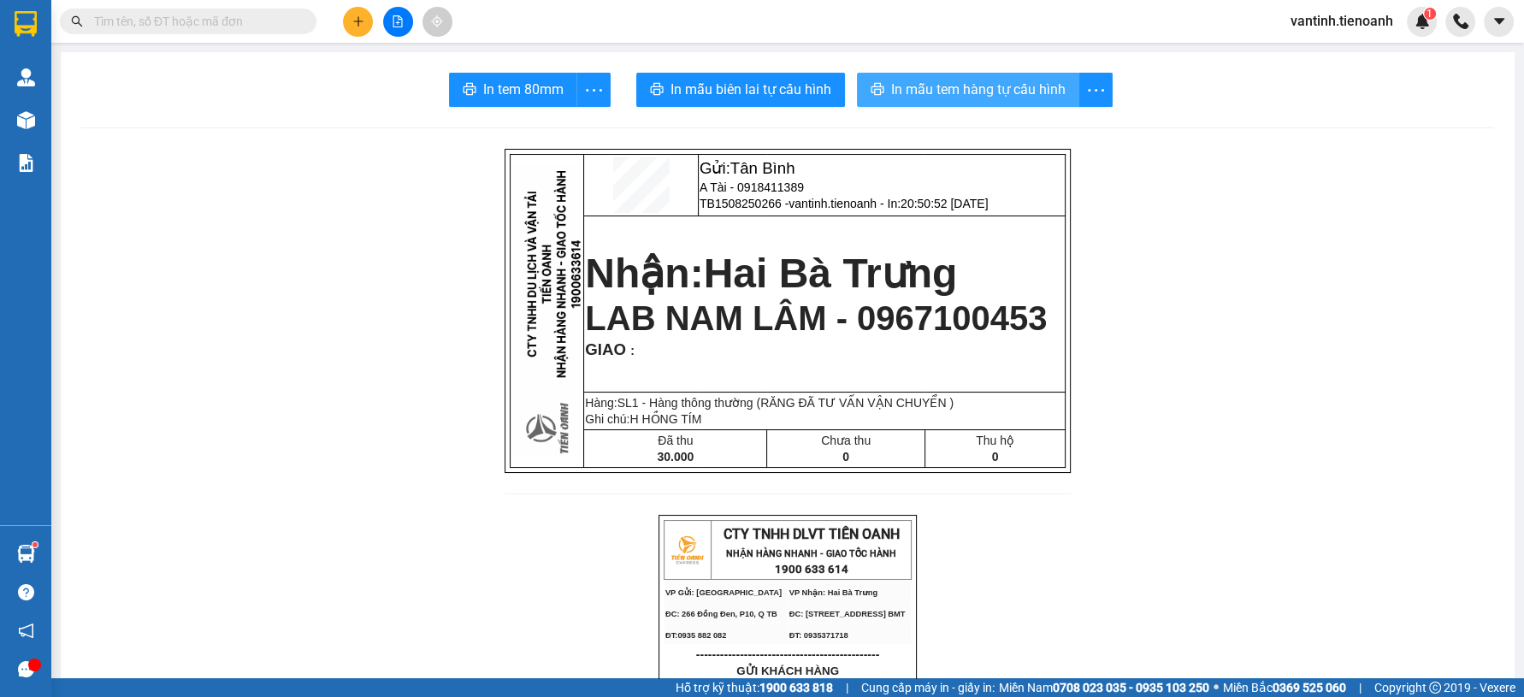
click at [980, 91] on span "In mẫu tem hàng tự cấu hình" at bounding box center [978, 89] width 174 height 21
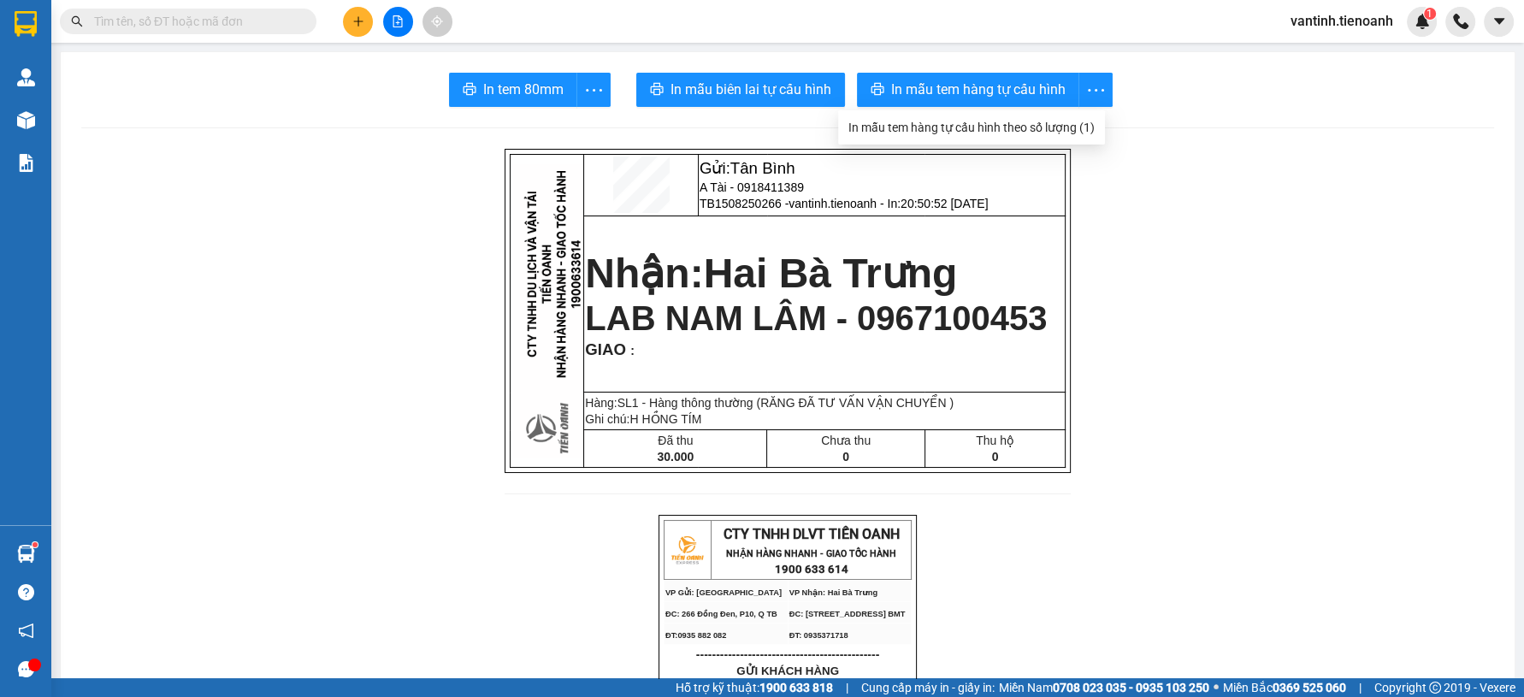
click at [363, 29] on button at bounding box center [358, 22] width 30 height 30
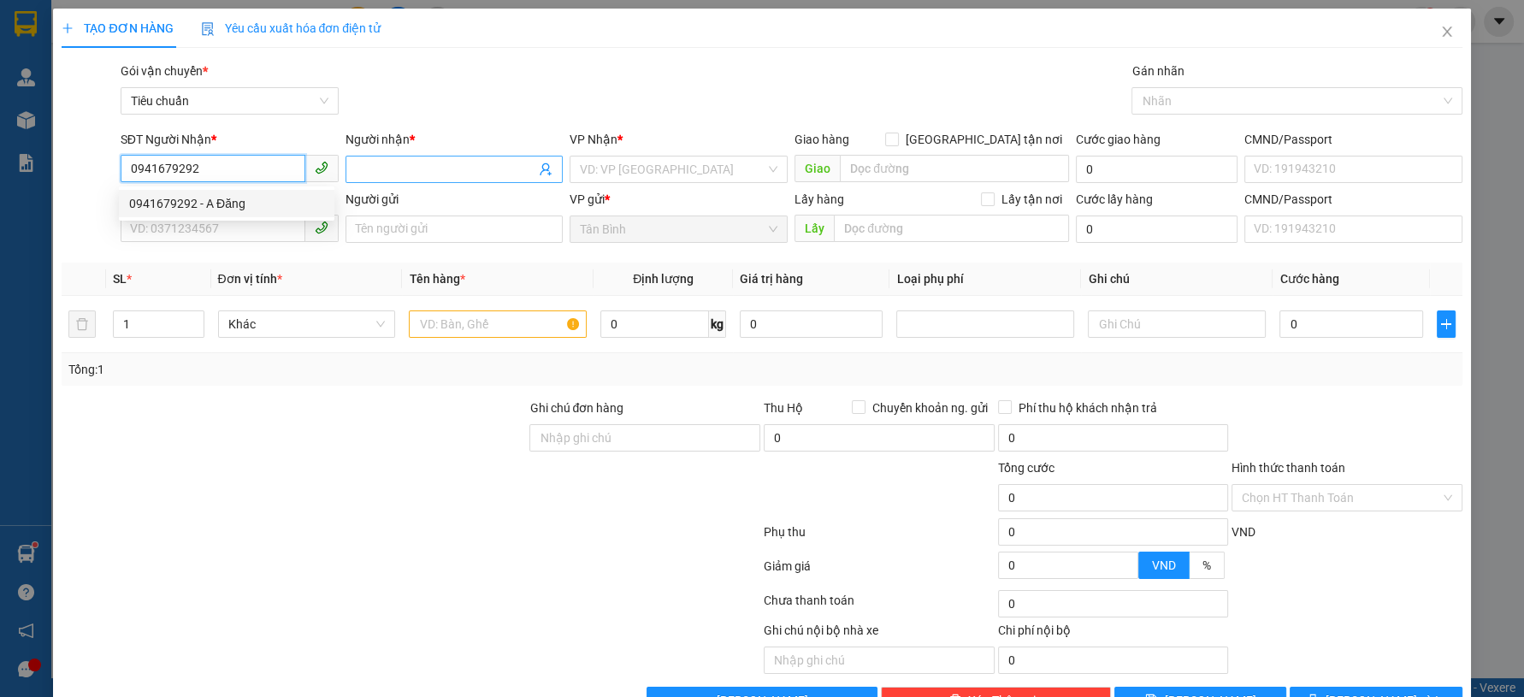
type input "0941679292"
click at [425, 158] on span at bounding box center [455, 169] width 218 height 27
click at [281, 180] on input "0941679292" at bounding box center [213, 168] width 185 height 27
click at [254, 209] on div "0941679292 - A Đăng" at bounding box center [226, 203] width 195 height 19
type input "A Đăng"
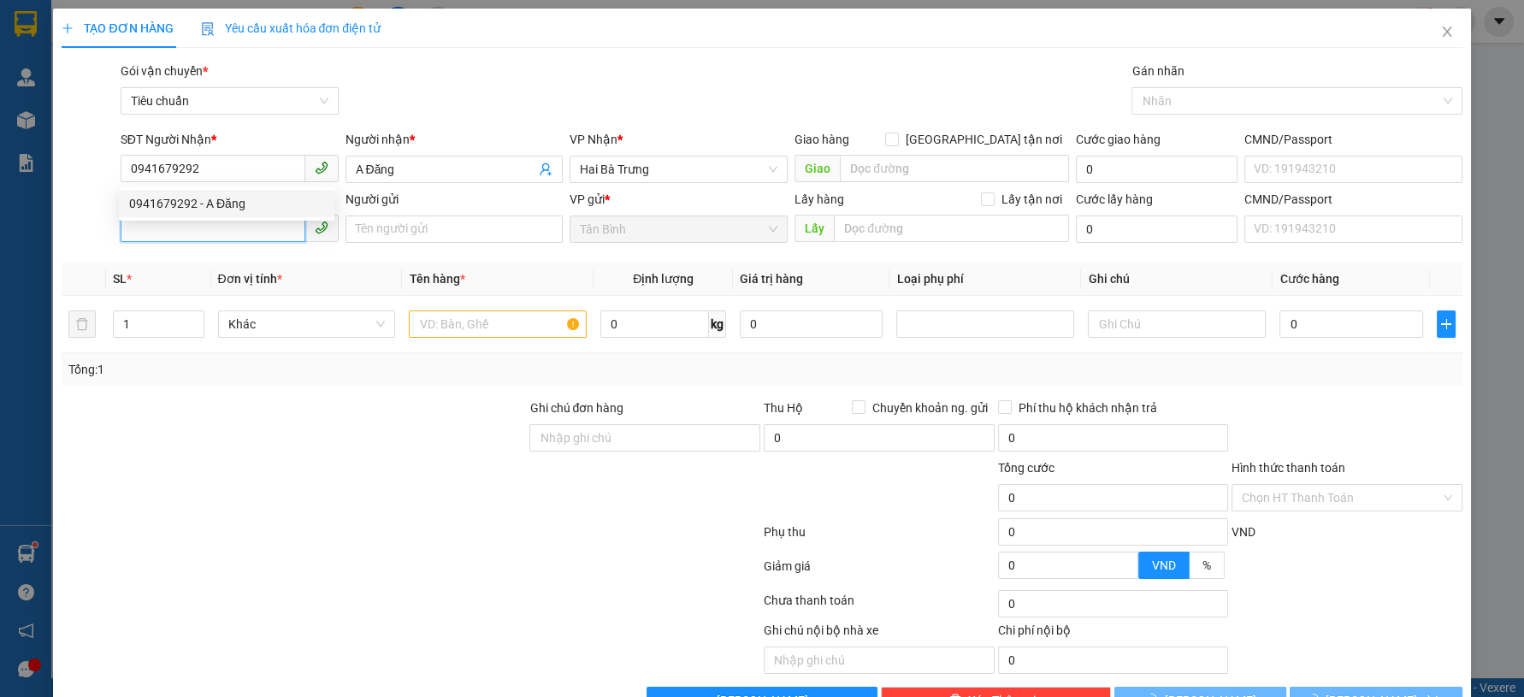
click at [246, 234] on input "SĐT Người Gửi" at bounding box center [213, 228] width 185 height 27
type input "50.000"
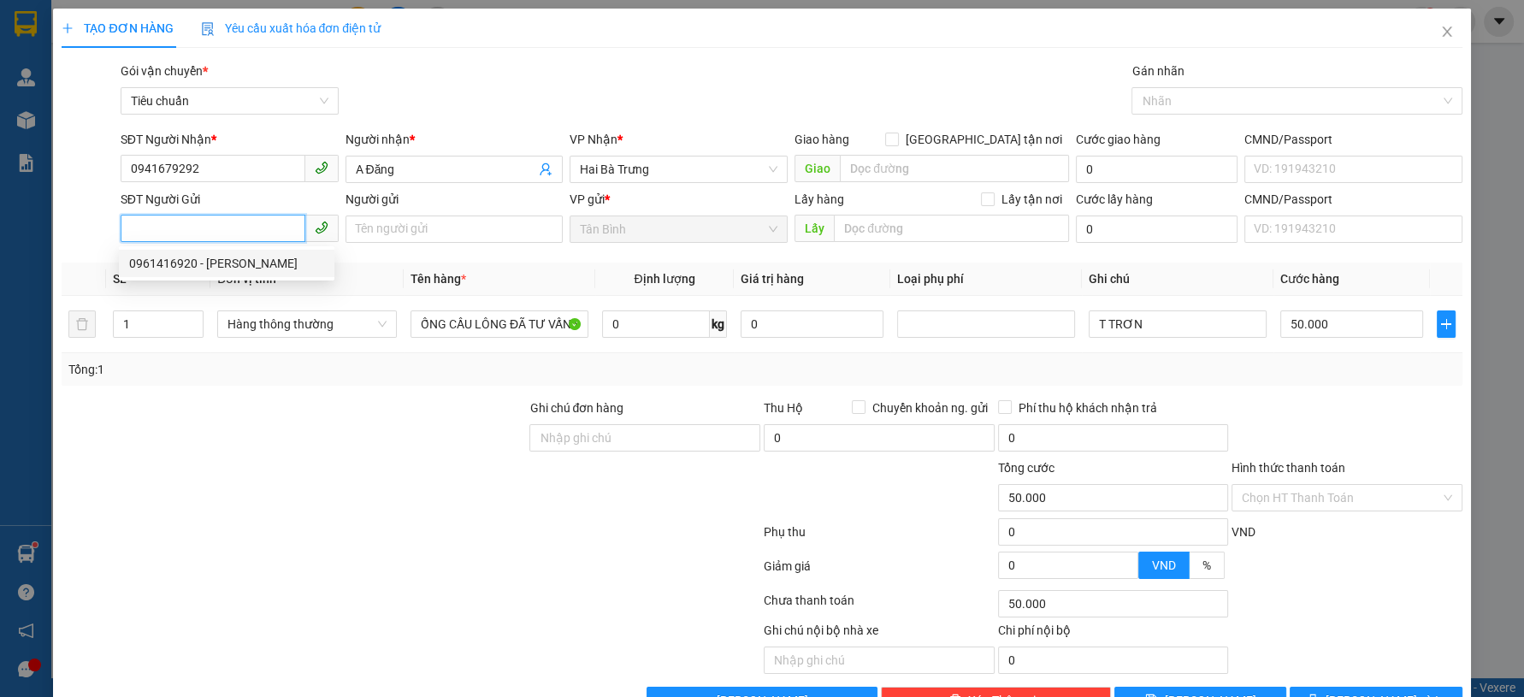
drag, startPoint x: 287, startPoint y: 266, endPoint x: 307, endPoint y: 285, distance: 27.8
click at [287, 266] on div "0961416920 - TUẤN ANH" at bounding box center [226, 263] width 195 height 19
type input "0961416920"
type input "TUẤN ANH"
click at [409, 468] on div at bounding box center [294, 488] width 468 height 60
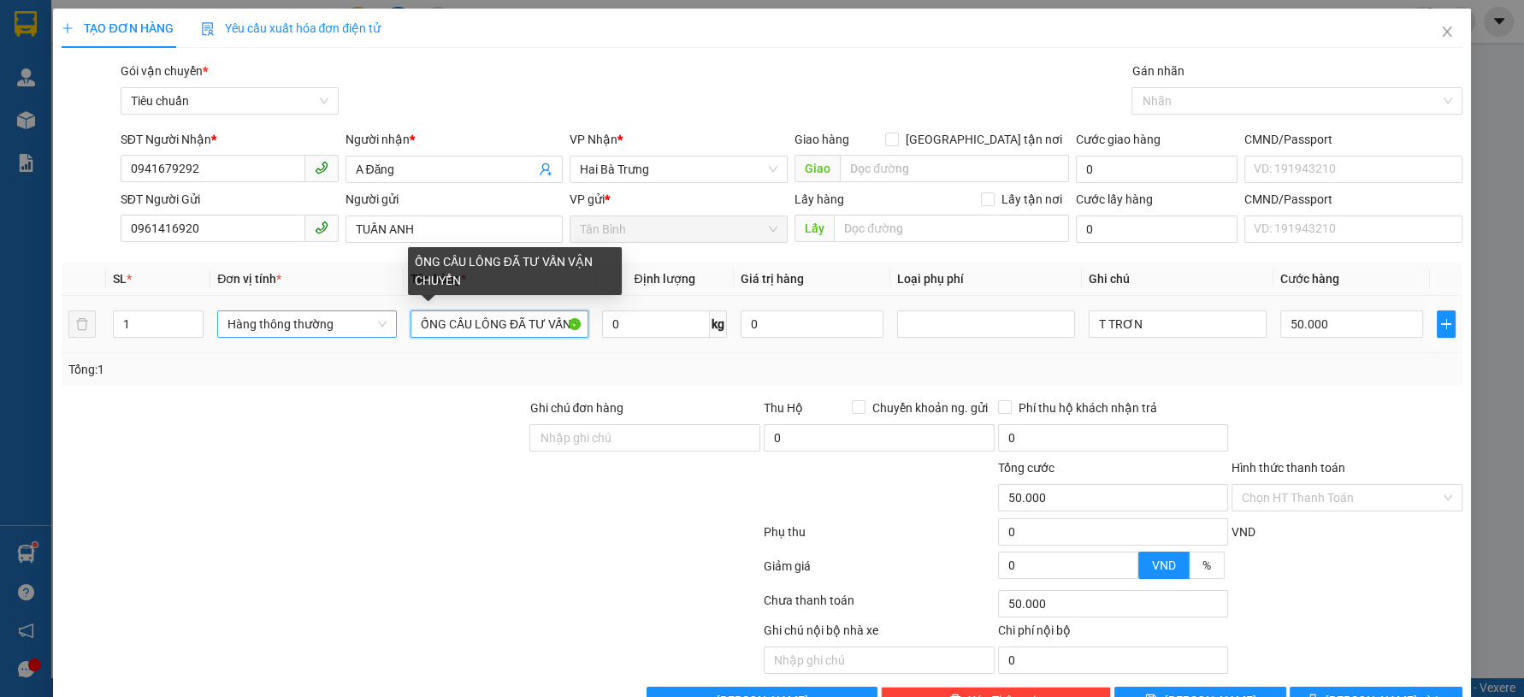
drag, startPoint x: 508, startPoint y: 328, endPoint x: 262, endPoint y: 320, distance: 246.5
click at [263, 328] on tr "1 Hàng thông thường ỐNG CẦU LÔNG ĐÃ TƯ VẤN VẬN CHUYỂN 0 kg 0 T TRƠN 50.000" at bounding box center [762, 324] width 1400 height 57
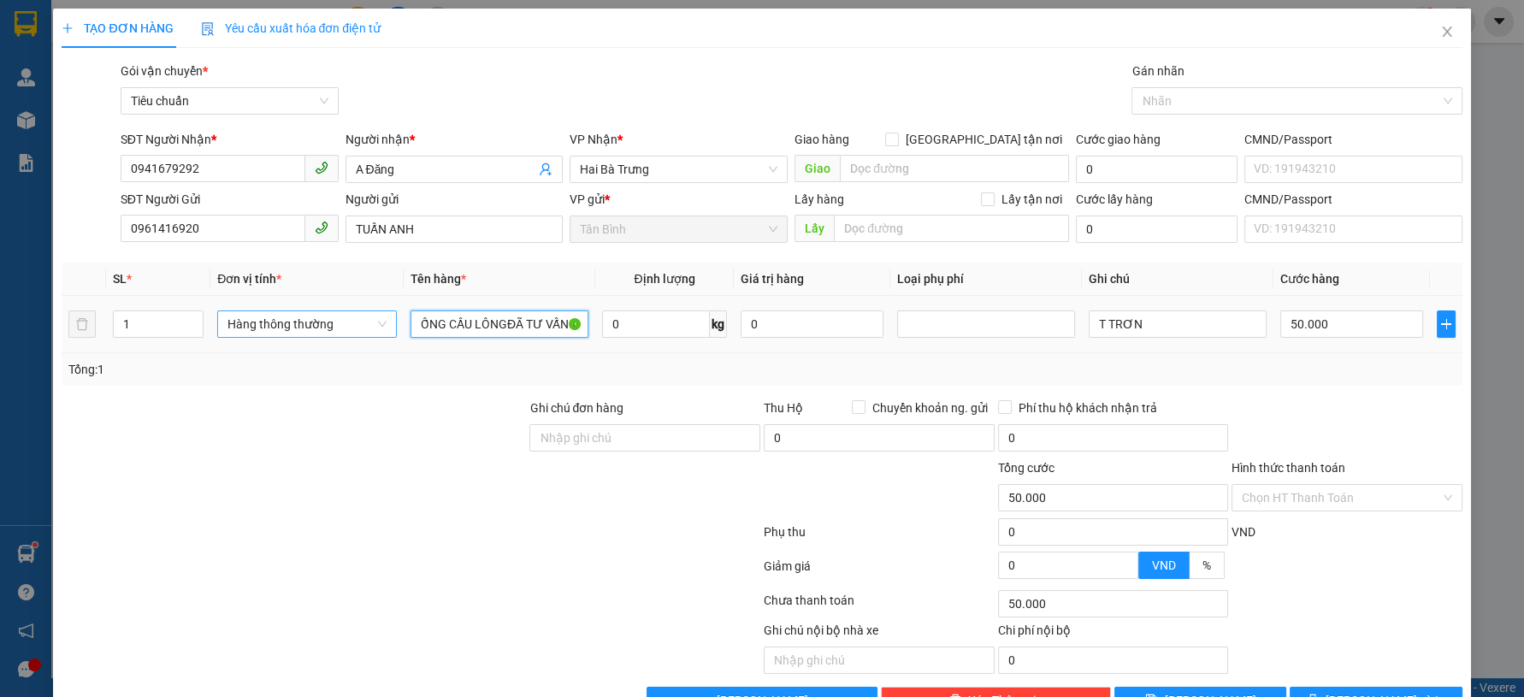
type input "ỐNG CẦU LÔNG ĐÃ TƯ VẤN VẬN CHUYỂN"
click at [1356, 687] on button "[PERSON_NAME] và In" at bounding box center [1376, 700] width 172 height 27
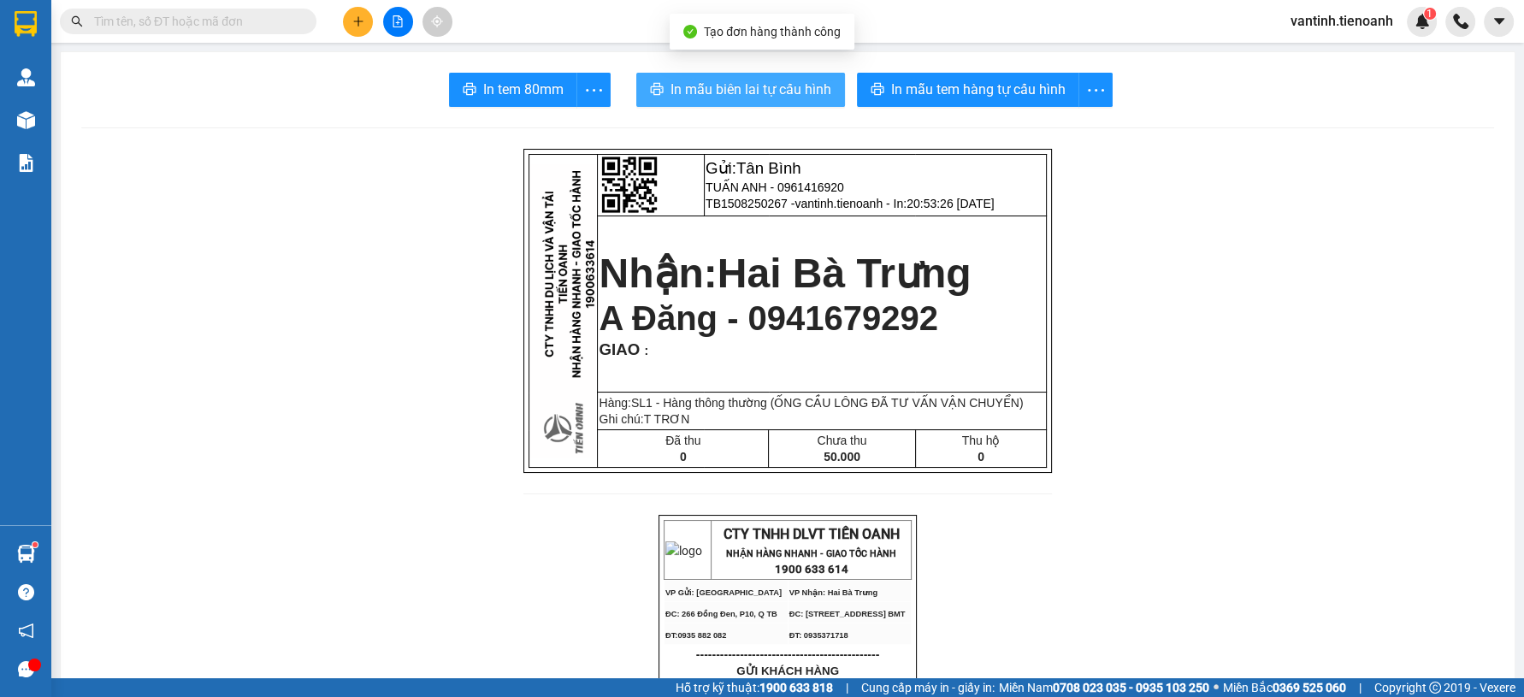
click at [777, 105] on button "In mẫu biên lai tự cấu hình" at bounding box center [740, 90] width 209 height 34
click at [777, 92] on span "In mẫu biên lai tự cấu hình" at bounding box center [751, 89] width 161 height 21
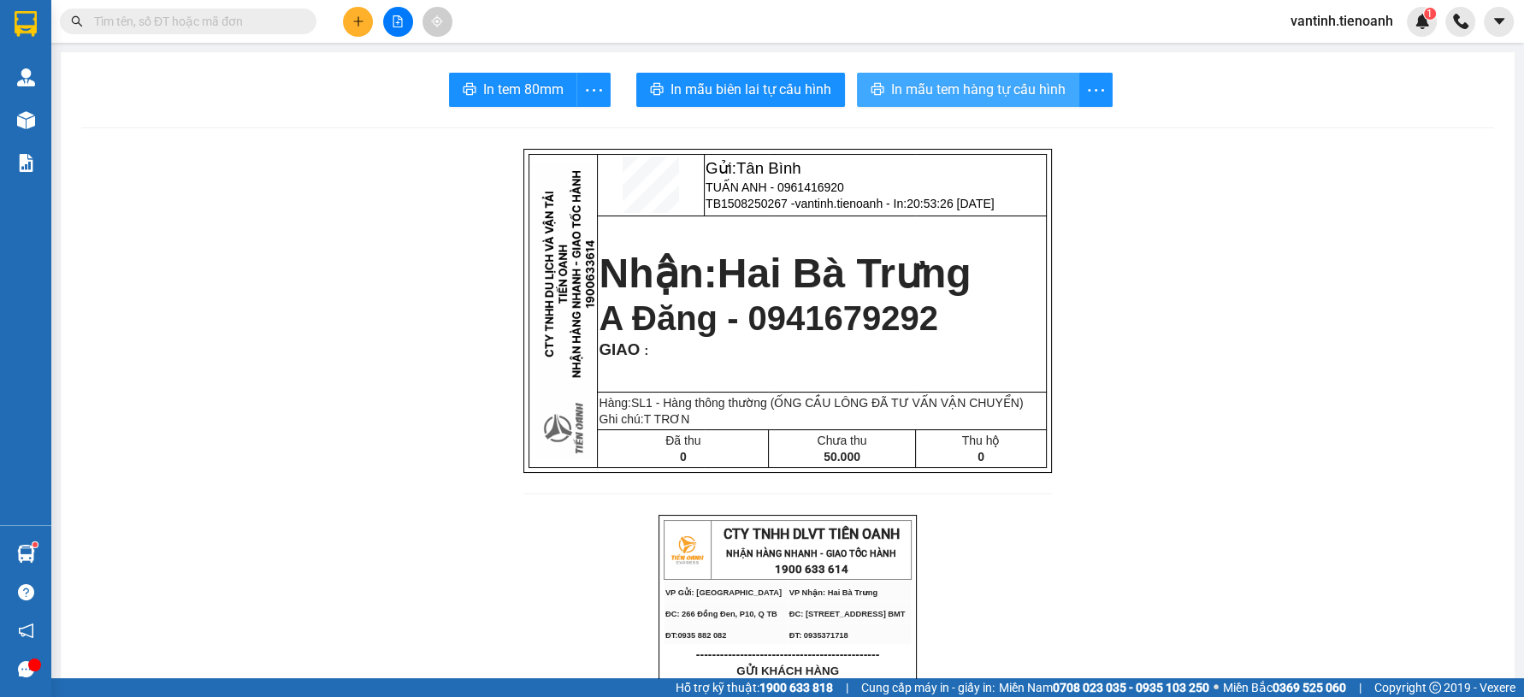
click at [990, 92] on span "In mẫu tem hàng tự cấu hình" at bounding box center [978, 89] width 174 height 21
click at [901, 559] on p "NHẬN HÀNG NHANH - GIAO TỐC HÀNH" at bounding box center [810, 553] width 197 height 14
click at [906, 326] on span "A Đăng - 0941679292" at bounding box center [769, 318] width 340 height 38
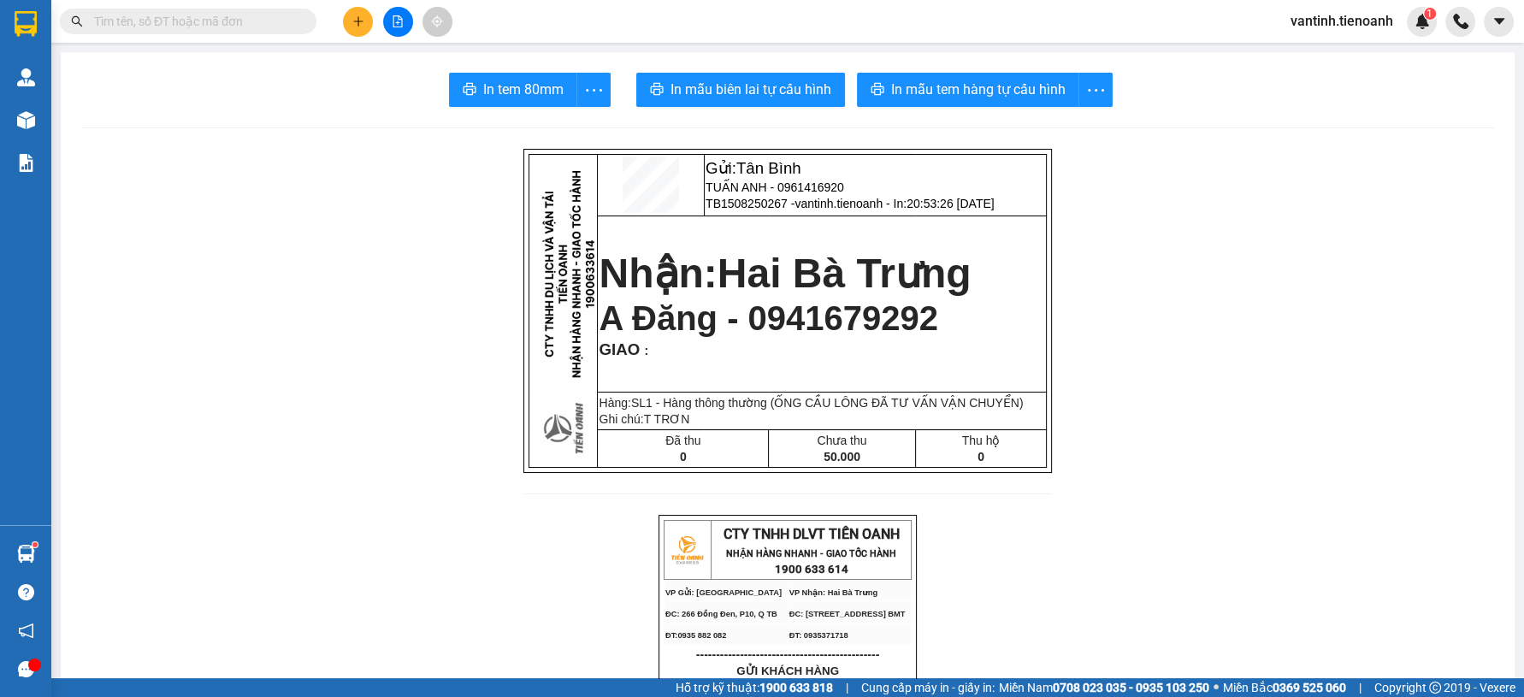
click at [292, 22] on input "text" at bounding box center [195, 21] width 202 height 19
paste input "0941679292"
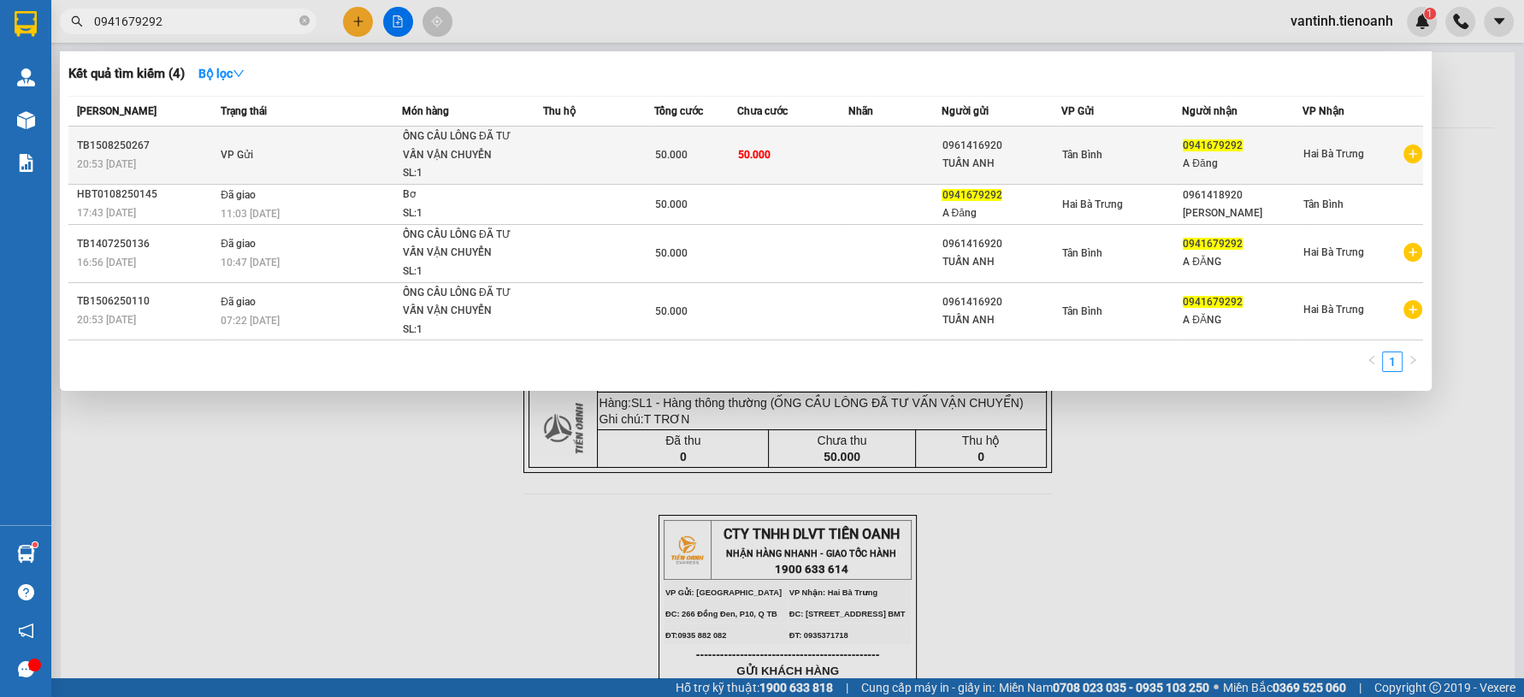
type input "0941679292"
click at [1158, 163] on div "Tân Bình" at bounding box center [1121, 154] width 119 height 19
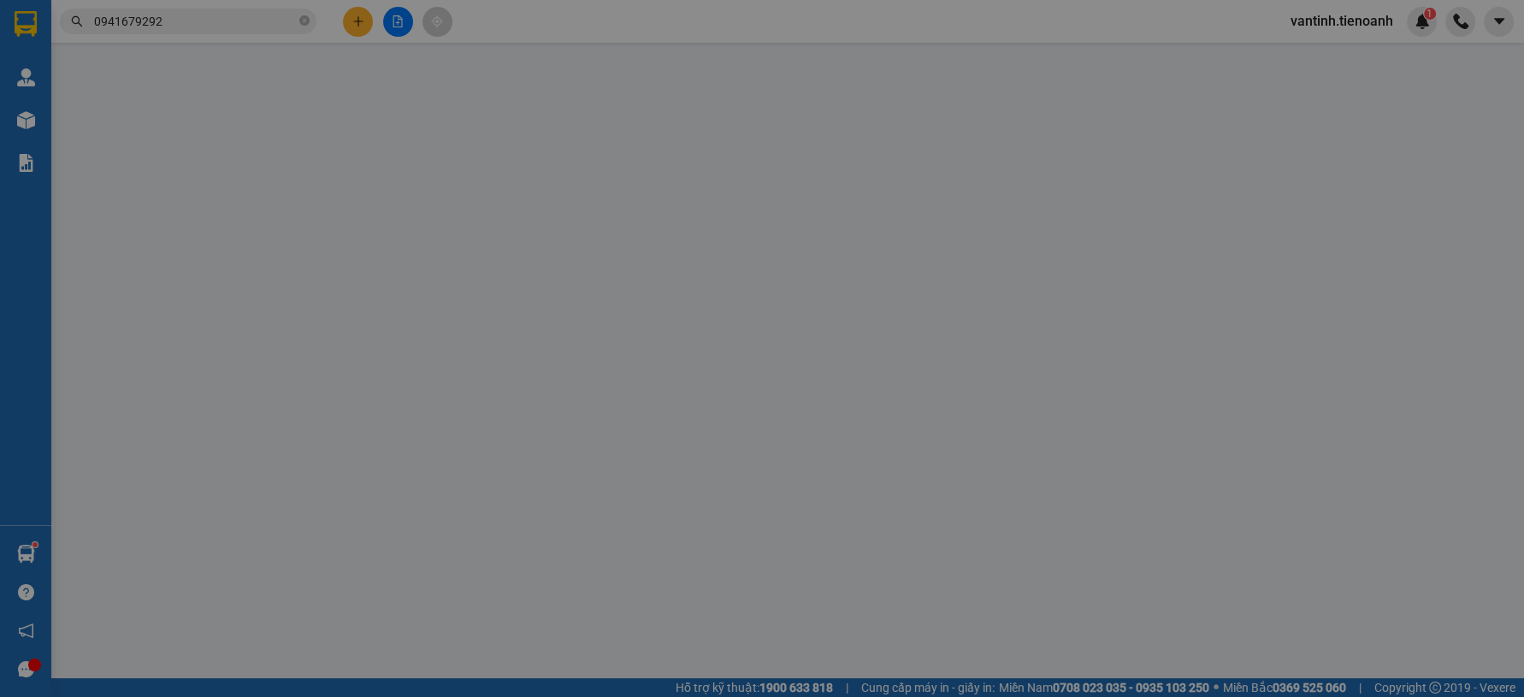
type input "0941679292"
type input "A Đăng"
type input "0961416920"
type input "TUẤN ANH"
type input "50.000"
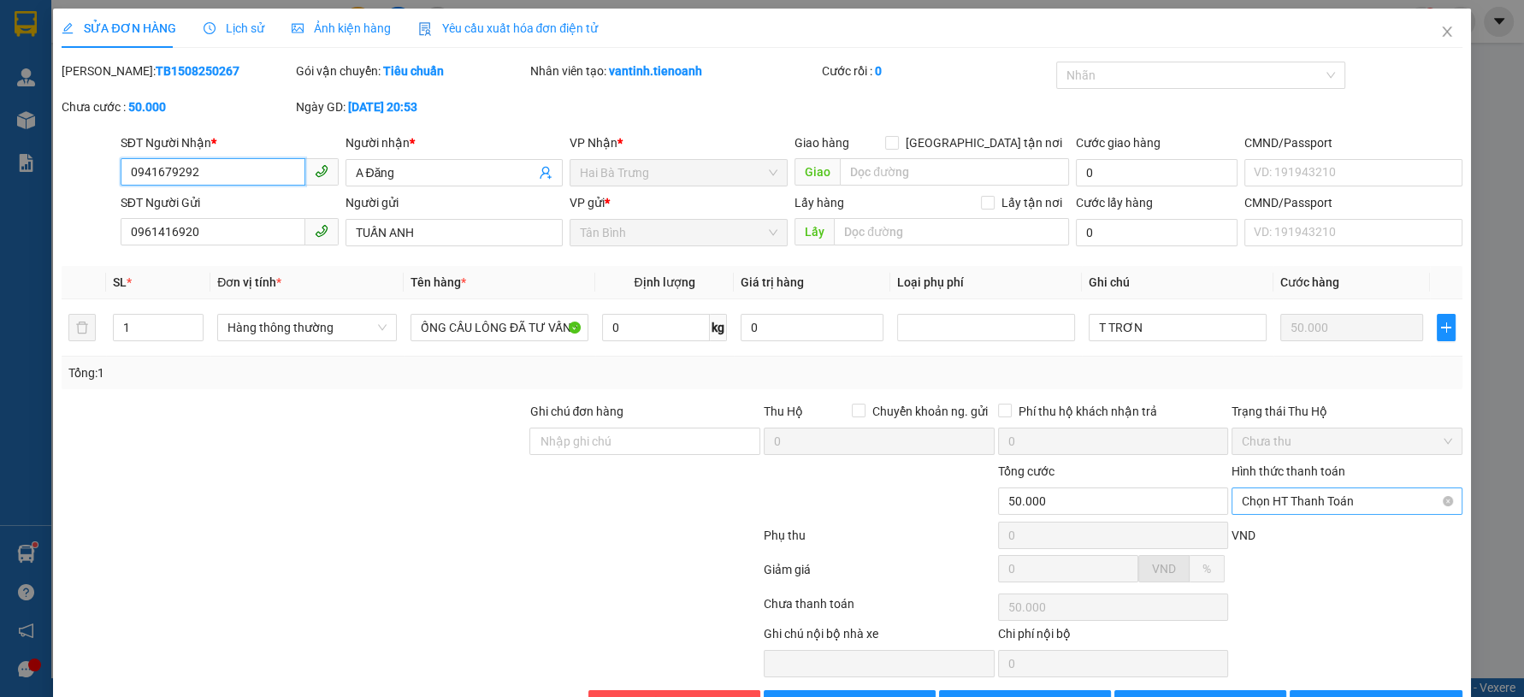
click at [1367, 501] on span "Chọn HT Thanh Toán" at bounding box center [1347, 501] width 210 height 26
type input "0"
click at [1351, 691] on button "[PERSON_NAME] và In" at bounding box center [1376, 703] width 172 height 27
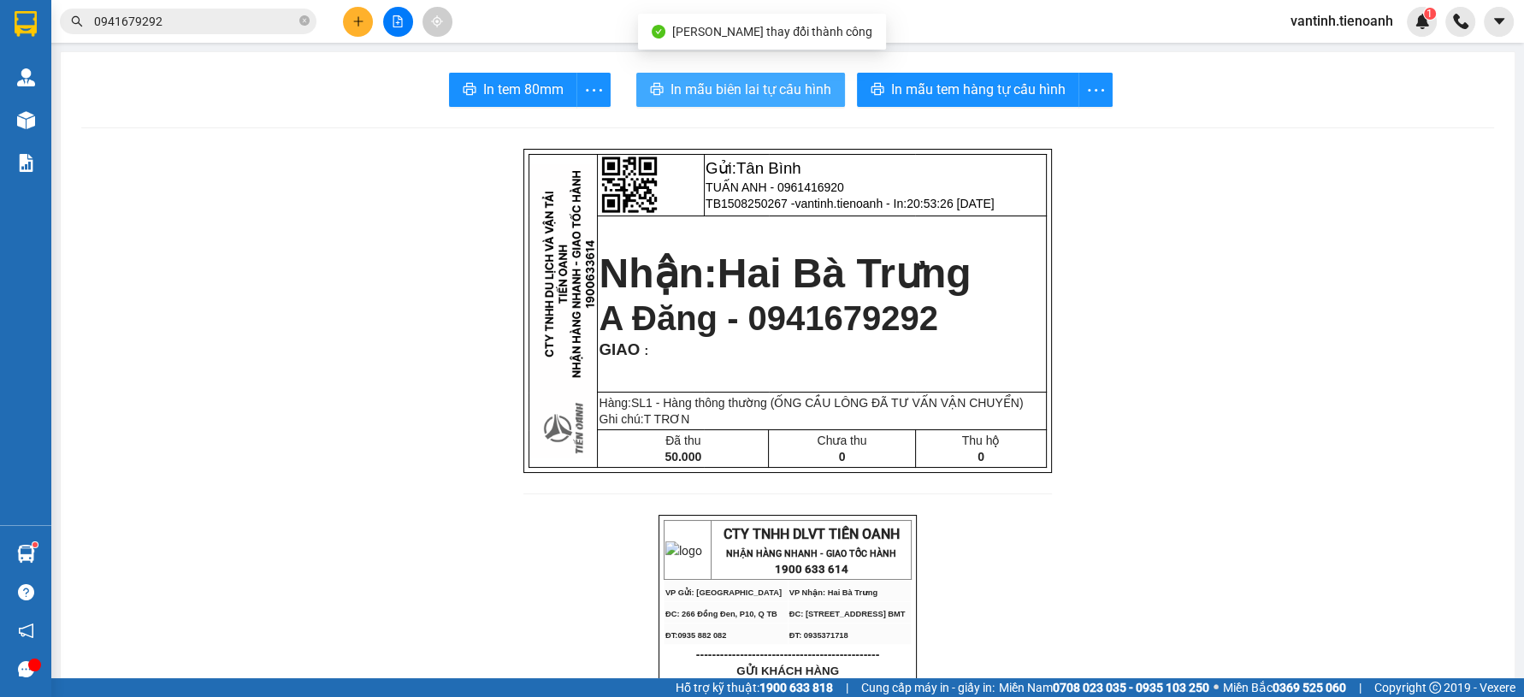
click at [750, 94] on span "In mẫu biên lai tự cấu hình" at bounding box center [751, 89] width 161 height 21
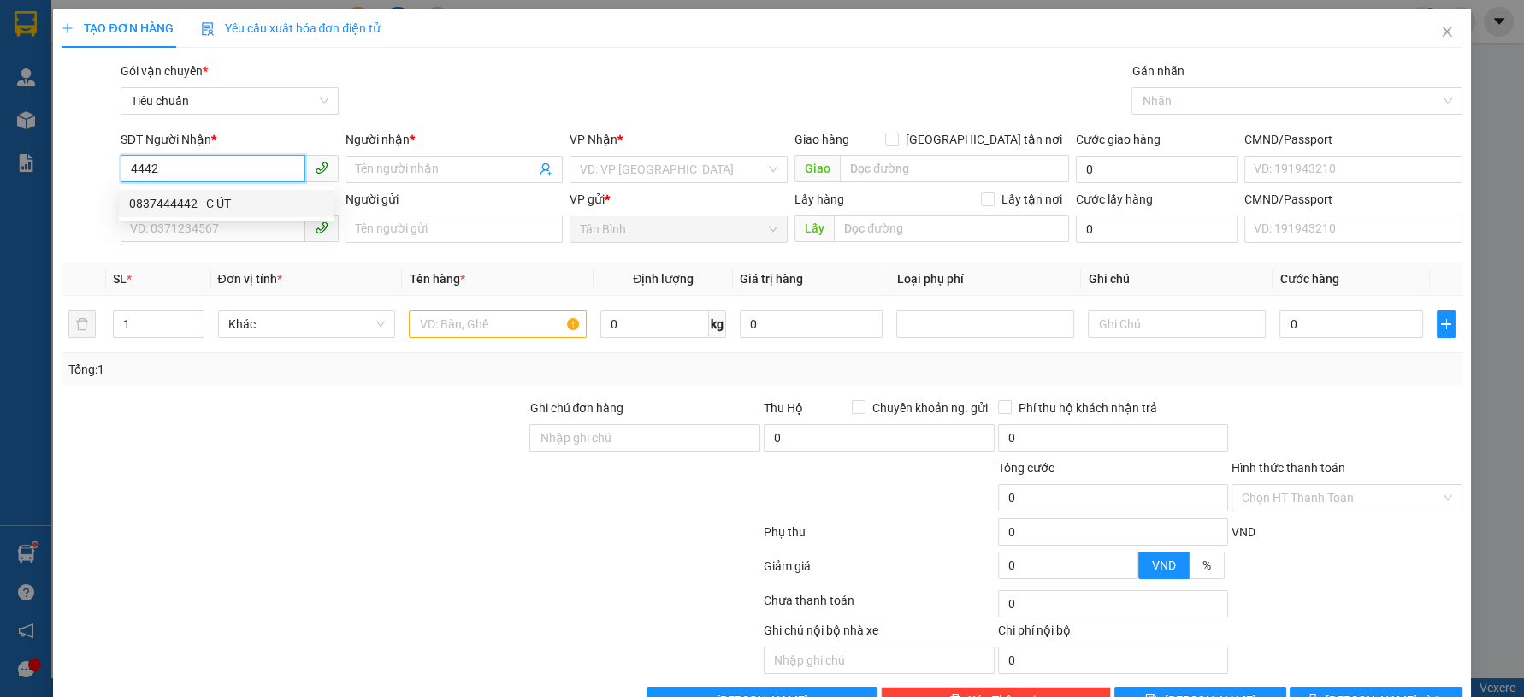
click at [269, 198] on div "0837444442 - C ÚT" at bounding box center [226, 203] width 195 height 19
type input "0837444442"
type input "C ÚT"
type input "0837444442"
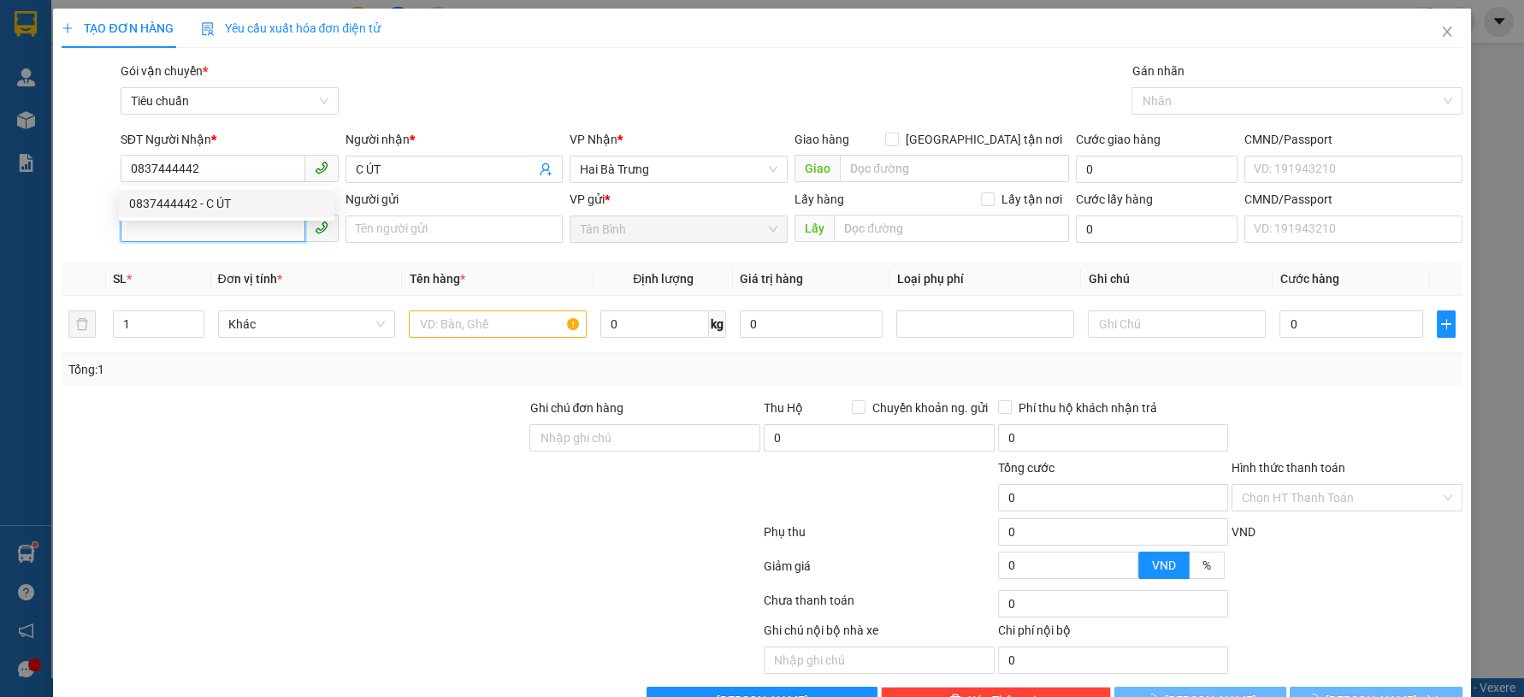
click at [252, 241] on input "SĐT Người Gửi" at bounding box center [213, 228] width 185 height 27
type input "60.000"
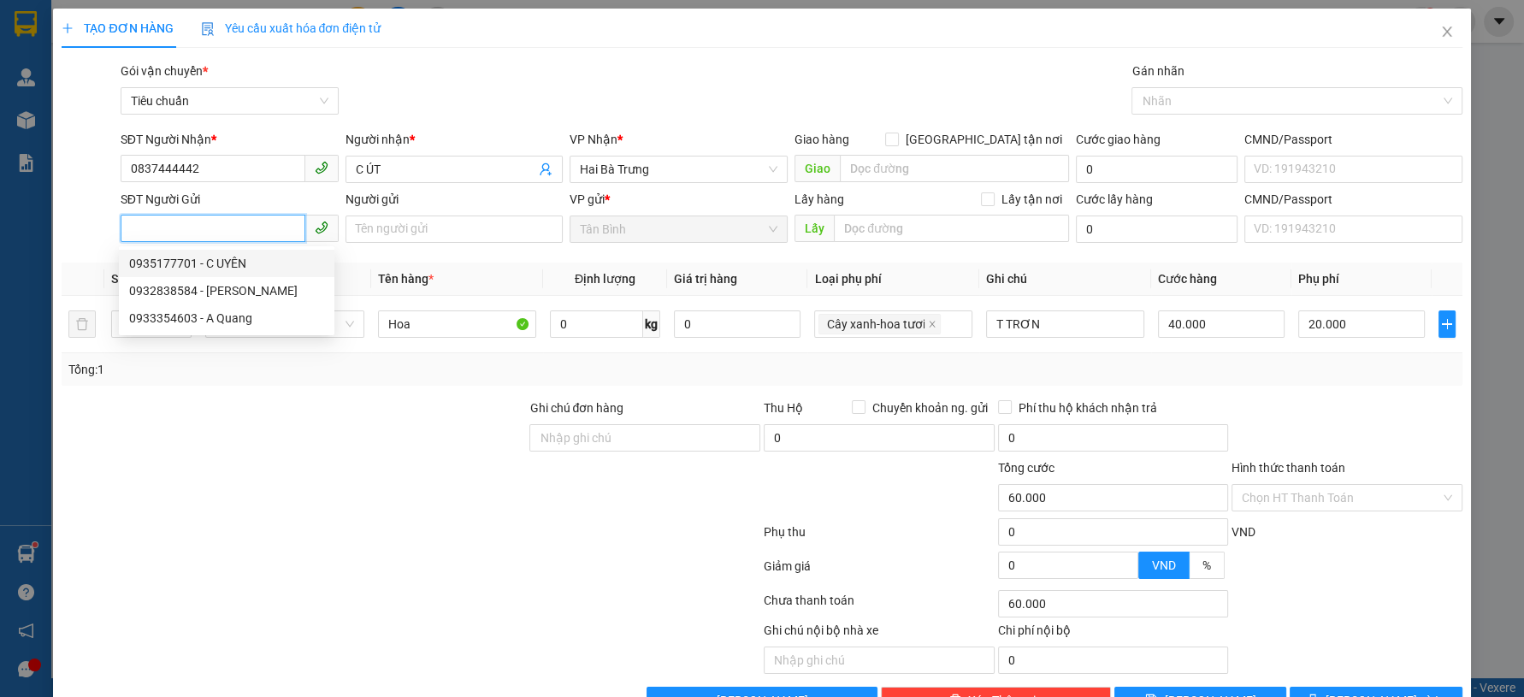
click at [262, 264] on div "0935177701 - C UYÊN" at bounding box center [226, 263] width 195 height 19
type input "0935177701"
type input "C UYÊN"
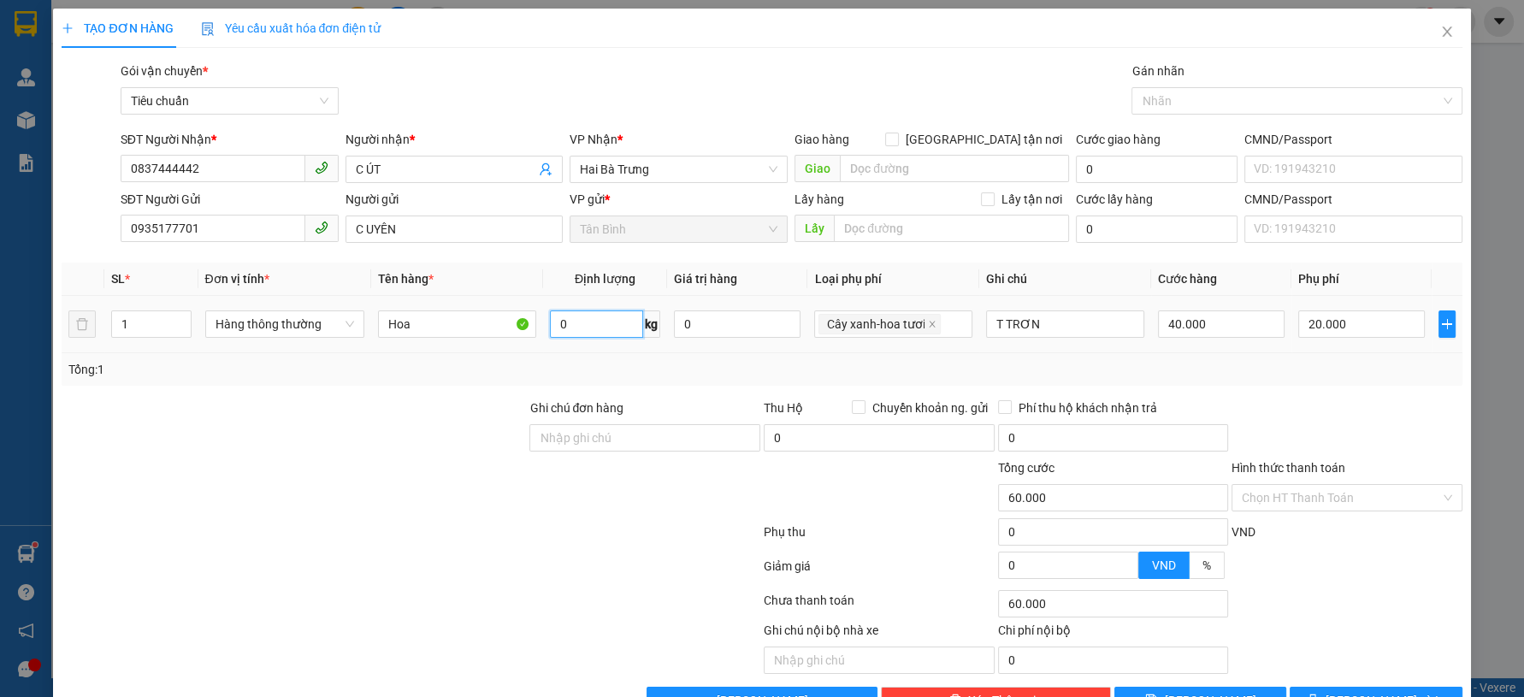
click at [612, 321] on input "0" at bounding box center [597, 323] width 94 height 27
type input "8"
drag, startPoint x: 588, startPoint y: 387, endPoint x: 1262, endPoint y: 452, distance: 676.2
click at [600, 394] on div "Transit Pickup Surcharge Ids Transit Deliver Surcharge Ids Transit Deliver Surc…" at bounding box center [762, 388] width 1400 height 653
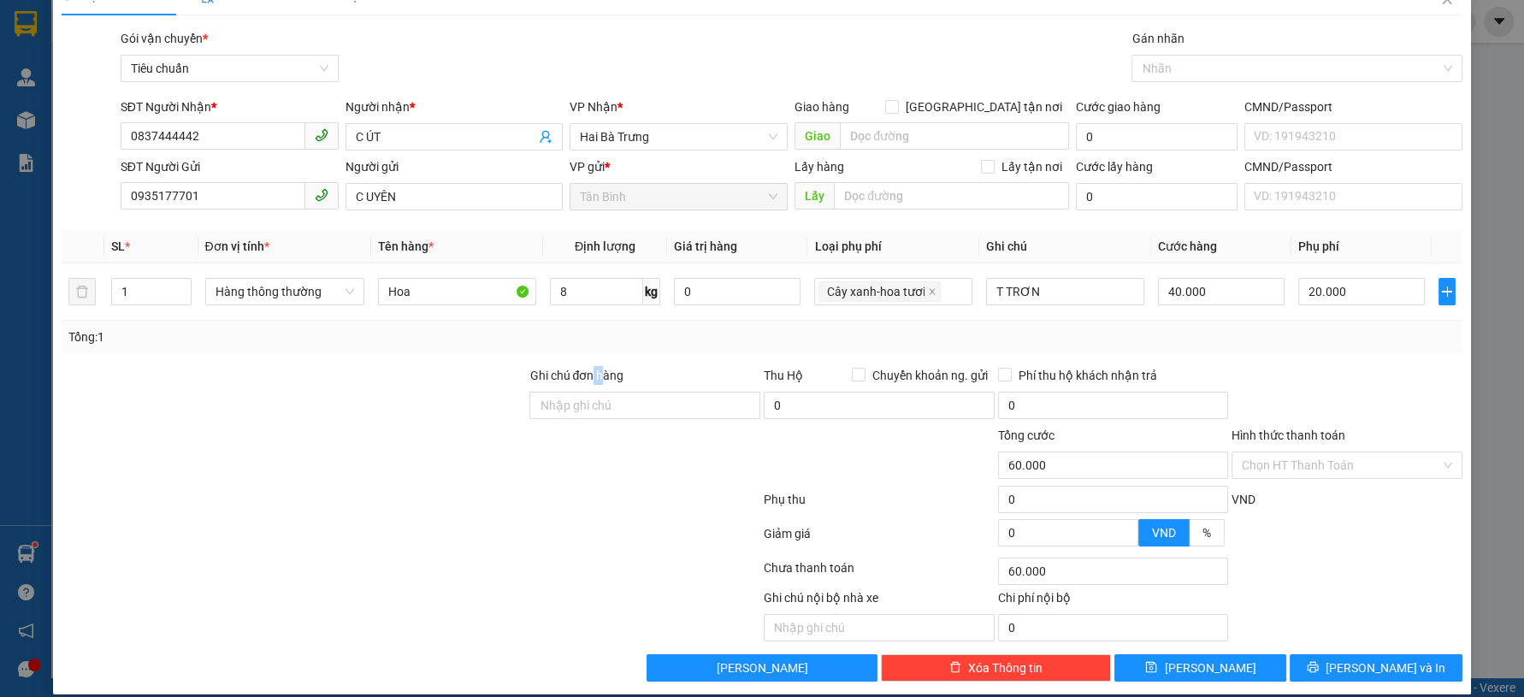
scroll to position [49, 0]
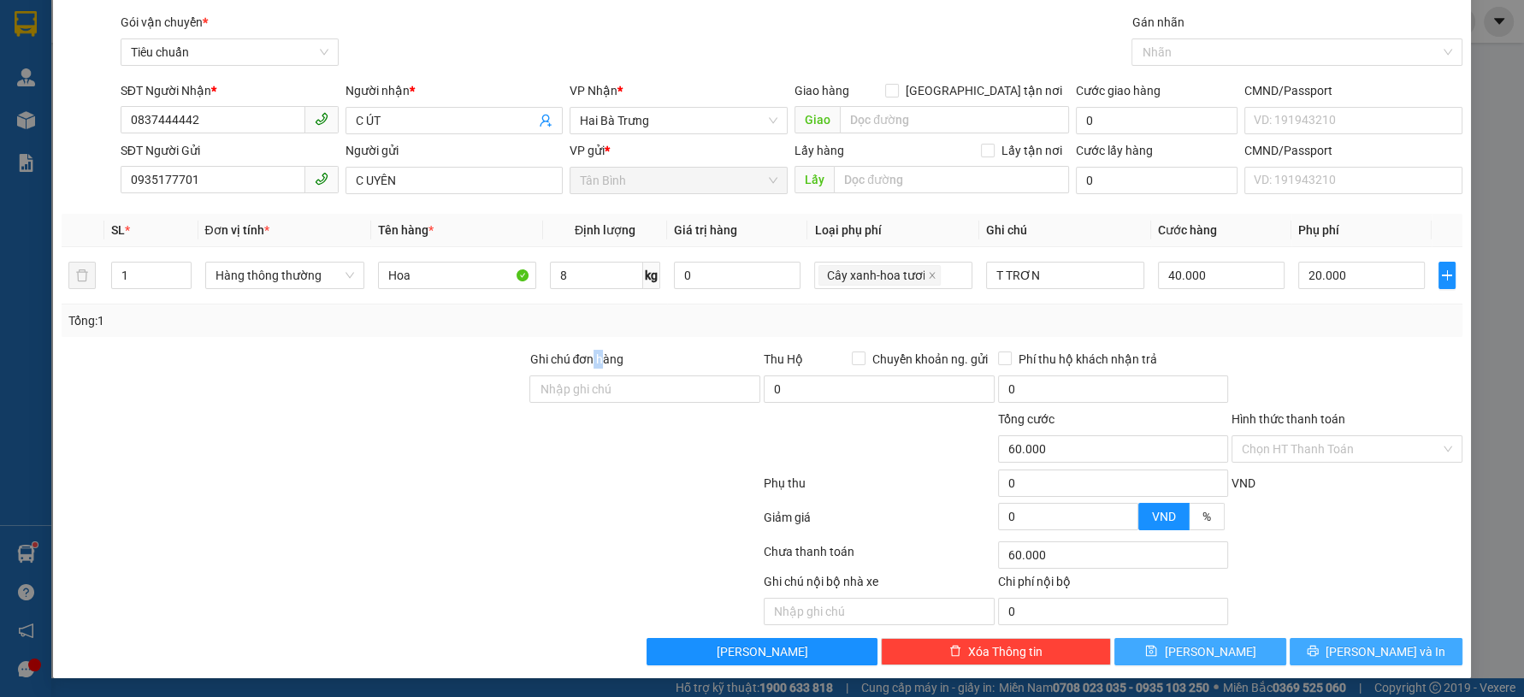
drag, startPoint x: 1398, startPoint y: 639, endPoint x: 1259, endPoint y: 643, distance: 138.6
click at [1396, 642] on button "[PERSON_NAME] và In" at bounding box center [1376, 651] width 172 height 27
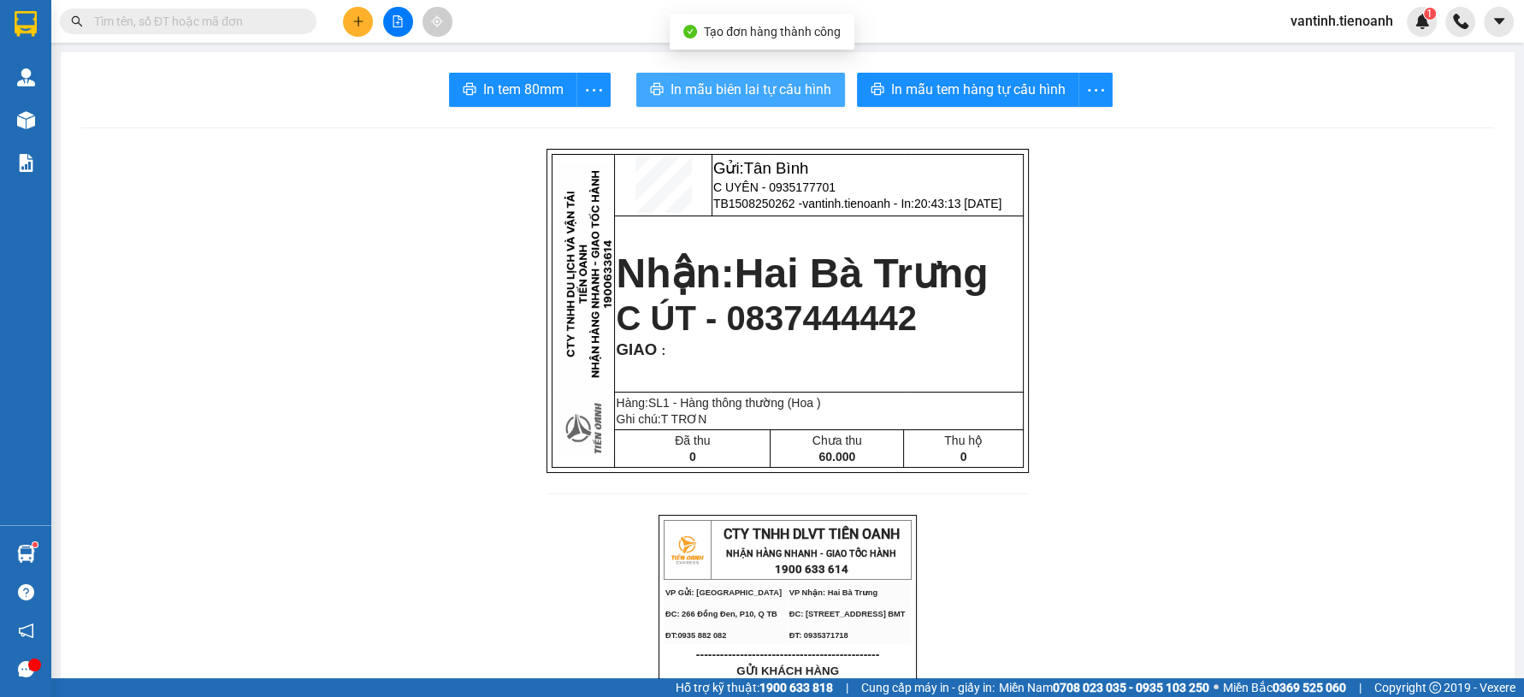
click at [741, 77] on button "In mẫu biên lai tự cấu hình" at bounding box center [740, 90] width 209 height 34
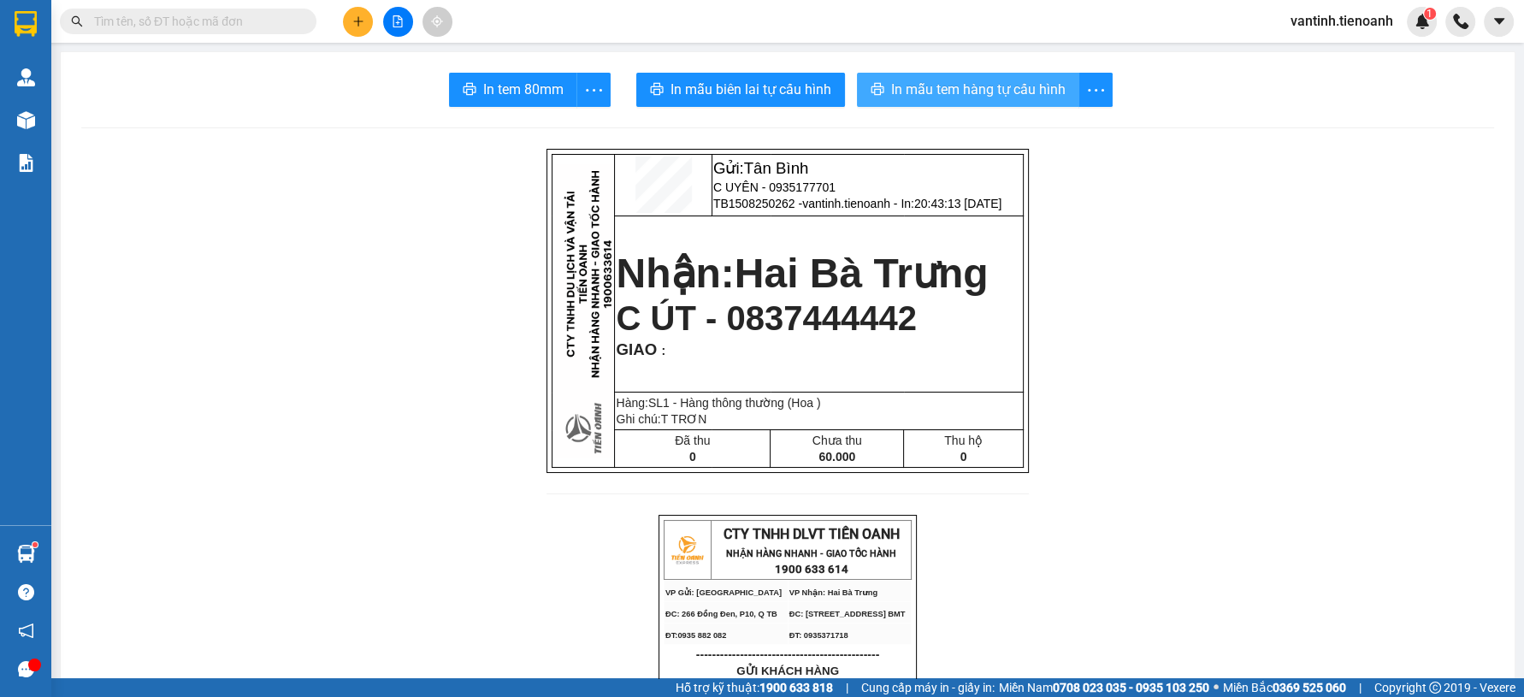
click at [995, 84] on span "In mẫu tem hàng tự cấu hình" at bounding box center [978, 89] width 174 height 21
click at [362, 19] on icon "plus" at bounding box center [358, 21] width 12 height 12
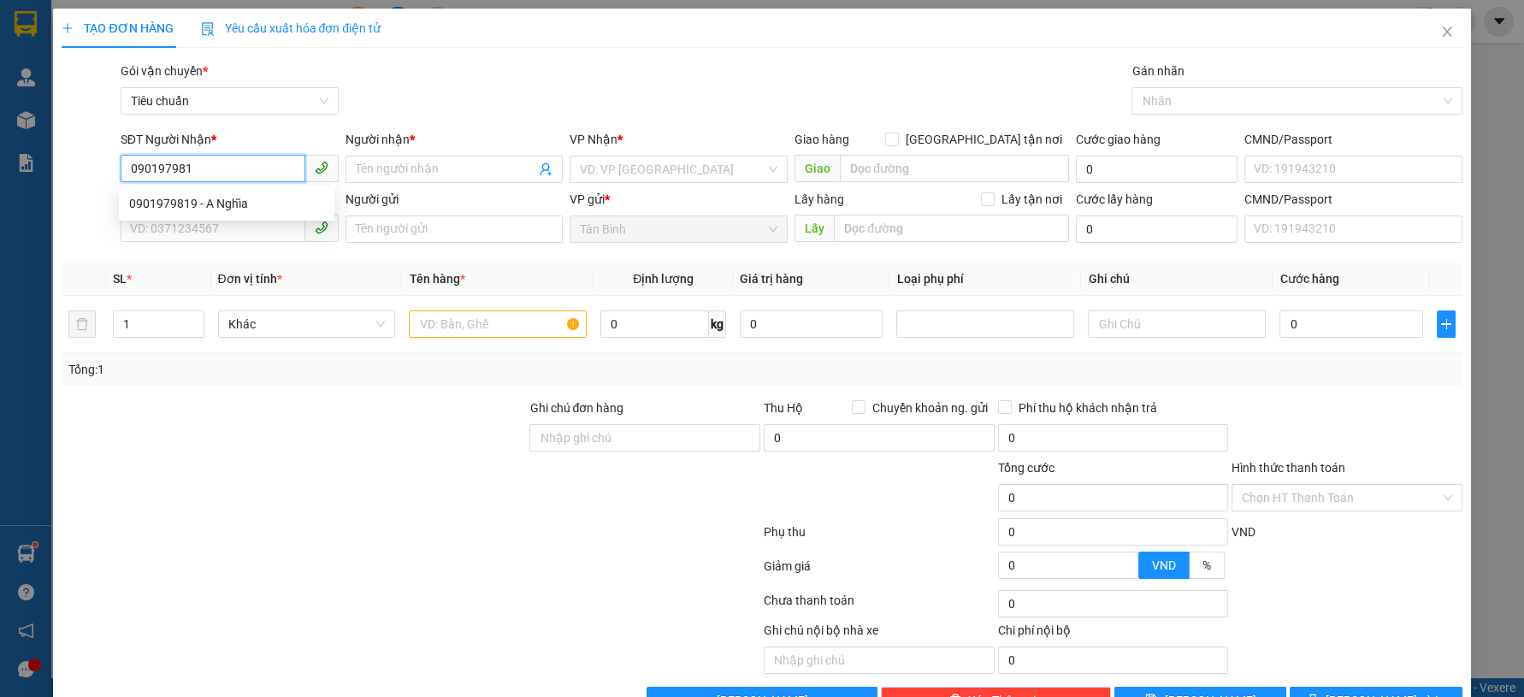
type input "0901979819"
click at [221, 194] on div "0901979819 - A Nghĩa" at bounding box center [227, 203] width 216 height 27
type input "A Nghĩa"
type input "40.000"
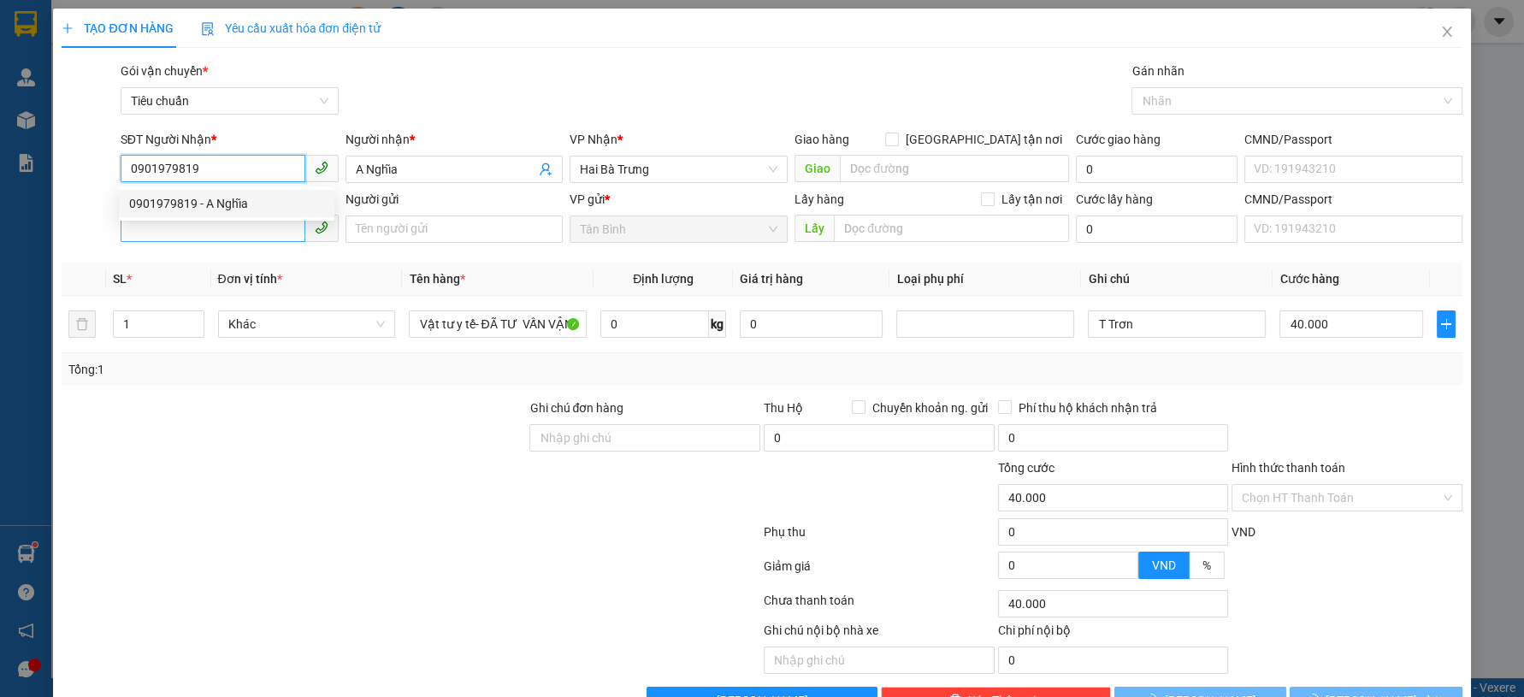
type input "0901979819"
click at [233, 228] on input "SĐT Người Gửi" at bounding box center [213, 228] width 185 height 27
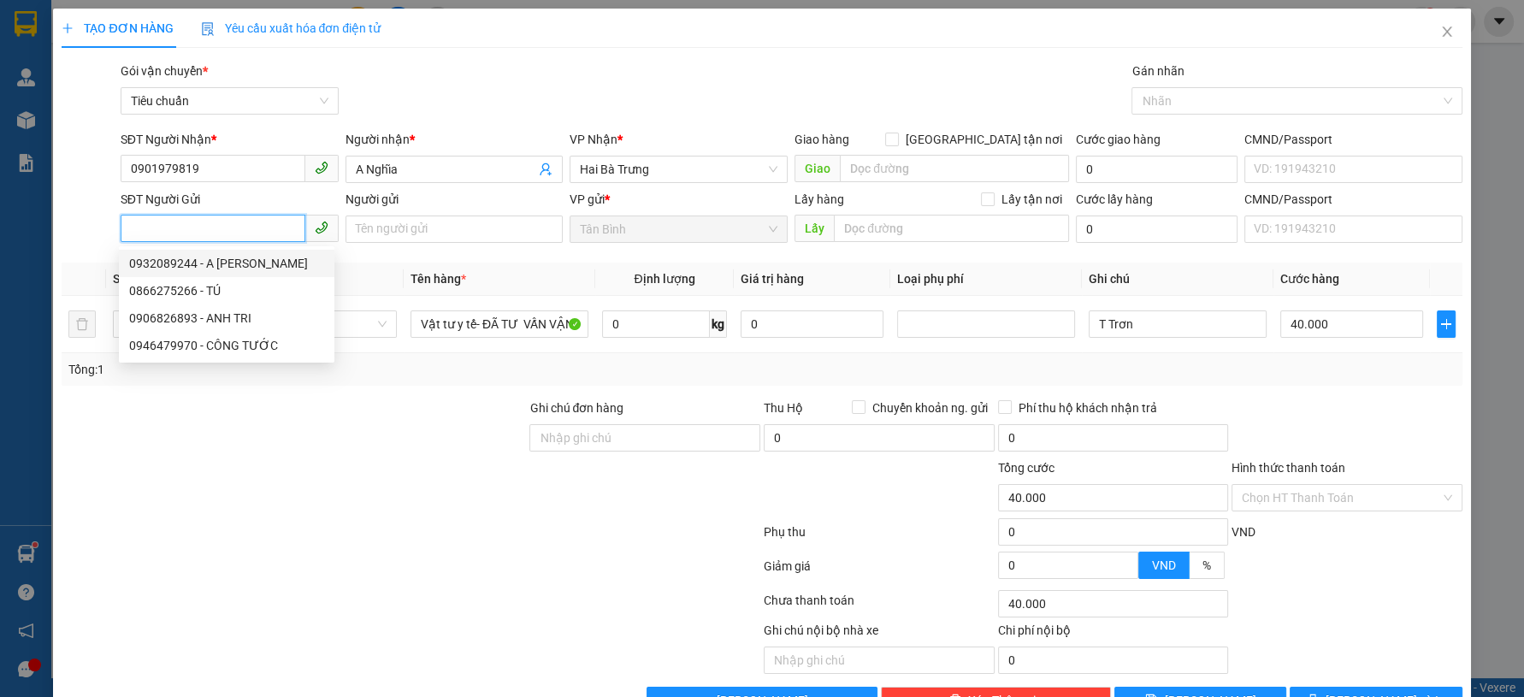
click at [244, 262] on div "0932089244 - A [PERSON_NAME]" at bounding box center [226, 263] width 195 height 19
type input "0932089244"
type input "A Vương"
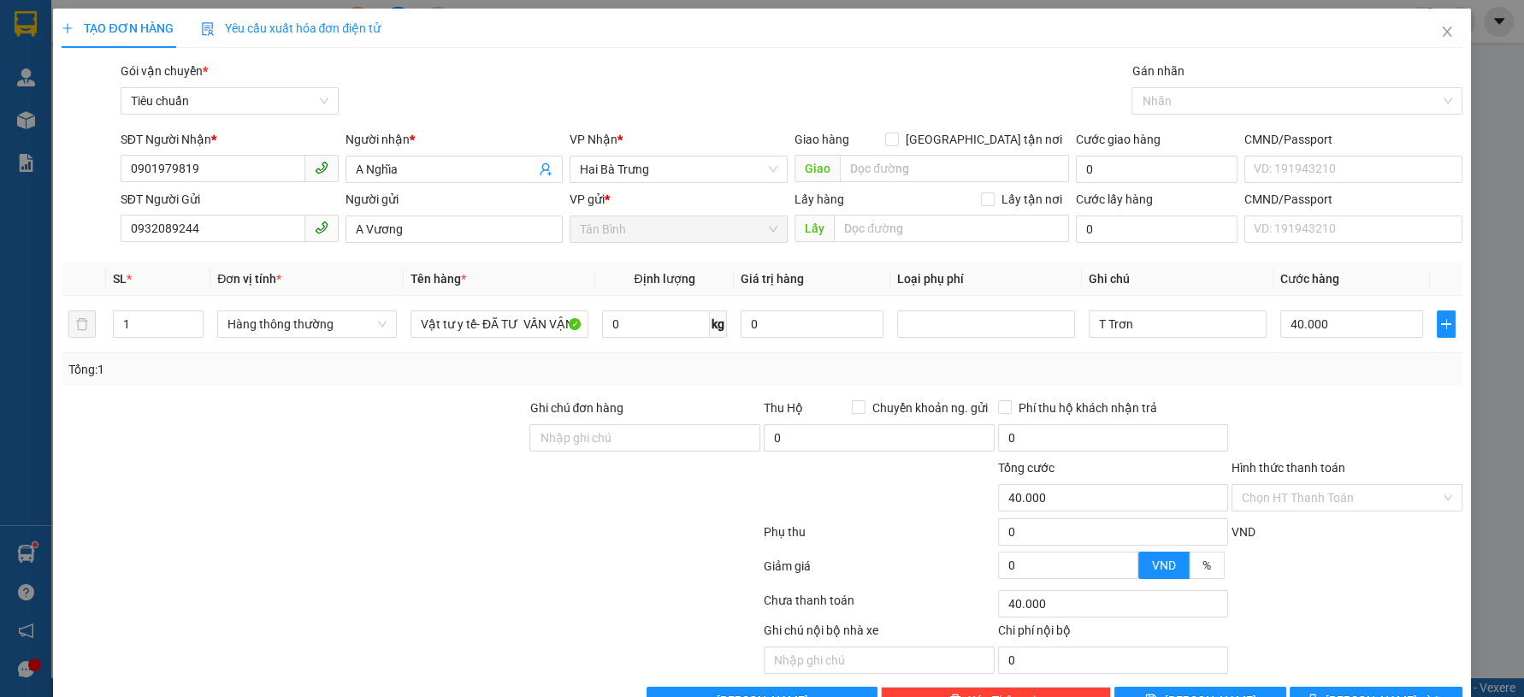
click at [240, 458] on div at bounding box center [294, 488] width 468 height 60
drag, startPoint x: 292, startPoint y: 442, endPoint x: 424, endPoint y: 394, distance: 141.0
click at [297, 439] on div at bounding box center [294, 429] width 468 height 60
type input "2"
click at [189, 315] on span "up" at bounding box center [194, 320] width 10 height 10
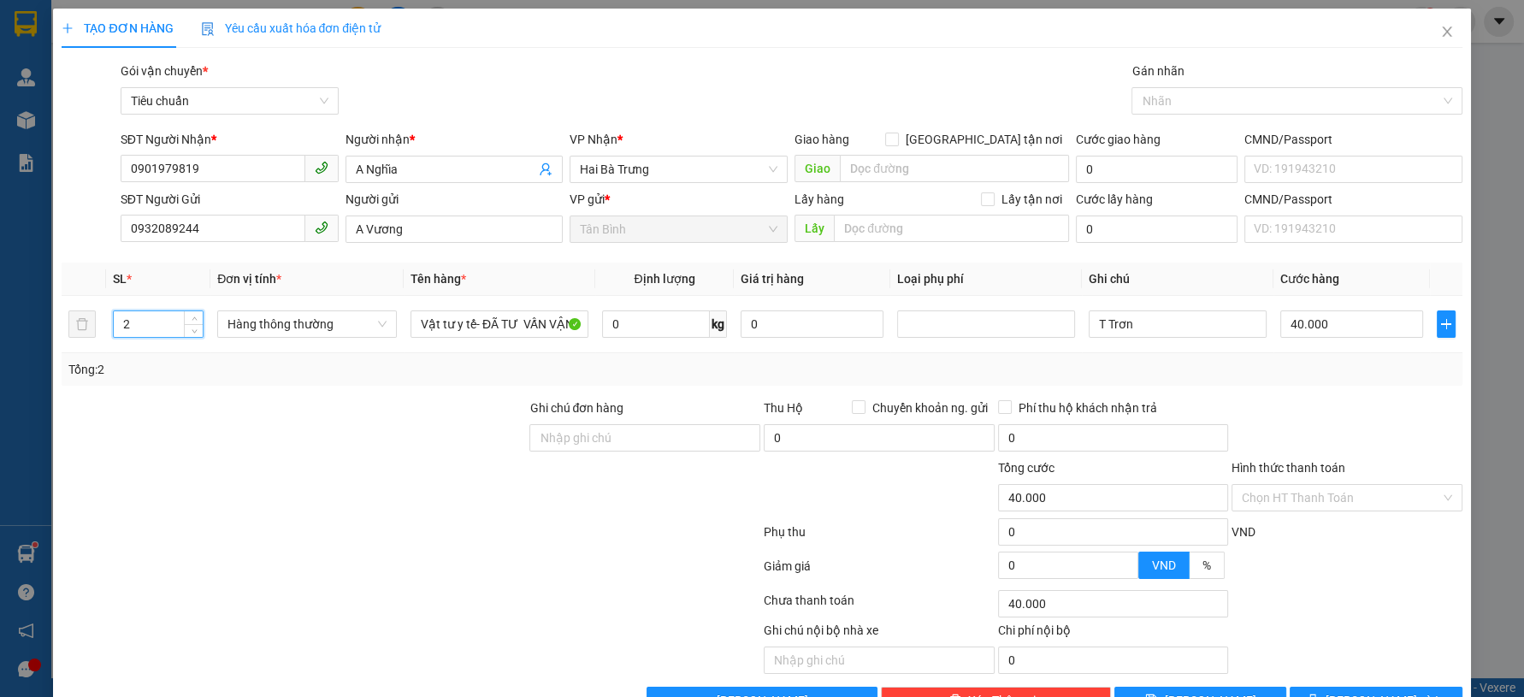
click at [294, 429] on div at bounding box center [294, 429] width 468 height 60
click at [666, 313] on input "0" at bounding box center [656, 323] width 109 height 27
type input "9"
click at [298, 455] on div at bounding box center [294, 429] width 468 height 60
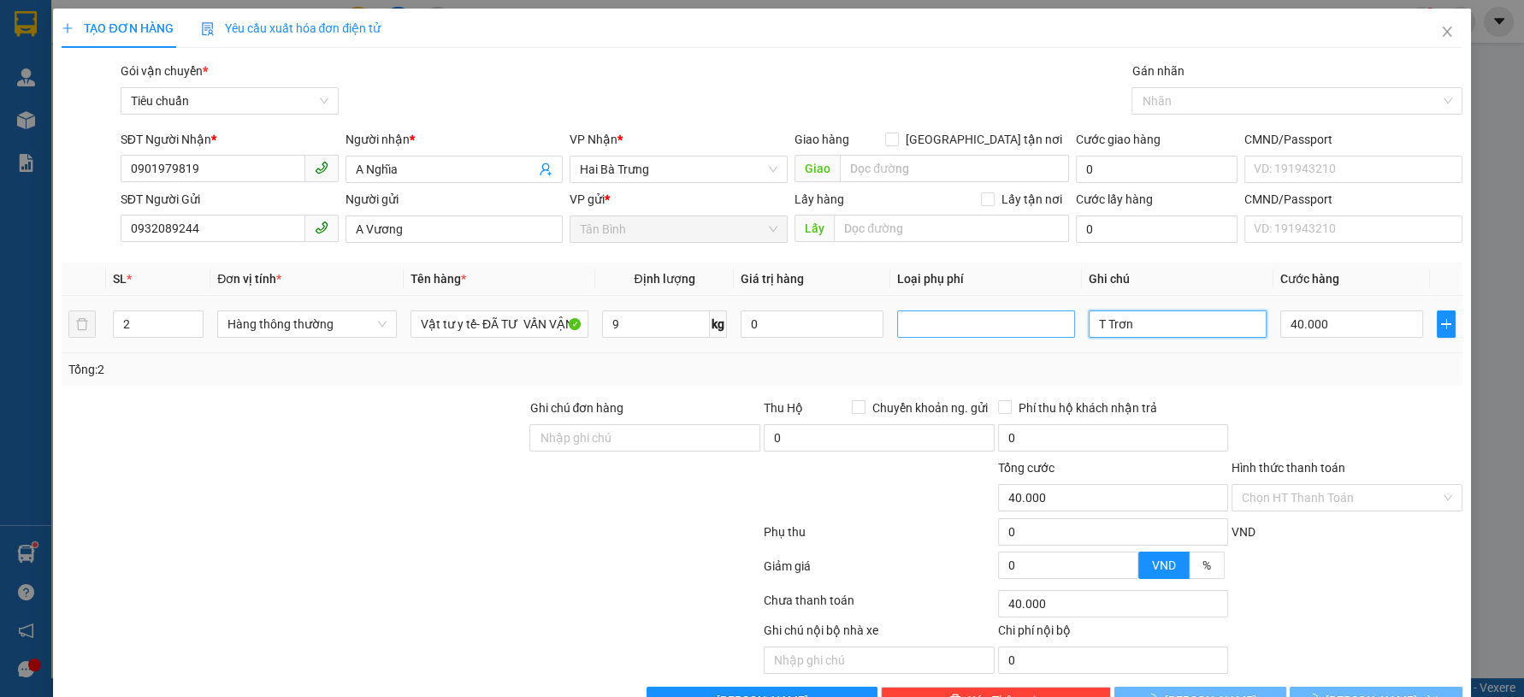
click at [1035, 329] on tr "2 Hàng thông thường Vật tư y tế- ĐÃ TƯ VẤN VẬN CHUYỂN 9 kg 0 T Trơn 40.000" at bounding box center [762, 324] width 1400 height 57
type input "0"
type input "2K BNL XANH"
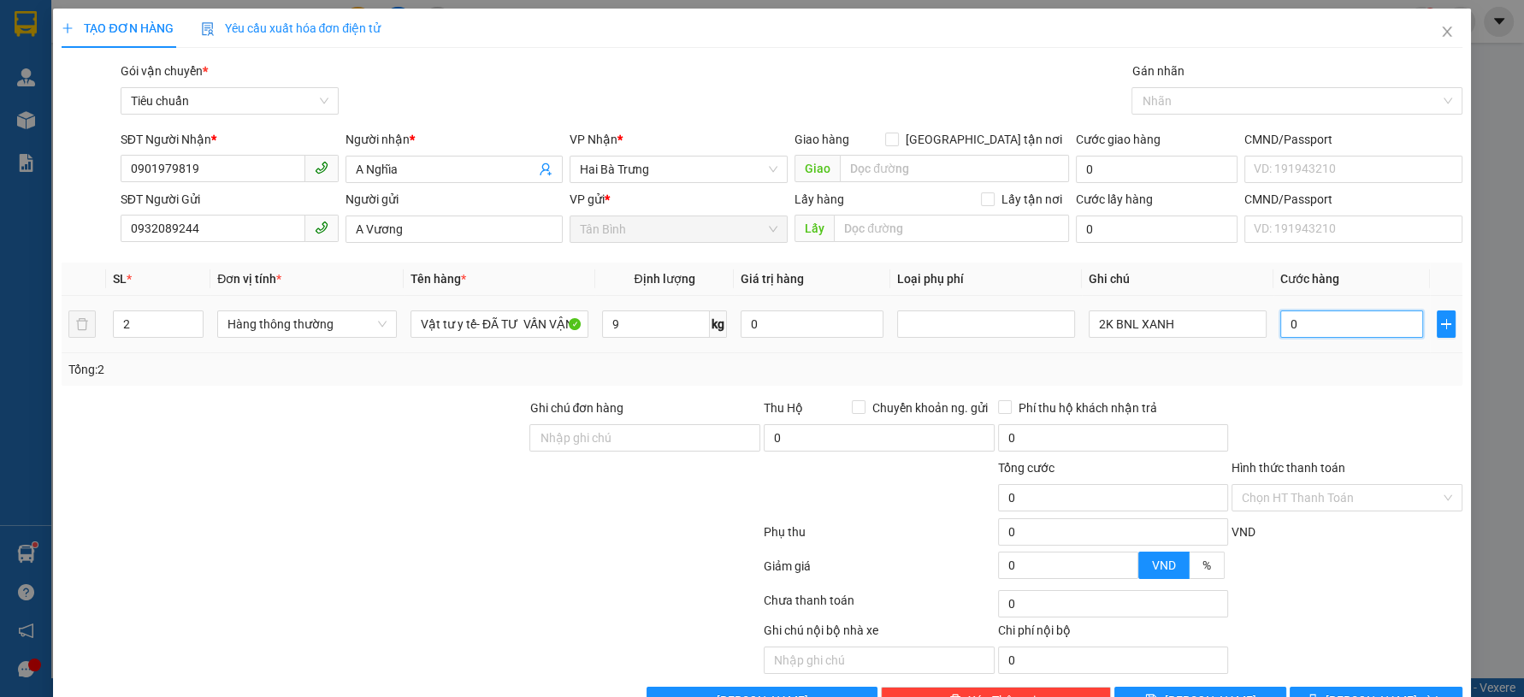
click at [1335, 319] on input "0" at bounding box center [1351, 323] width 143 height 27
type input "8"
type input "80"
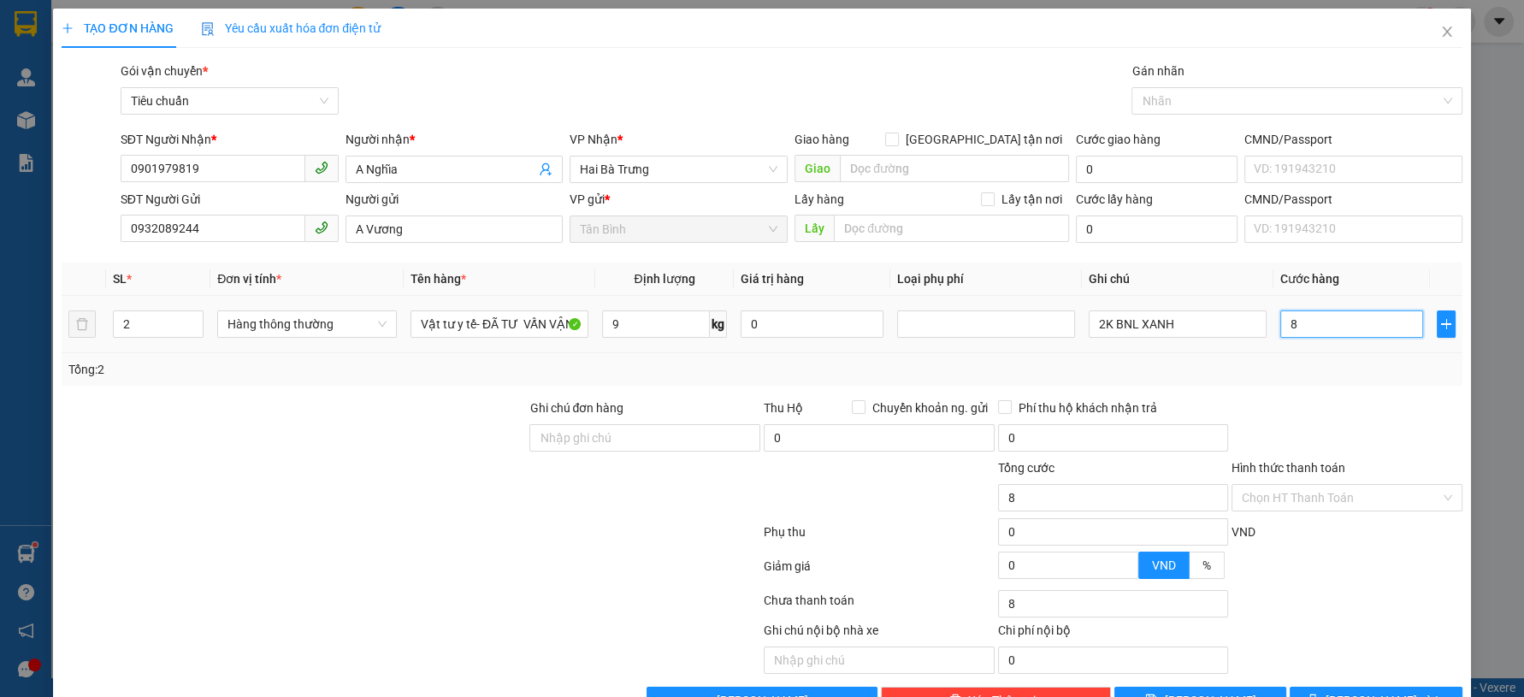
type input "80"
type input "80.000"
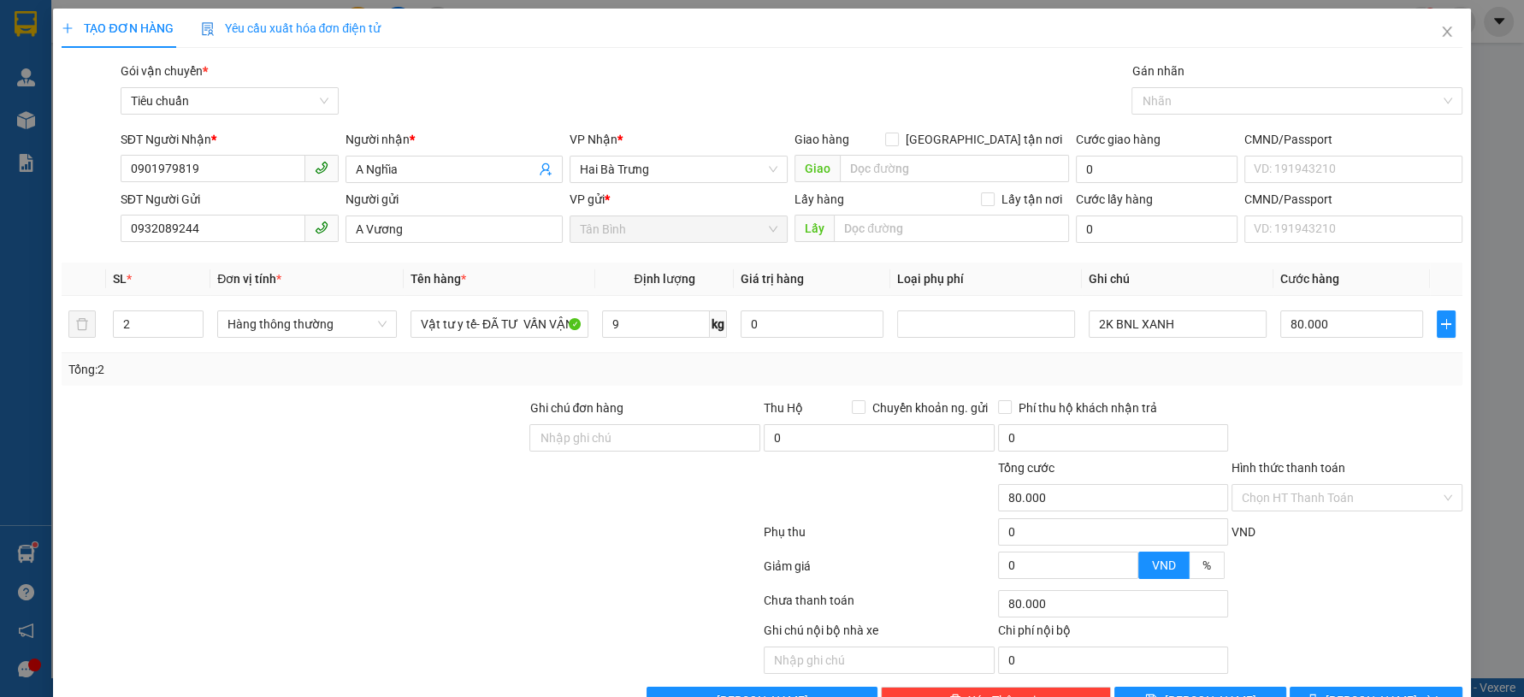
click at [1280, 419] on div at bounding box center [1347, 429] width 234 height 60
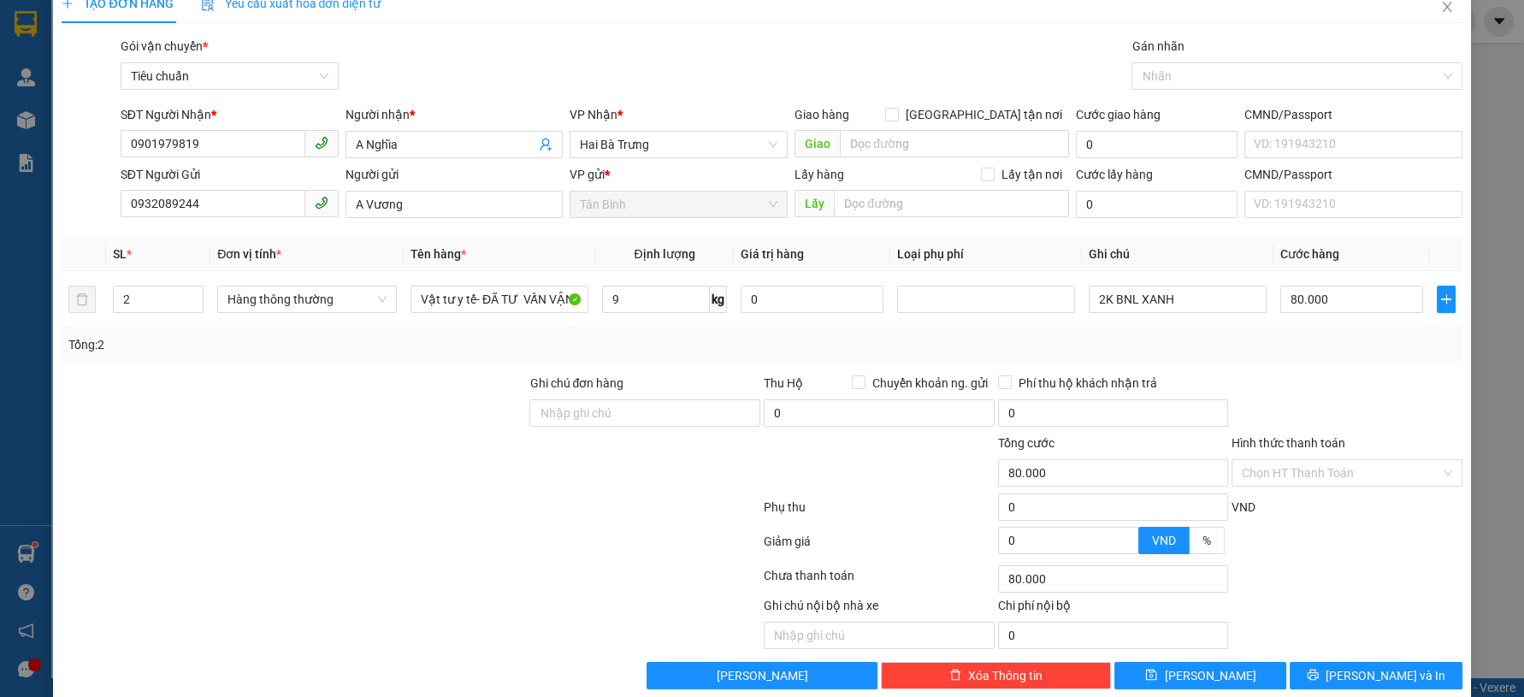
scroll to position [49, 0]
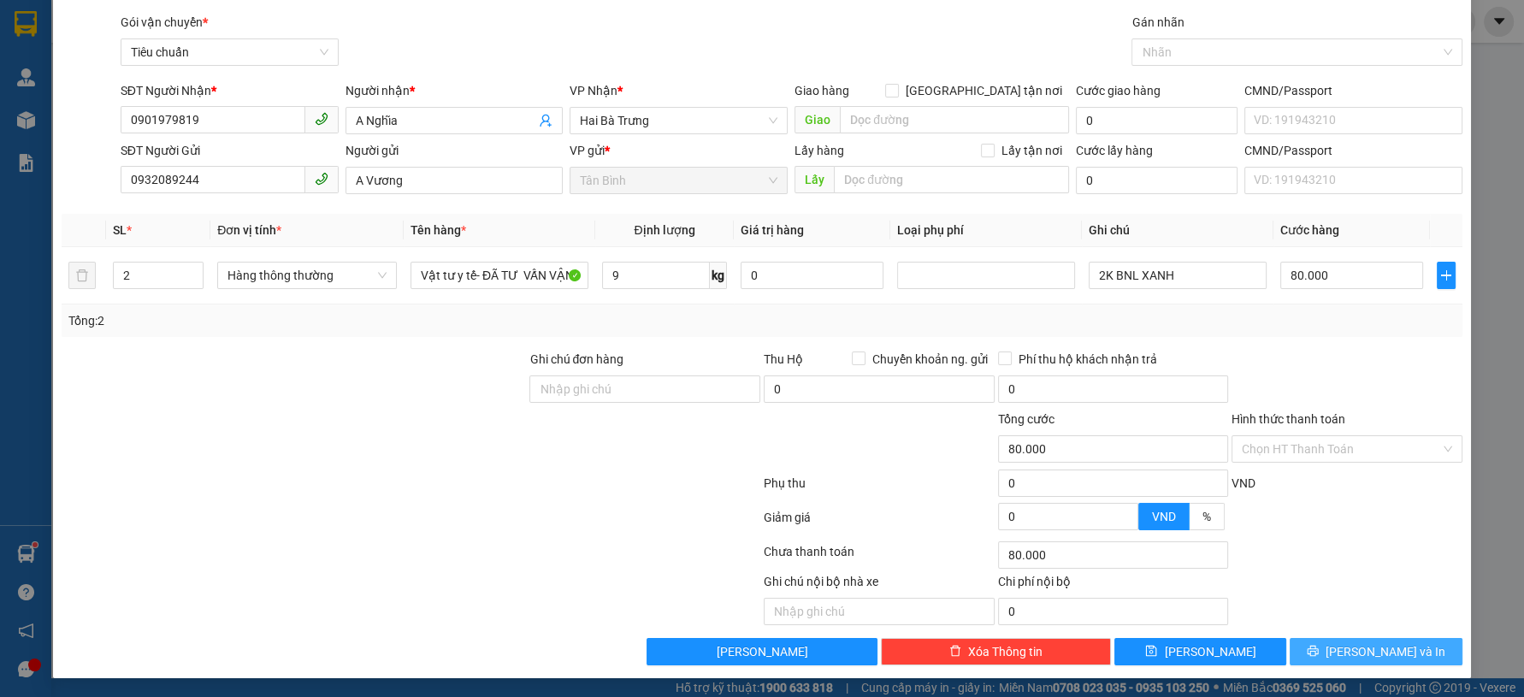
click at [1321, 654] on button "[PERSON_NAME] và In" at bounding box center [1376, 651] width 172 height 27
drag, startPoint x: 1321, startPoint y: 654, endPoint x: 882, endPoint y: 411, distance: 501.5
click at [1315, 654] on button "[PERSON_NAME] và In" at bounding box center [1376, 651] width 172 height 27
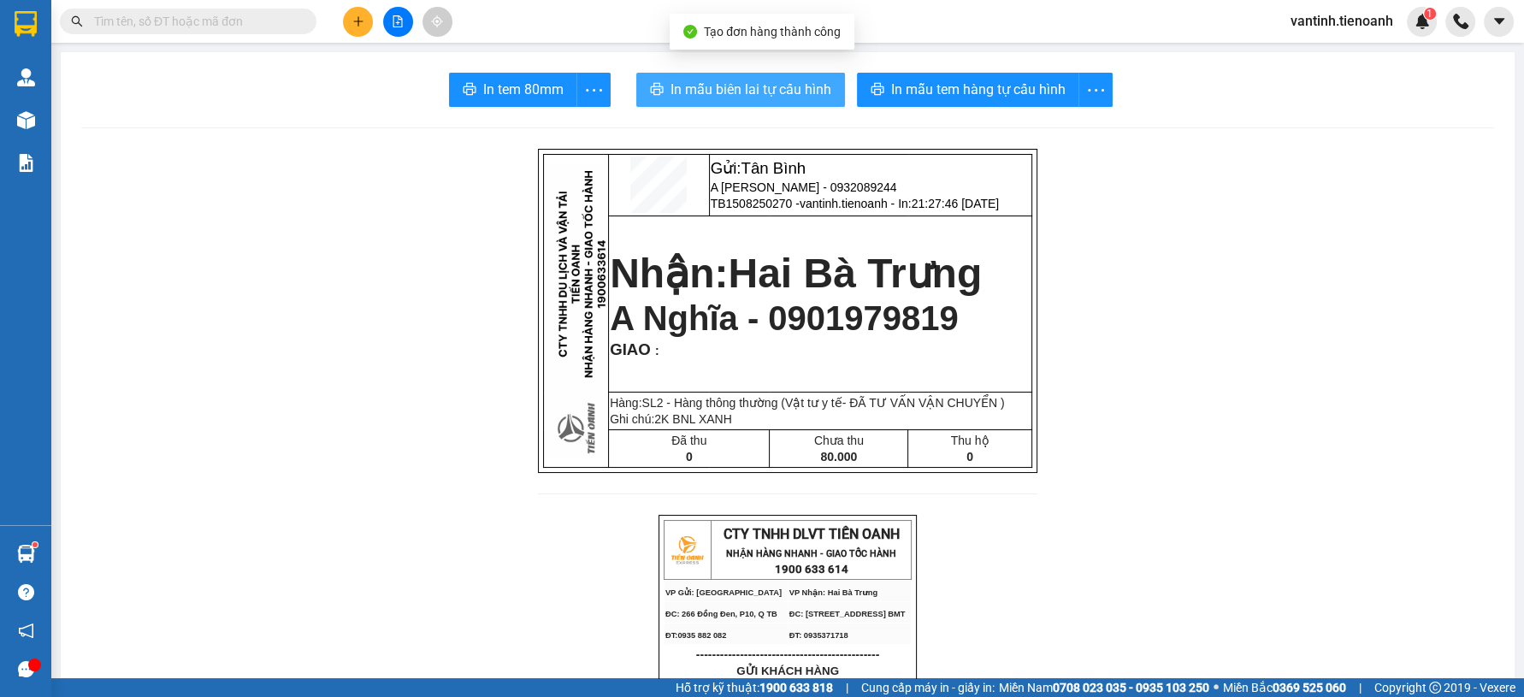
click at [767, 86] on span "In mẫu biên lai tự cấu hình" at bounding box center [751, 89] width 161 height 21
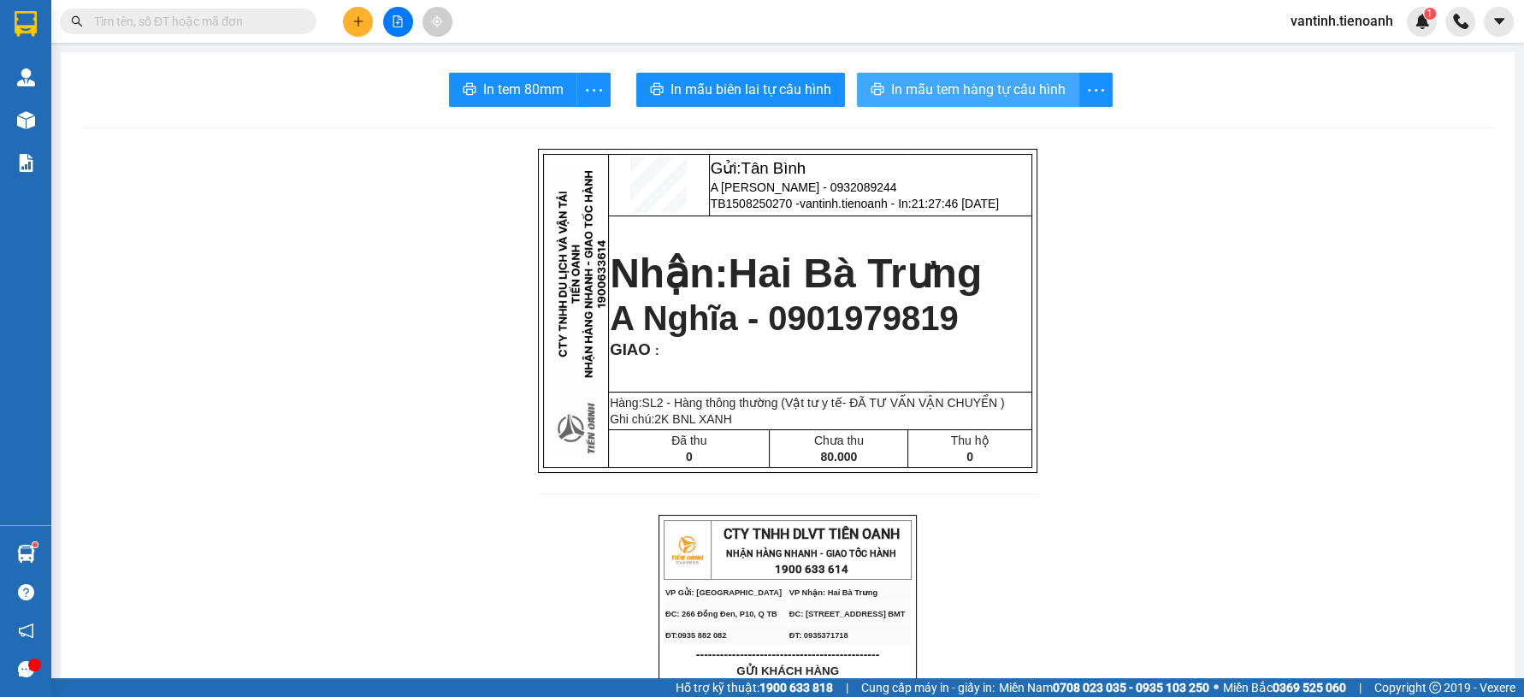
click at [989, 88] on span "In mẫu tem hàng tự cấu hình" at bounding box center [978, 89] width 174 height 21
drag, startPoint x: 968, startPoint y: 302, endPoint x: 978, endPoint y: 214, distance: 88.7
click at [962, 296] on td "Nhận: Hai Bà Trưng A Nghĩa - 0901979819 GIAO :" at bounding box center [820, 304] width 423 height 177
